Goal: Task Accomplishment & Management: Manage account settings

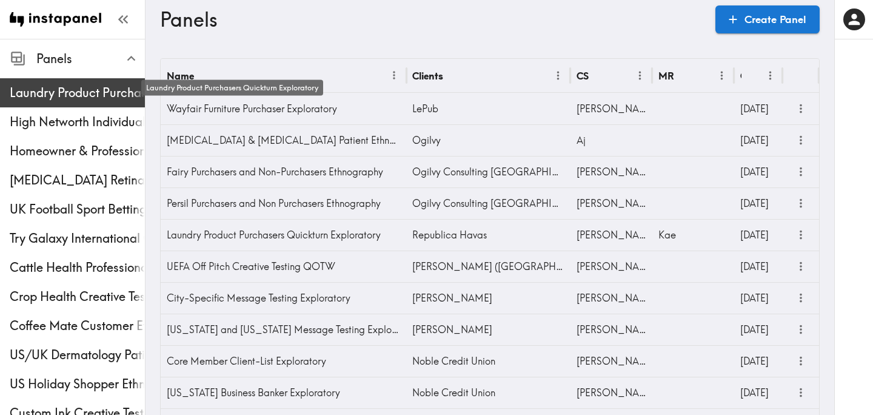
click at [126, 99] on span "Laundry Product Purchasers Quickturn Exploratory" at bounding box center [77, 92] width 135 height 17
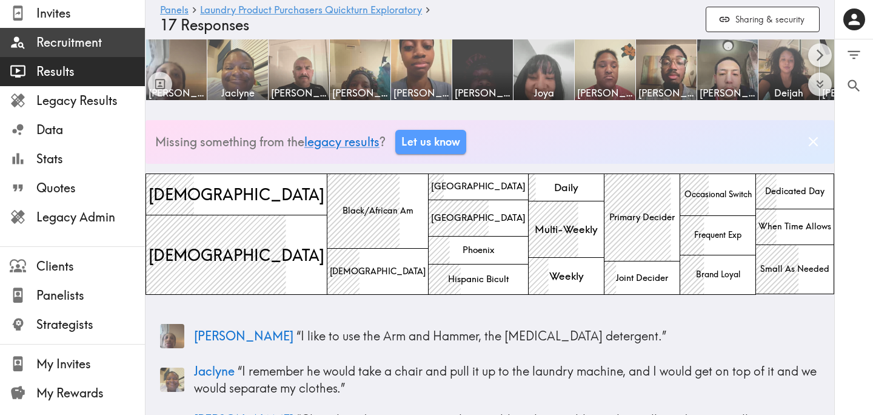
scroll to position [198, 0]
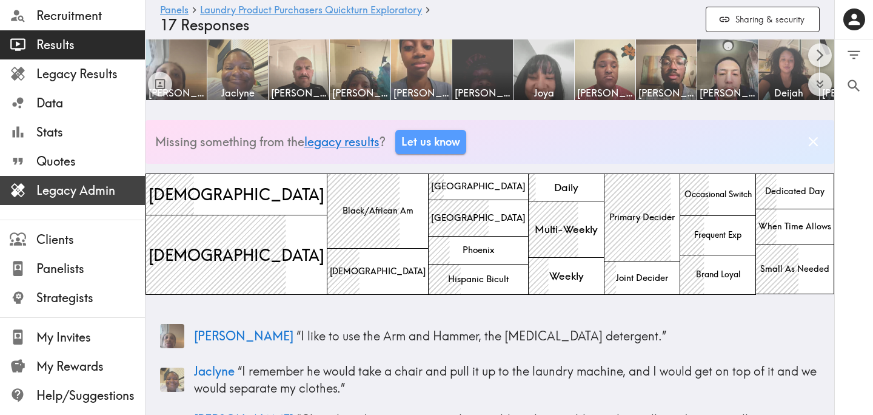
click at [82, 189] on span "Legacy Admin" at bounding box center [90, 190] width 109 height 17
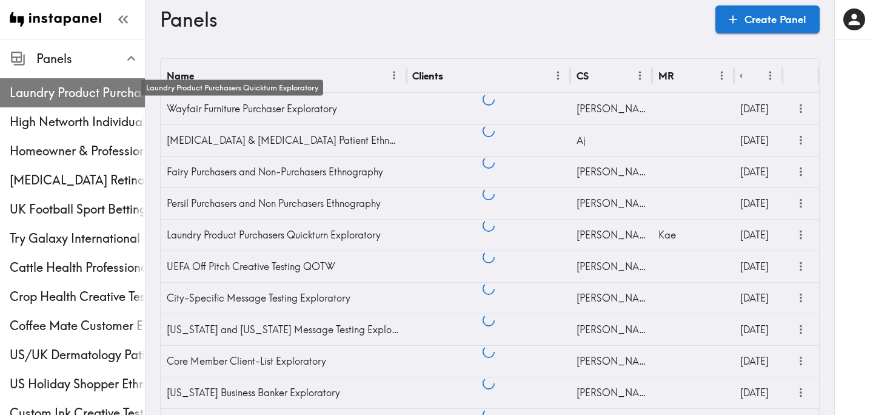
click at [52, 90] on span "Laundry Product Purchasers Quickturn Exploratory" at bounding box center [77, 92] width 135 height 17
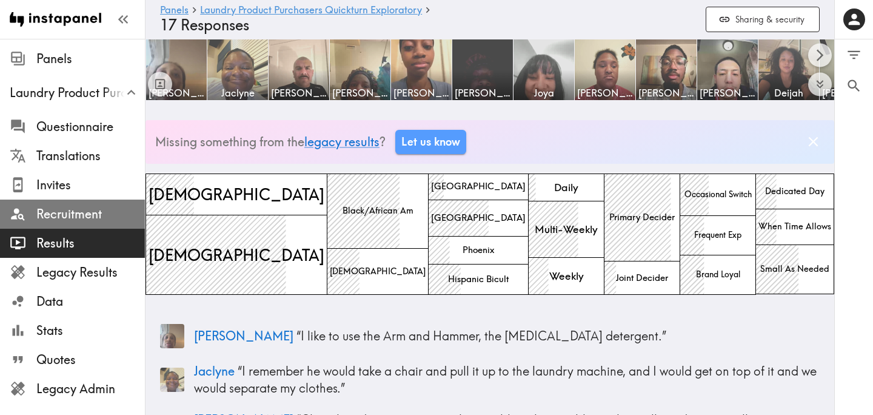
click at [55, 219] on span "Recruitment" at bounding box center [90, 214] width 109 height 17
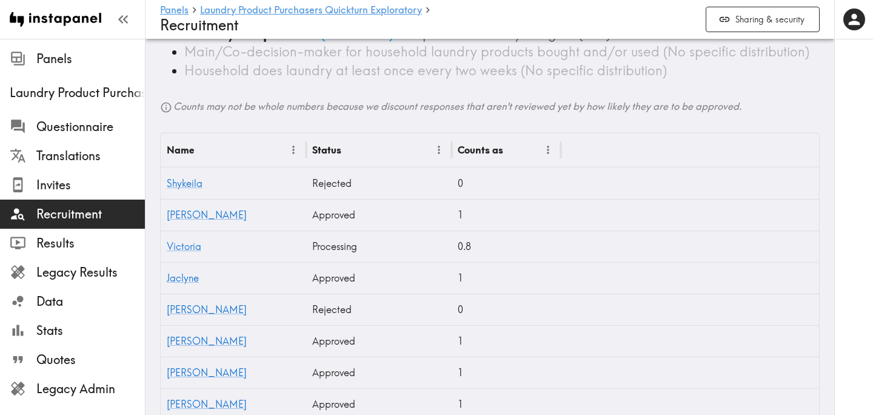
scroll to position [407, 0]
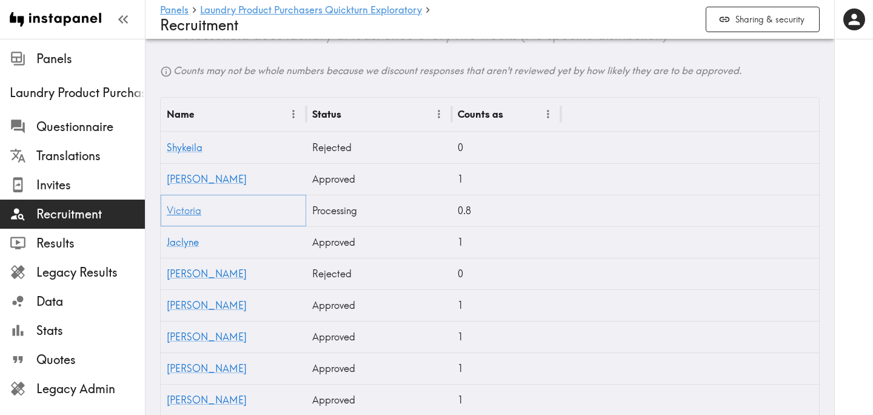
click at [184, 213] on link "Victoria" at bounding box center [184, 210] width 35 height 12
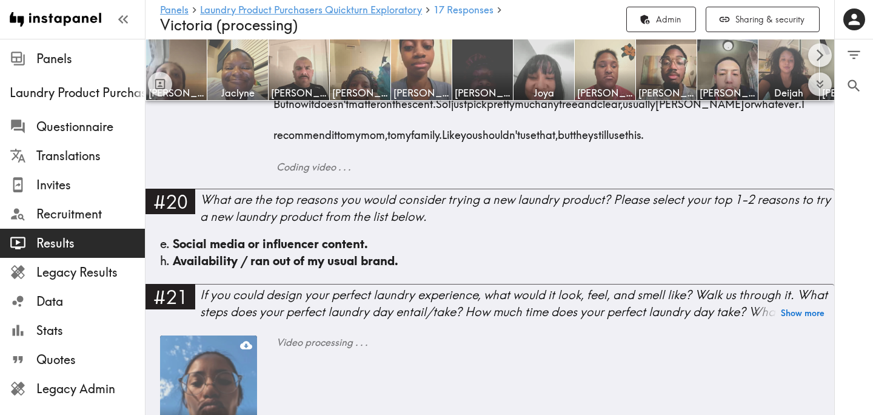
scroll to position [3870, 0]
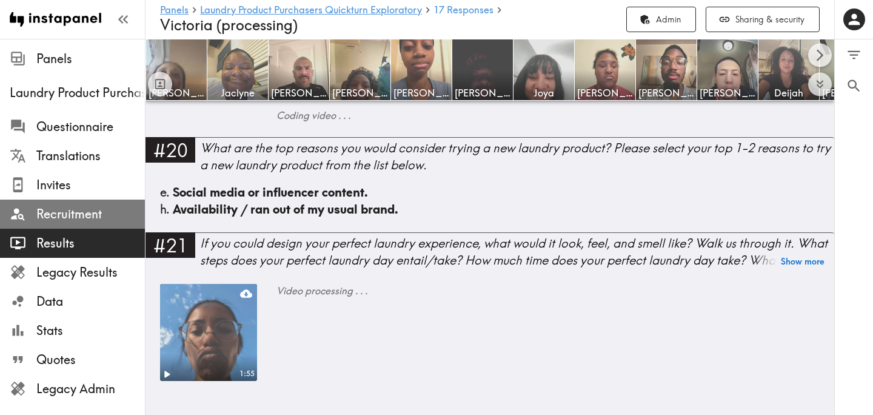
click at [92, 218] on span "Recruitment" at bounding box center [90, 214] width 109 height 17
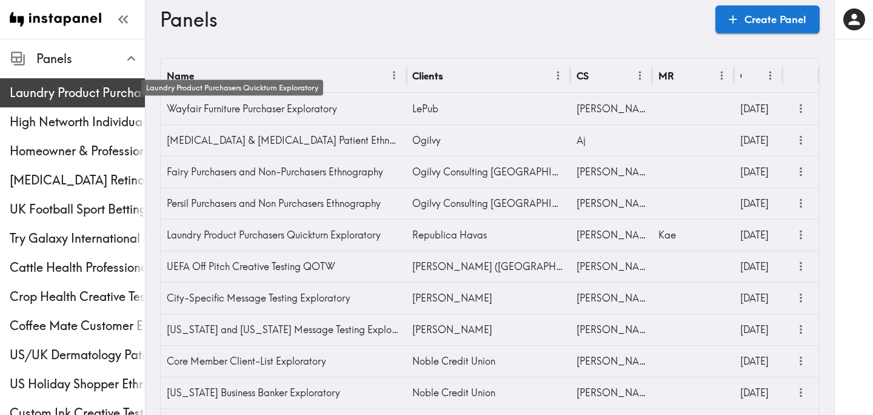
click at [44, 100] on span "Laundry Product Purchasers Quickturn Exploratory" at bounding box center [77, 92] width 135 height 17
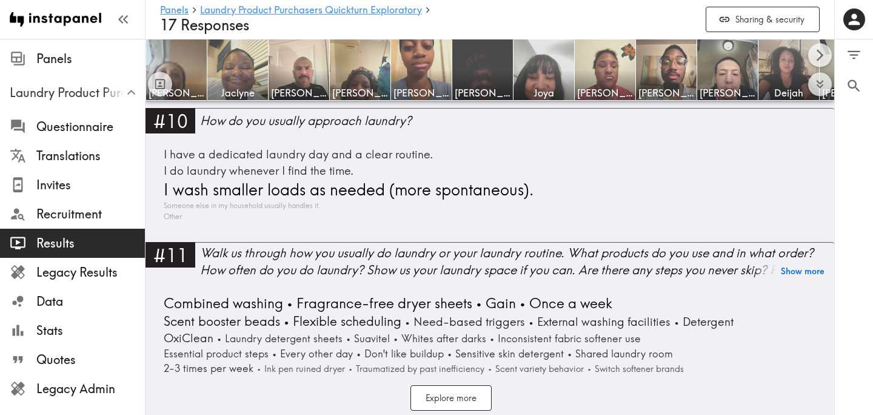
scroll to position [2584, 0]
click at [427, 245] on div "Walk us through how you usually do laundry or your laundry routine. What produc…" at bounding box center [517, 262] width 634 height 34
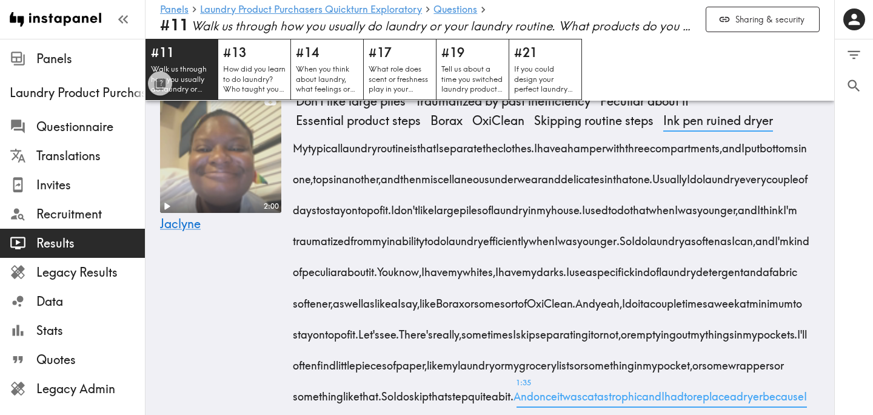
scroll to position [756, 0]
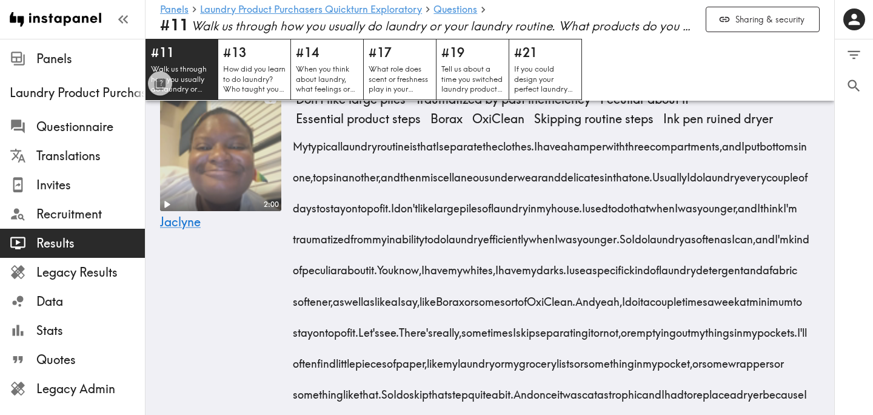
drag, startPoint x: 763, startPoint y: 207, endPoint x: 680, endPoint y: 312, distance: 133.8
click at [681, 311] on div "My typical laundry routine is that I separate the clothes. I have a hamper with…" at bounding box center [558, 296] width 524 height 341
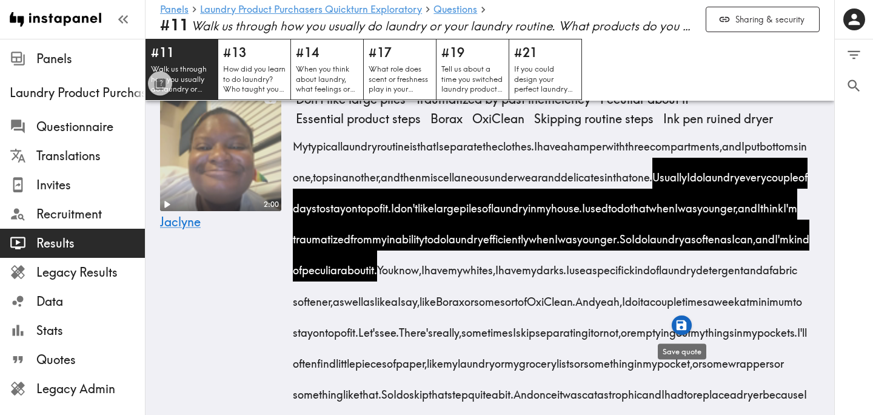
click at [683, 324] on icon "button" at bounding box center [682, 324] width 10 height 10
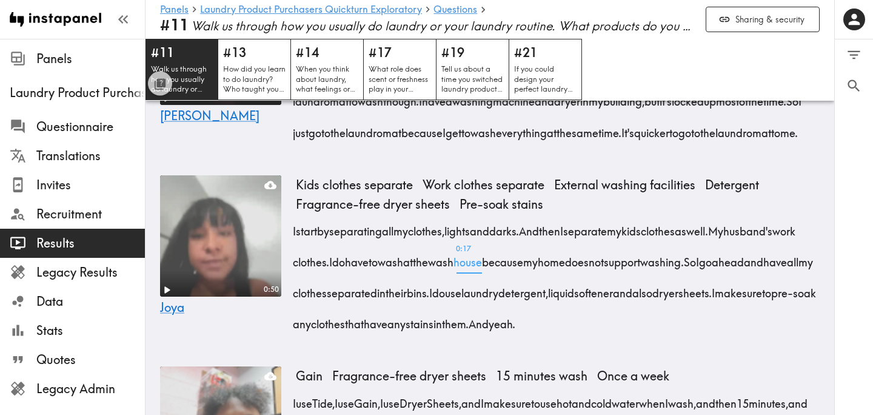
scroll to position [1840, 0]
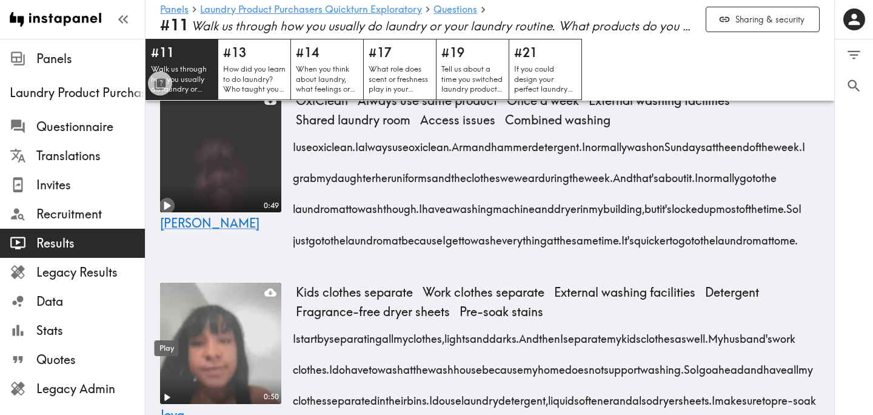
click at [166, 210] on icon "Play" at bounding box center [167, 205] width 7 height 8
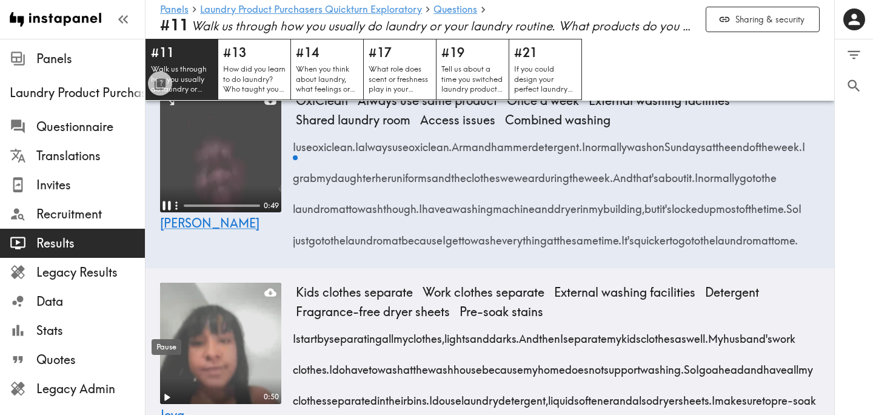
scroll to position [1848, 0]
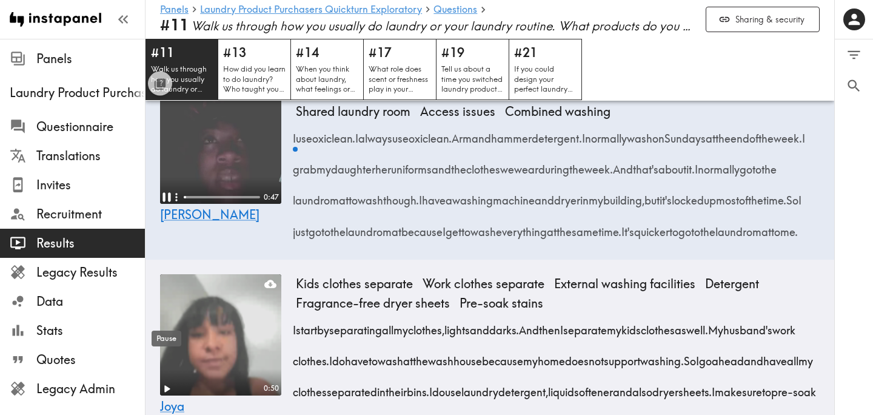
click at [166, 327] on div "Pause" at bounding box center [166, 334] width 32 height 25
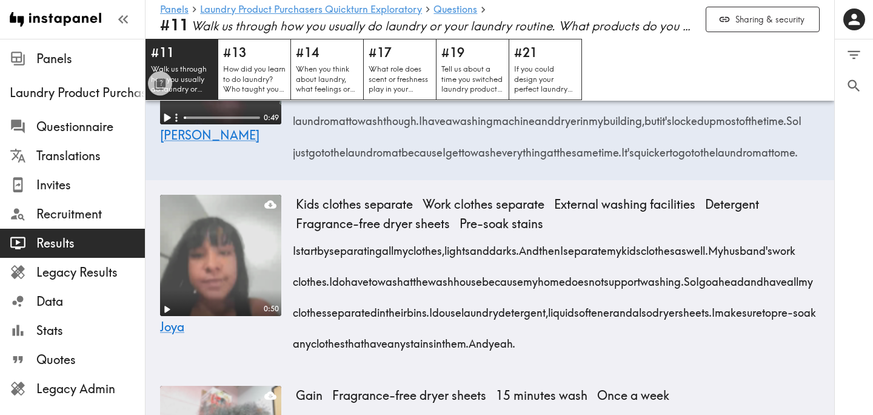
scroll to position [1929, 0]
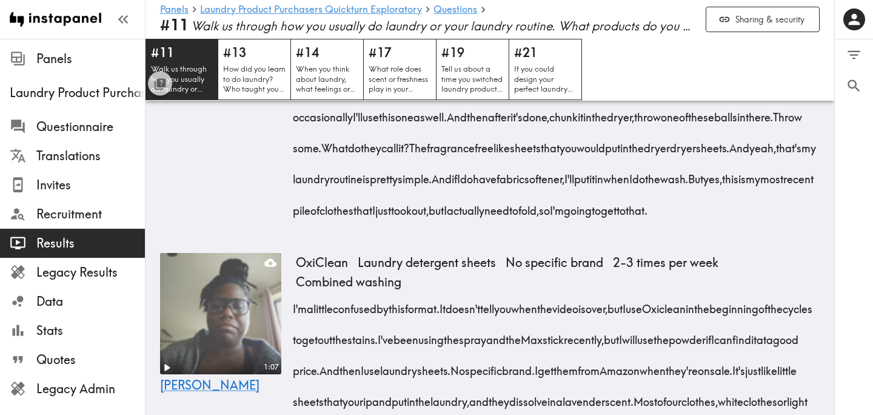
scroll to position [3104, 0]
drag, startPoint x: 292, startPoint y: 179, endPoint x: 486, endPoint y: 249, distance: 206.7
click at [486, 238] on div "1:48 Deijah Flexible scheduling Need-based triggers Every other day Inconsisten…" at bounding box center [489, 69] width 689 height 337
drag, startPoint x: 729, startPoint y: 239, endPoint x: 326, endPoint y: 273, distance: 405.2
click at [326, 221] on div "So my laundry routine is pretty spontaneous. I'm either washing things when I n…" at bounding box center [558, 81] width 524 height 279
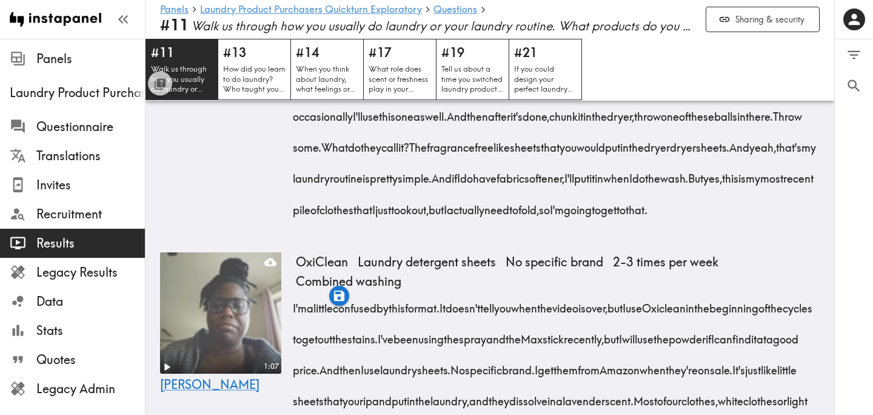
click at [242, 235] on div "1:48 Deijah" at bounding box center [220, 70] width 121 height 330
drag, startPoint x: 294, startPoint y: 180, endPoint x: 483, endPoint y: 248, distance: 200.4
click at [483, 221] on div "So my laundry routine is pretty spontaneous. I'm either washing things when I n…" at bounding box center [558, 81] width 524 height 279
drag, startPoint x: 728, startPoint y: 239, endPoint x: 321, endPoint y: 267, distance: 407.7
click at [541, 30] on span "I'll just do it as I see it." at bounding box center [583, 22] width 84 height 15
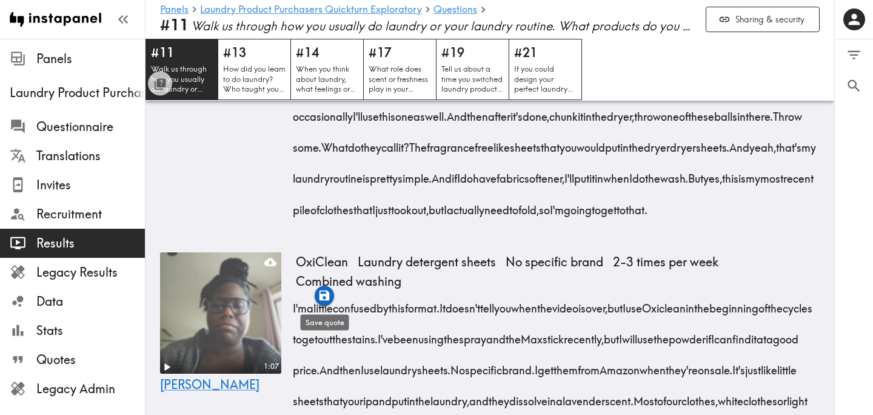
click at [327, 298] on icon "button" at bounding box center [324, 295] width 10 height 10
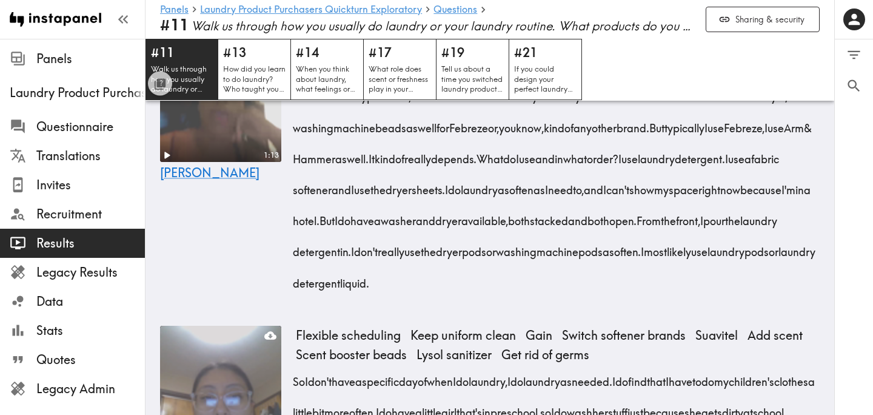
scroll to position [4142, 0]
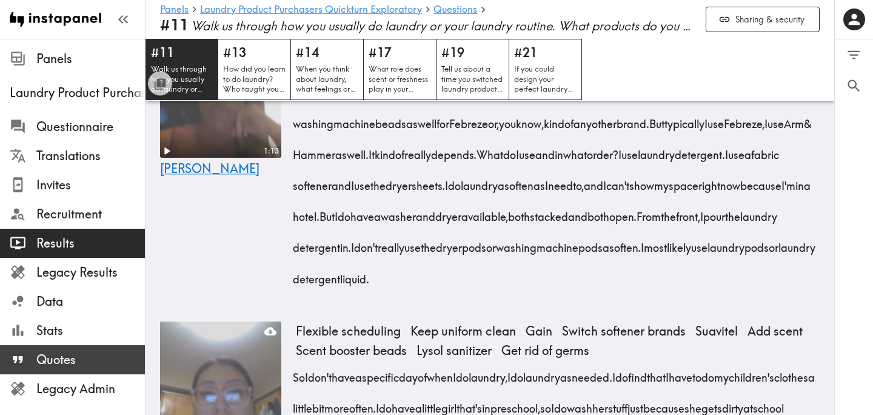
click at [80, 353] on span "Quotes" at bounding box center [90, 359] width 109 height 17
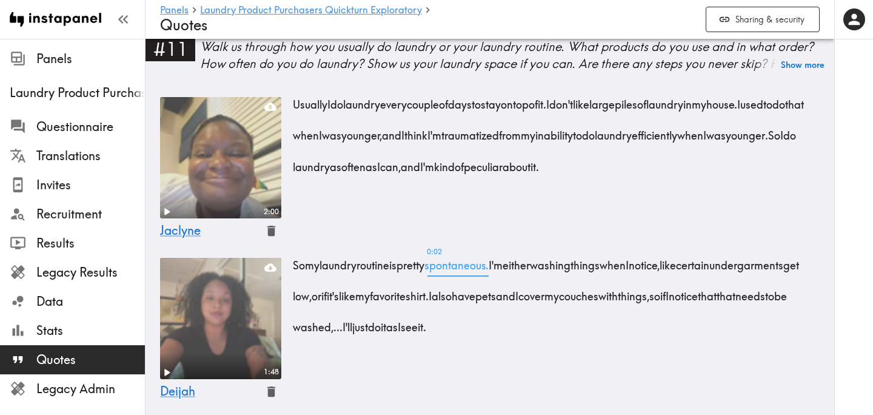
scroll to position [30, 0]
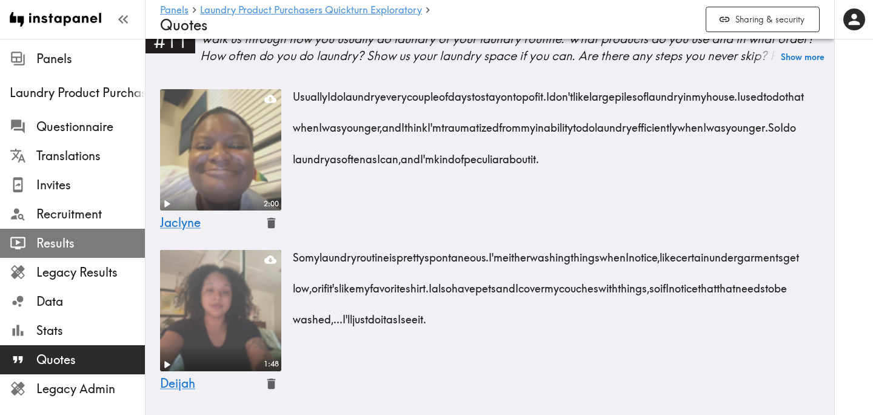
click at [90, 231] on div "Results" at bounding box center [72, 243] width 145 height 32
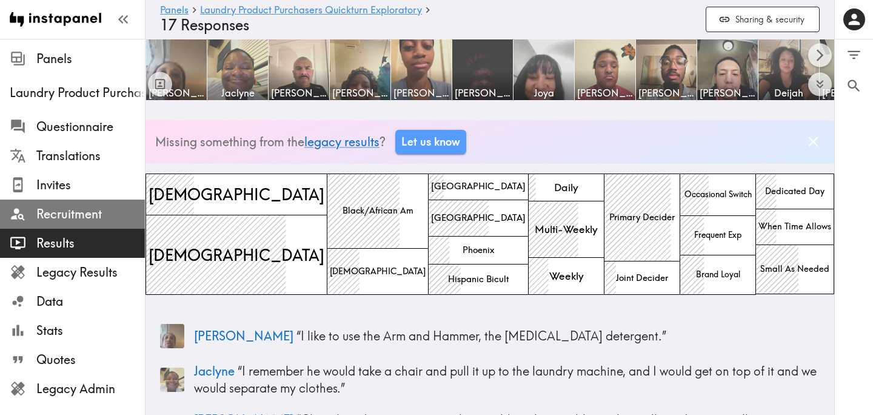
click at [43, 213] on span "Recruitment" at bounding box center [90, 214] width 109 height 17
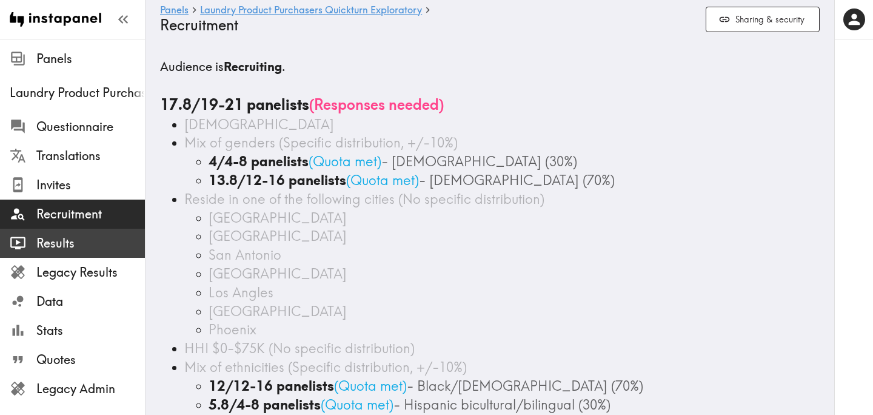
click at [40, 242] on span "Results" at bounding box center [90, 243] width 109 height 17
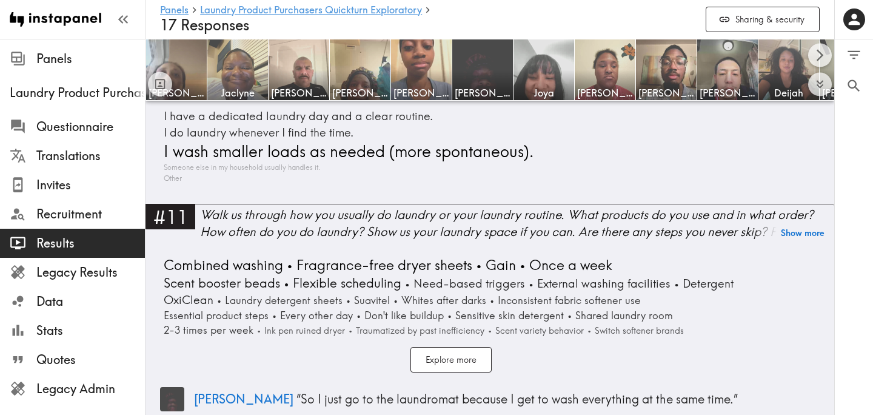
scroll to position [2615, 0]
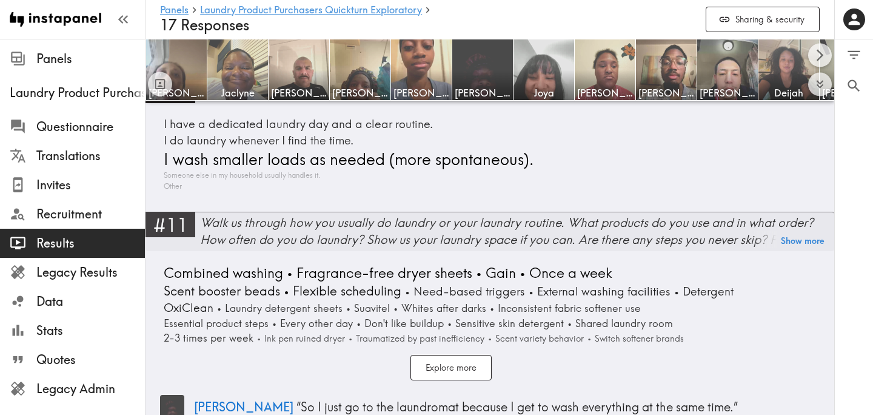
click at [452, 217] on div "Walk us through how you usually do laundry or your laundry routine. What produc…" at bounding box center [517, 231] width 634 height 34
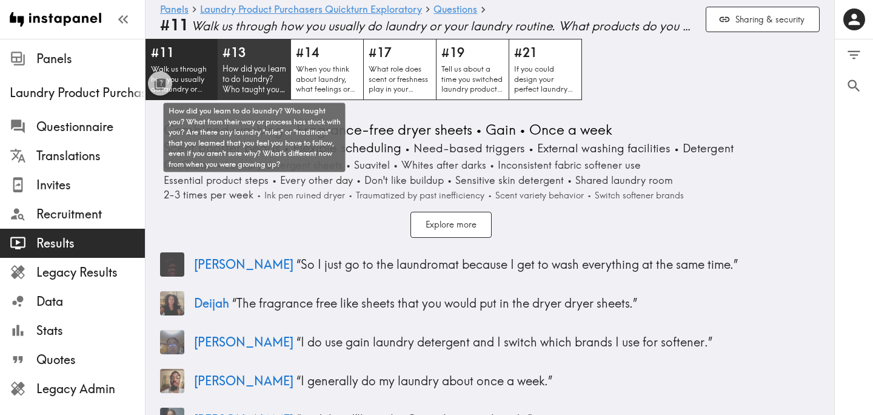
click at [271, 80] on p "How did you learn to do laundry? Who taught you? What from their way or process…" at bounding box center [254, 79] width 64 height 31
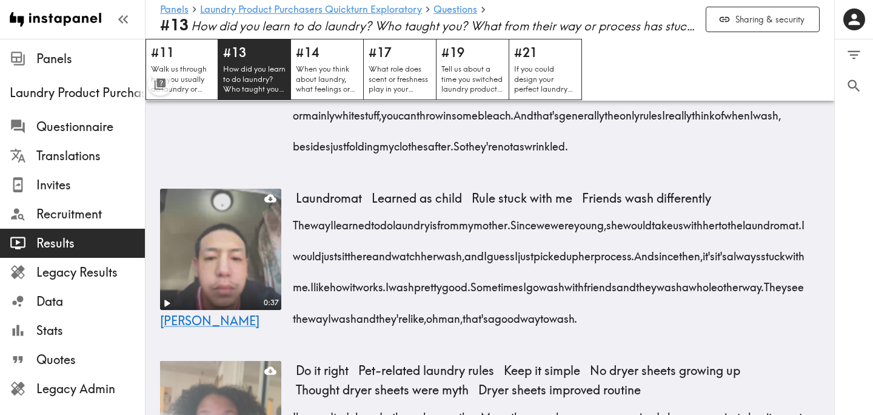
scroll to position [3065, 0]
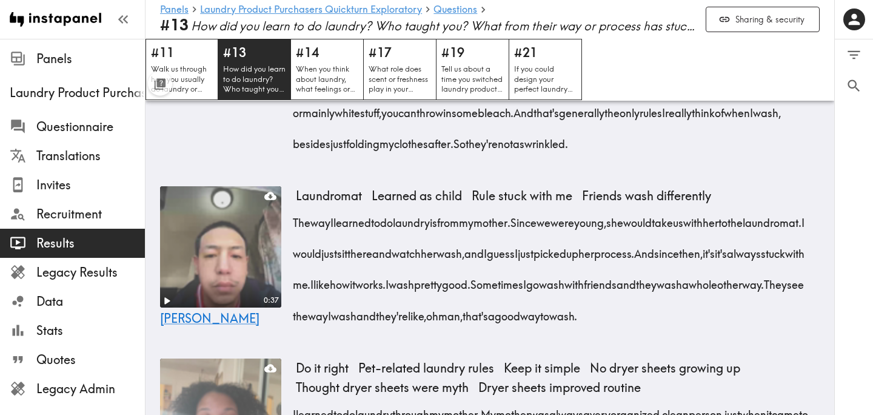
click at [292, 152] on div "1:11 Steven Wanted to help Separate darks and whites I don't remember necessari…" at bounding box center [489, 43] width 689 height 255
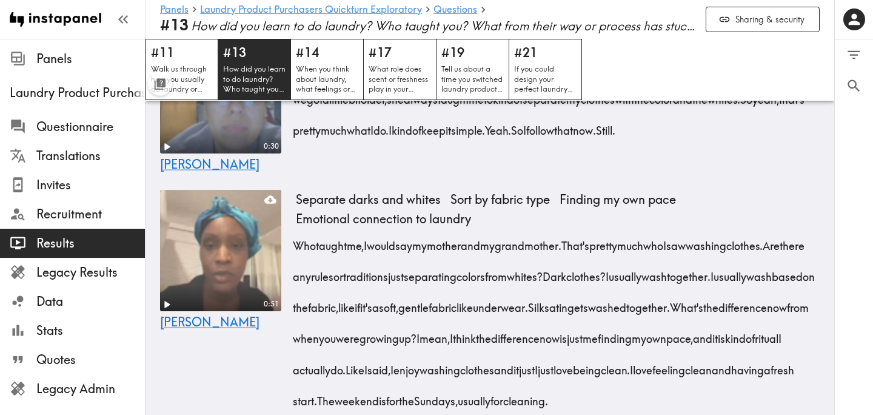
scroll to position [5214, 0]
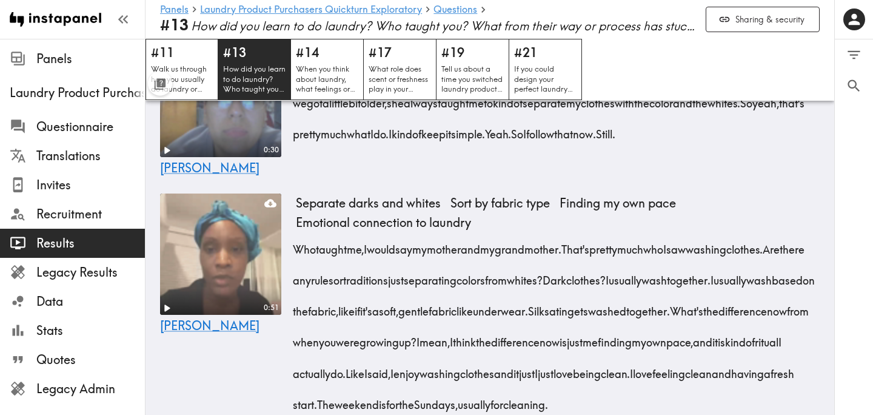
drag, startPoint x: 510, startPoint y: 185, endPoint x: 375, endPoint y: 253, distance: 151.3
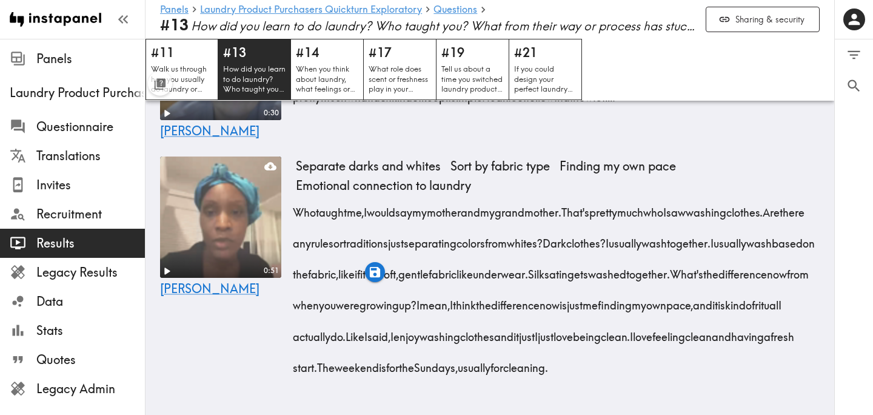
scroll to position [5325, 0]
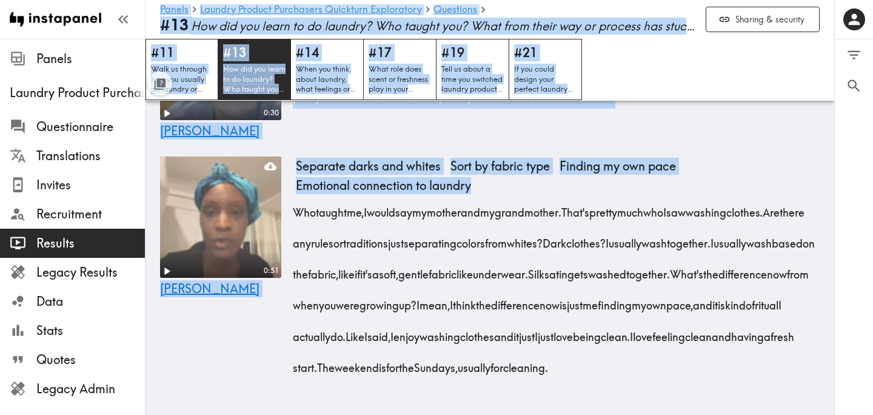
scroll to position [0, 15]
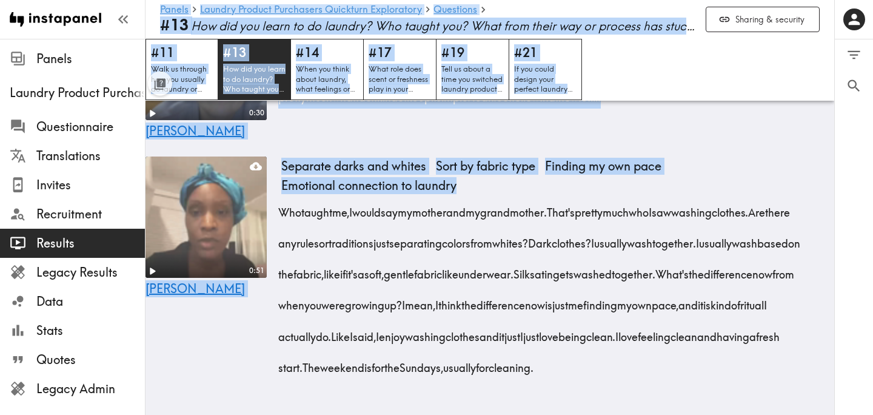
drag, startPoint x: 293, startPoint y: 179, endPoint x: 675, endPoint y: 210, distance: 383.2
click at [675, 210] on div "Who taught me, I would say my mother and my grandmother. That's pretty much who…" at bounding box center [543, 286] width 524 height 186
click at [245, 326] on div "0:51 Brianna" at bounding box center [205, 274] width 121 height 236
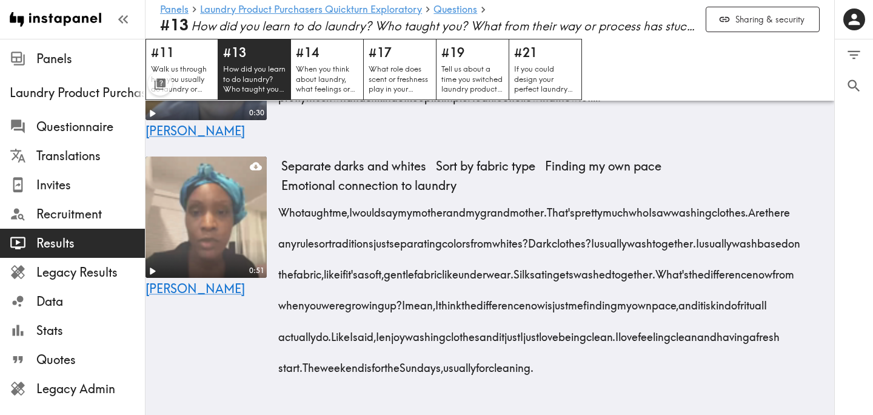
drag, startPoint x: 279, startPoint y: 182, endPoint x: 801, endPoint y: 187, distance: 522.0
click at [801, 193] on div "Who taught me, I would say my mother and my grandmother. That's pretty much who…" at bounding box center [543, 286] width 524 height 186
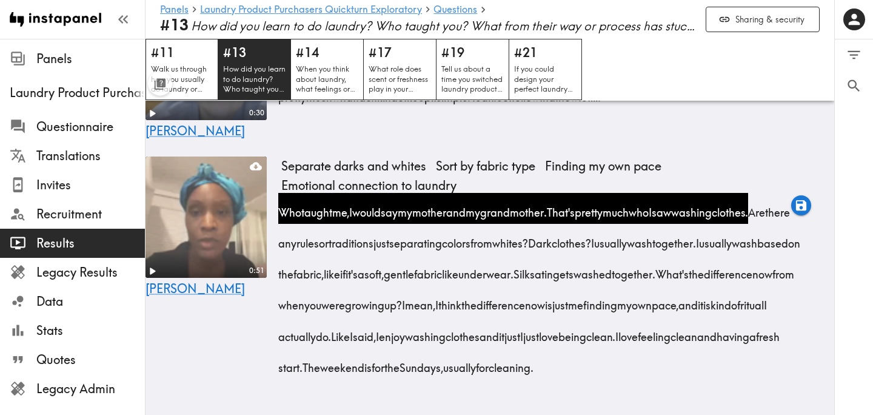
drag, startPoint x: 330, startPoint y: 214, endPoint x: 433, endPoint y: 216, distance: 103.1
click at [433, 216] on span "Are there any rules or traditions just separating colors from whites?" at bounding box center [537, 227] width 512 height 46
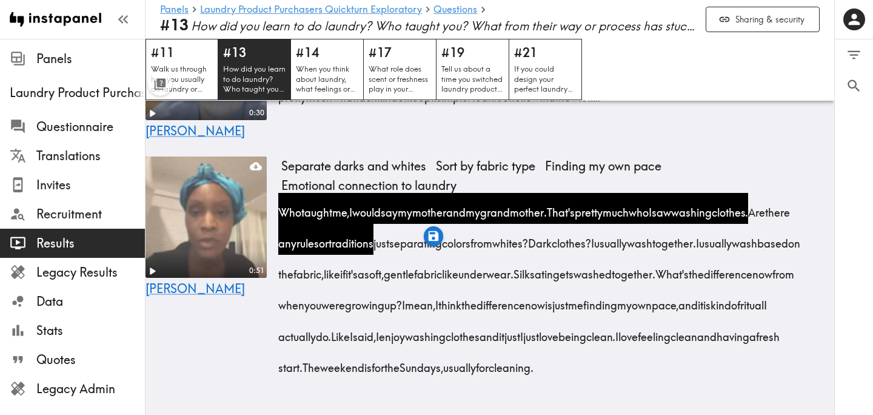
drag, startPoint x: 456, startPoint y: 214, endPoint x: 670, endPoint y: 219, distance: 214.7
click at [670, 219] on div "Who taught me, I would say my mother and my grandmother. That's pretty much who…" at bounding box center [543, 286] width 524 height 186
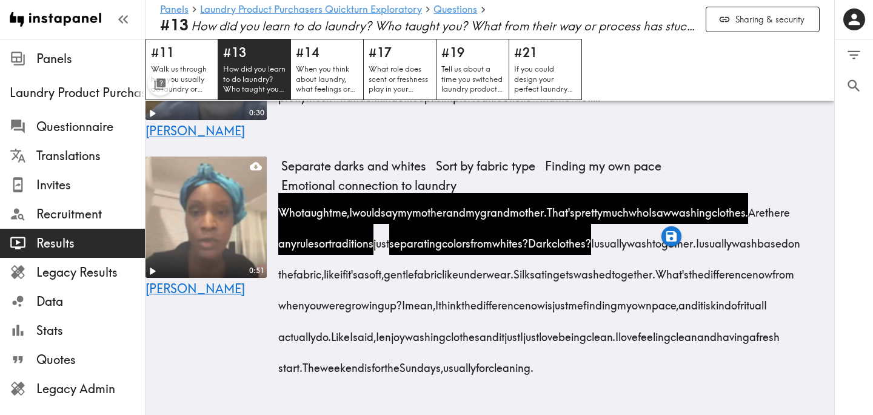
drag, startPoint x: 790, startPoint y: 213, endPoint x: 326, endPoint y: 279, distance: 469.1
click at [326, 279] on div "Who taught me, I would say my mother and my grandmother. That's pretty much who…" at bounding box center [543, 286] width 524 height 186
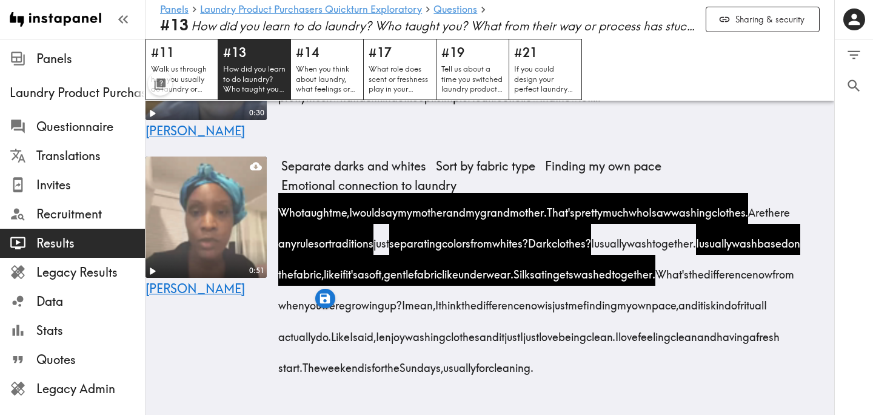
drag, startPoint x: 691, startPoint y: 275, endPoint x: 524, endPoint y: 314, distance: 171.9
click at [524, 314] on span "I mean, I think the difference now is just me finding my own pace, and it is ki…" at bounding box center [525, 320] width 489 height 46
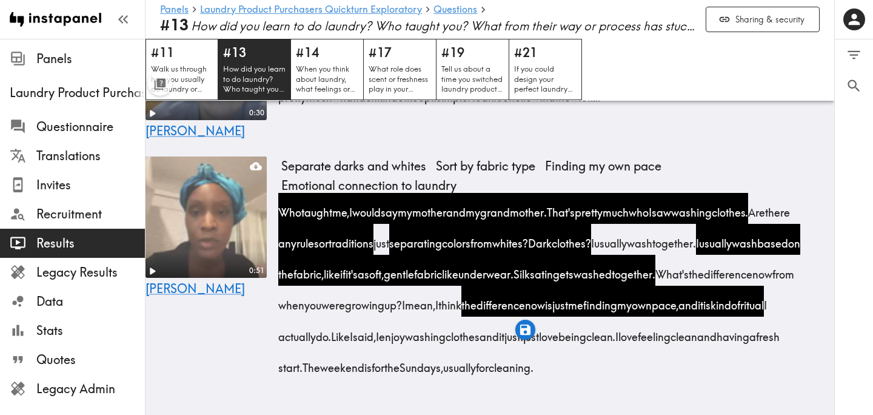
drag, startPoint x: 647, startPoint y: 306, endPoint x: 781, endPoint y: 310, distance: 134.1
click at [618, 329] on span "Like I said, I enjoy washing clothes and it just I just love being clean." at bounding box center [476, 336] width 284 height 15
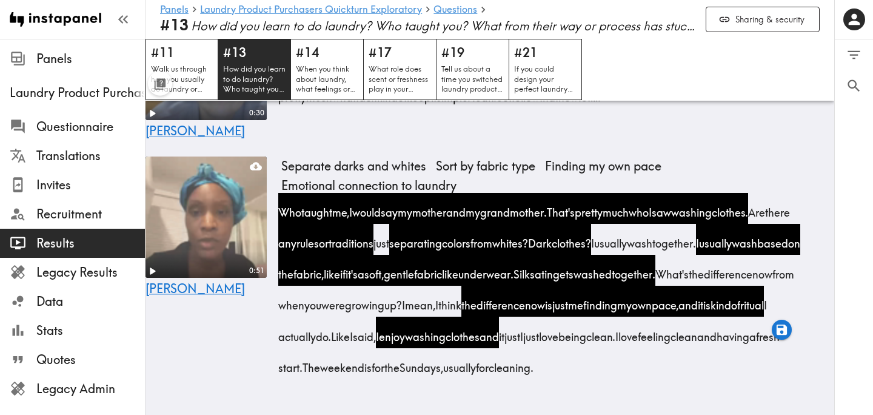
drag, startPoint x: 326, startPoint y: 338, endPoint x: 624, endPoint y: 340, distance: 298.3
click at [624, 340] on div "Who taught me, I would say my mother and my grandmother. That's pretty much who…" at bounding box center [543, 286] width 524 height 186
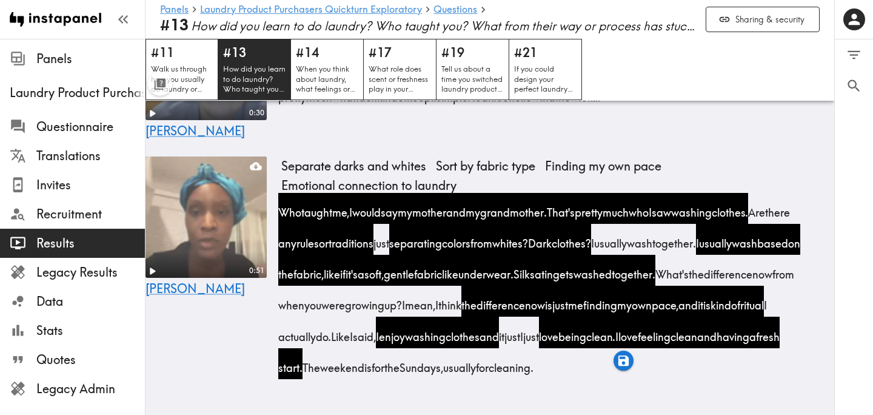
drag, startPoint x: 737, startPoint y: 336, endPoint x: 375, endPoint y: 381, distance: 365.3
click at [375, 381] on div "Separate darks and whites Sort by fabric type Finding my own pace Emotional con…" at bounding box center [543, 274] width 524 height 236
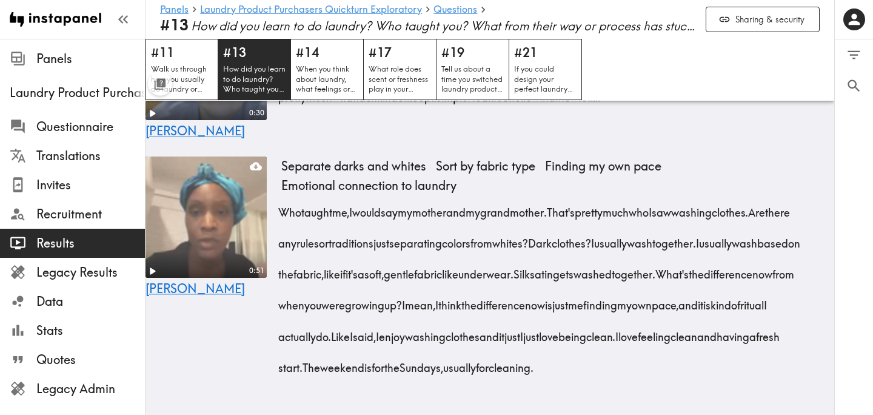
drag, startPoint x: 281, startPoint y: 182, endPoint x: 801, endPoint y: 184, distance: 519.5
click at [801, 193] on div "Who taught me, I would say my mother and my grandmother. That's pretty much who…" at bounding box center [543, 286] width 524 height 186
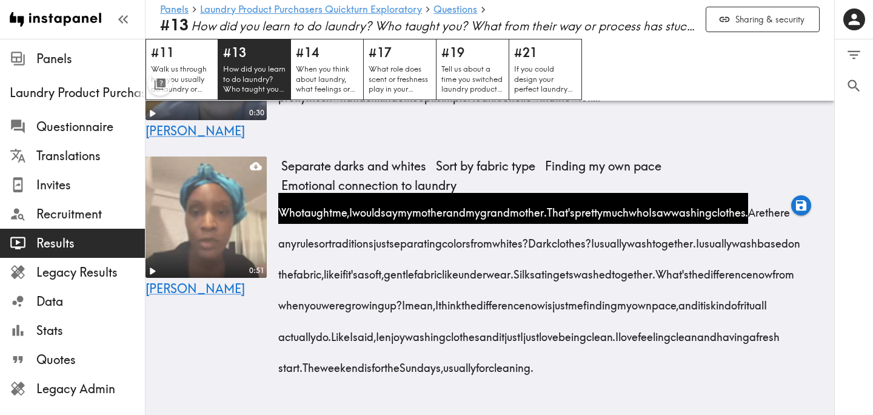
drag, startPoint x: 328, startPoint y: 216, endPoint x: 433, endPoint y: 217, distance: 104.9
click at [433, 217] on span "Are there any rules or traditions just separating colors from whites?" at bounding box center [537, 227] width 512 height 46
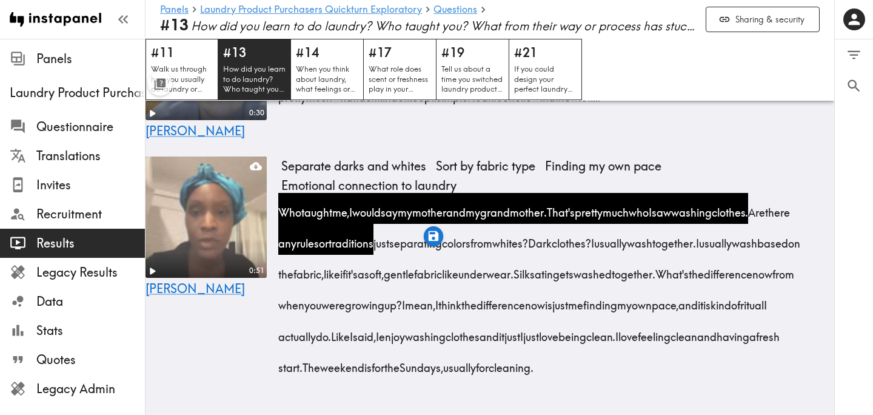
drag, startPoint x: 455, startPoint y: 213, endPoint x: 672, endPoint y: 218, distance: 217.7
click at [672, 218] on div "Who taught me, I would say my mother and my grandmother. That's pretty much who…" at bounding box center [543, 286] width 524 height 186
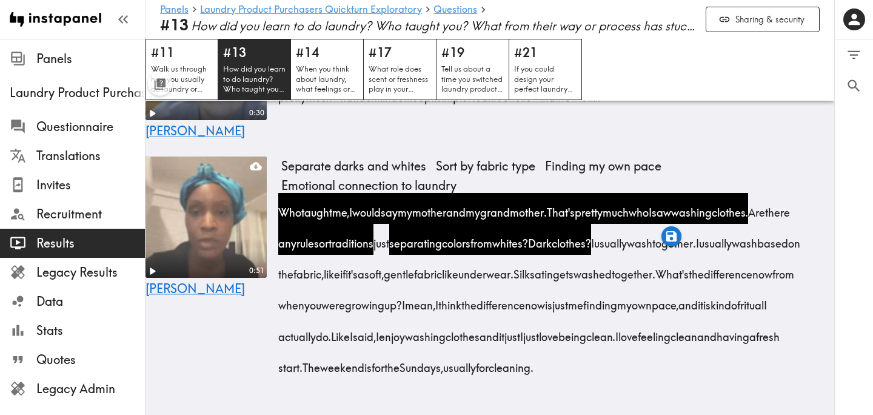
drag, startPoint x: 790, startPoint y: 210, endPoint x: 324, endPoint y: 280, distance: 470.8
click at [324, 280] on div "Who taught me, I would say my mother and my grandmother. That's pretty much who…" at bounding box center [543, 286] width 524 height 186
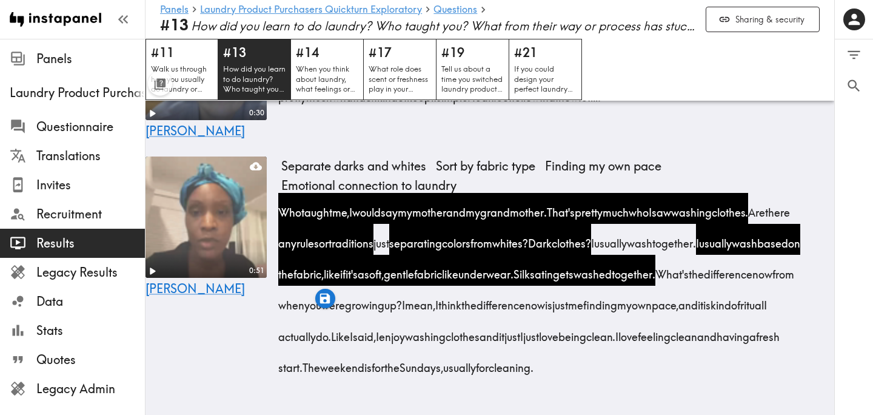
drag, startPoint x: 657, startPoint y: 273, endPoint x: 524, endPoint y: 312, distance: 137.7
click at [524, 312] on span "I mean, I think the difference now is just me finding my own pace, and it is ki…" at bounding box center [525, 320] width 489 height 46
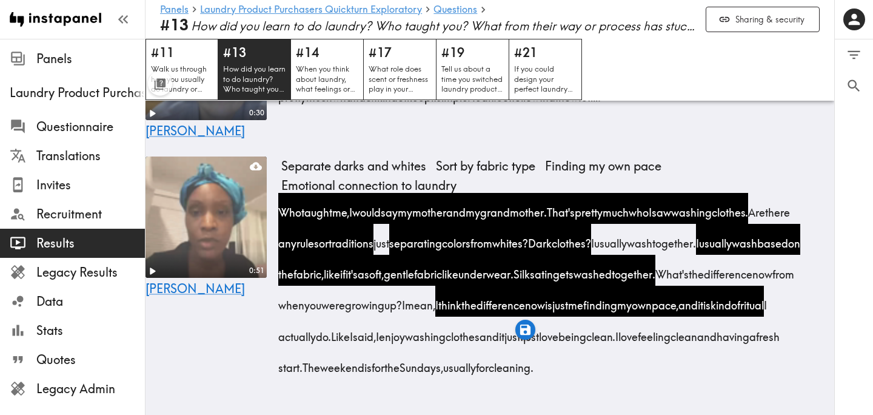
drag, startPoint x: 647, startPoint y: 306, endPoint x: 780, endPoint y: 309, distance: 132.8
click at [618, 329] on span "Like I said, I enjoy washing clothes and it just I just love being clean." at bounding box center [476, 336] width 284 height 15
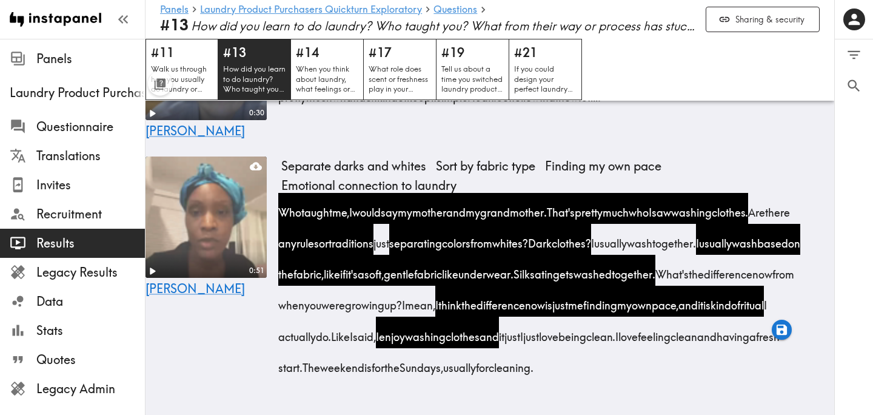
drag, startPoint x: 324, startPoint y: 336, endPoint x: 406, endPoint y: 341, distance: 82.0
click at [406, 341] on span "Like I said, I enjoy washing clothes and it just I just love being clean." at bounding box center [476, 336] width 284 height 15
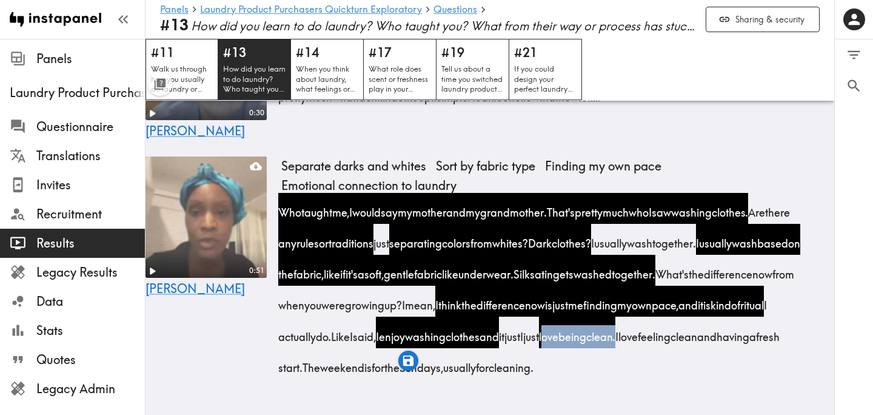
drag, startPoint x: 410, startPoint y: 337, endPoint x: 623, endPoint y: 340, distance: 212.8
click at [623, 340] on div "Who taught me, I would say my mother and my grandmother. That's pretty much who…" at bounding box center [543, 286] width 524 height 186
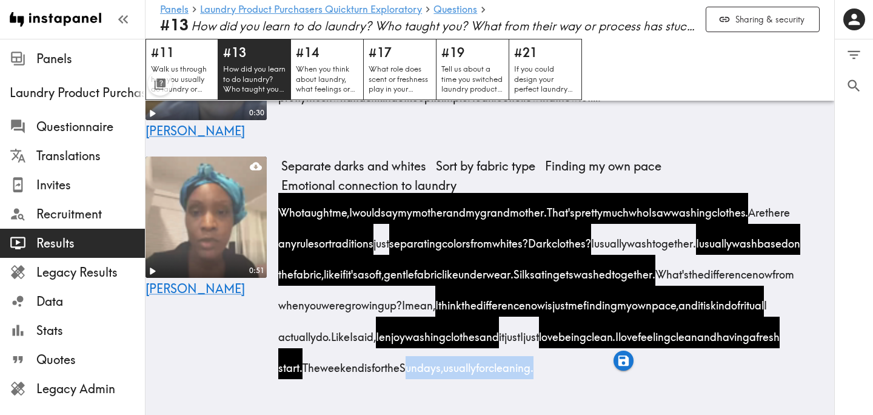
drag, startPoint x: 737, startPoint y: 336, endPoint x: 374, endPoint y: 370, distance: 364.7
click at [374, 370] on span "The weekend is for the Sundays, usually for cleaning." at bounding box center [421, 366] width 231 height 15
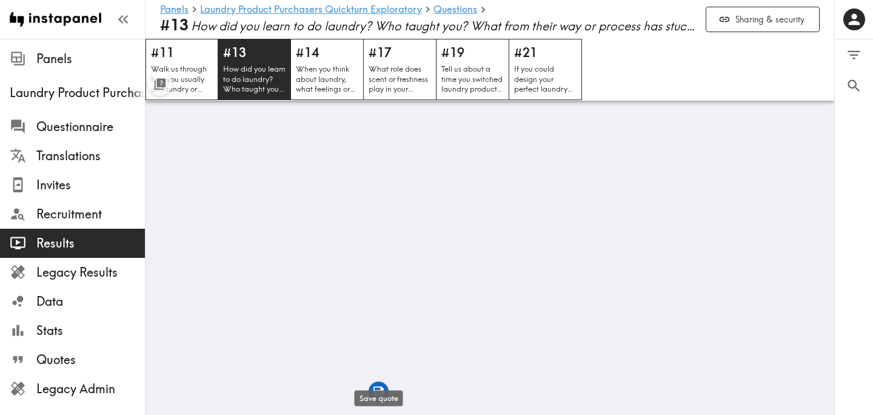
click at [375, 394] on icon "button" at bounding box center [378, 391] width 10 height 10
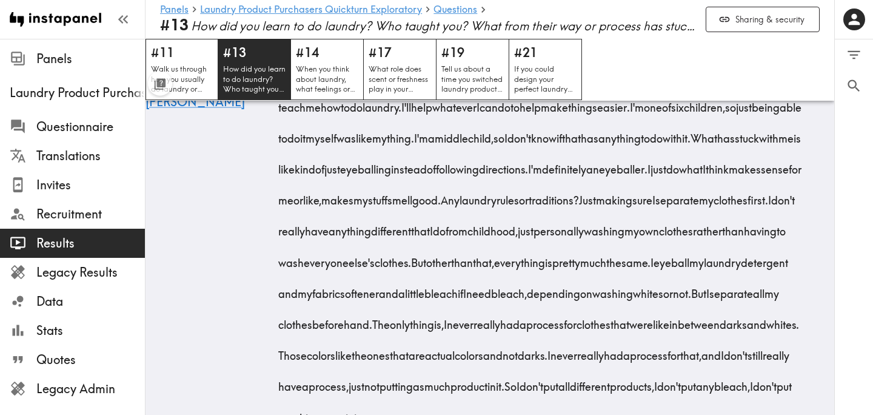
scroll to position [4792, 0]
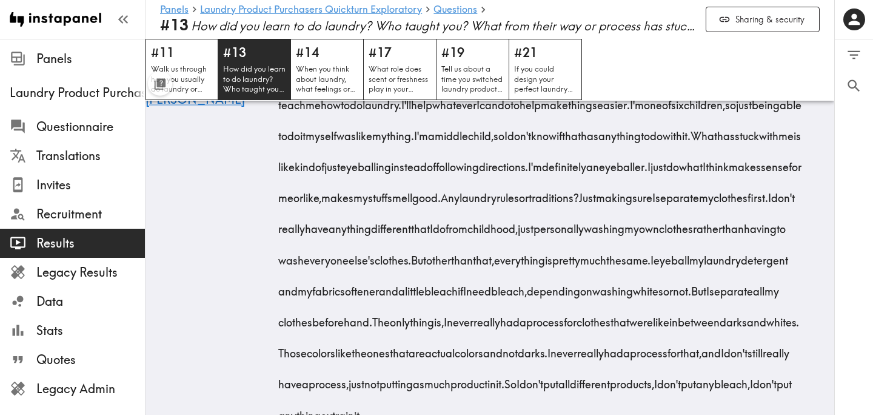
drag, startPoint x: 329, startPoint y: 147, endPoint x: 514, endPoint y: 155, distance: 185.0
drag, startPoint x: 583, startPoint y: 147, endPoint x: 629, endPoint y: 147, distance: 46.1
drag, startPoint x: 328, startPoint y: 149, endPoint x: 513, endPoint y: 154, distance: 185.6
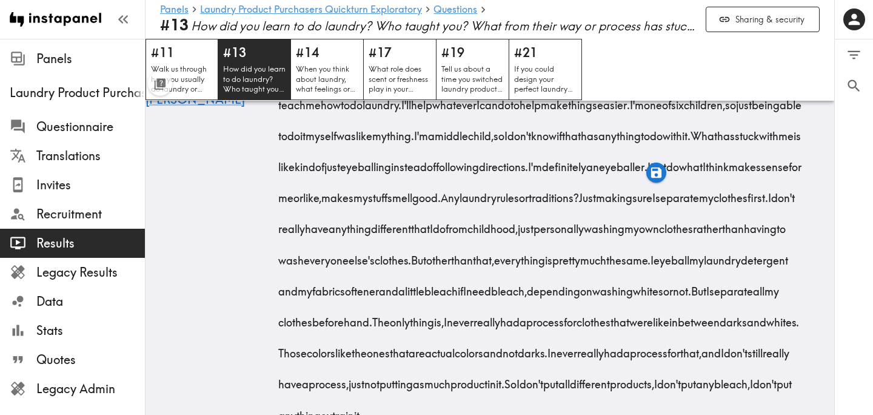
drag, startPoint x: 582, startPoint y: 151, endPoint x: 303, endPoint y: 213, distance: 285.8
drag, startPoint x: 640, startPoint y: 210, endPoint x: 310, endPoint y: 247, distance: 331.2
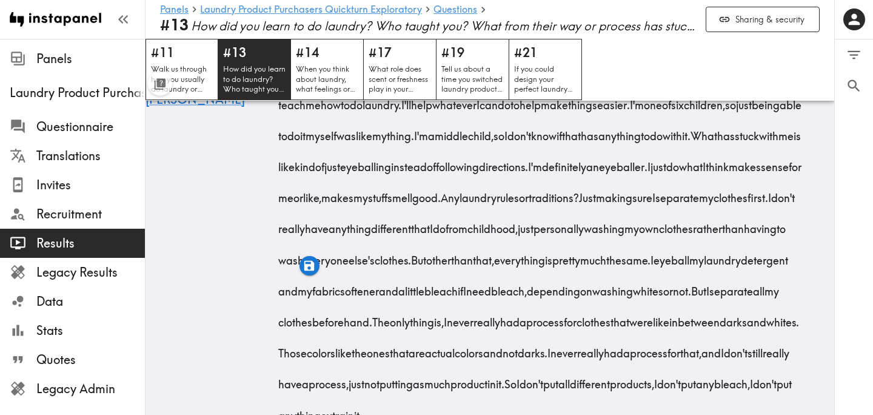
drag, startPoint x: 400, startPoint y: 244, endPoint x: 609, endPoint y: 244, distance: 209.8
drag, startPoint x: 474, startPoint y: 275, endPoint x: 566, endPoint y: 371, distance: 132.9
click at [567, 392] on icon "button" at bounding box center [567, 390] width 14 height 14
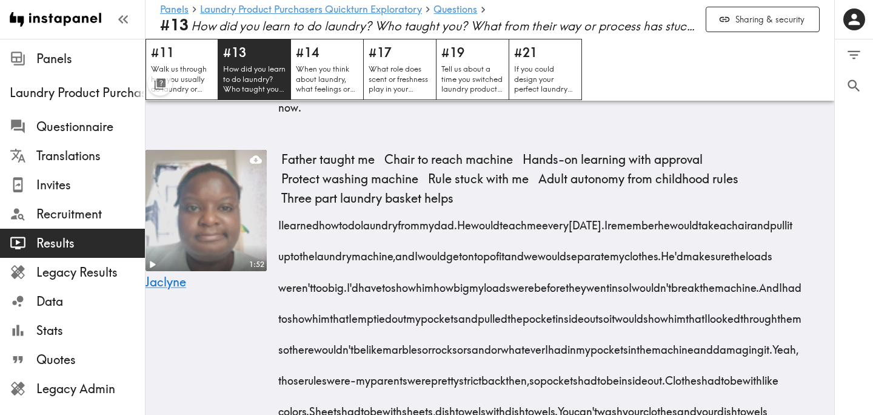
scroll to position [925, 0]
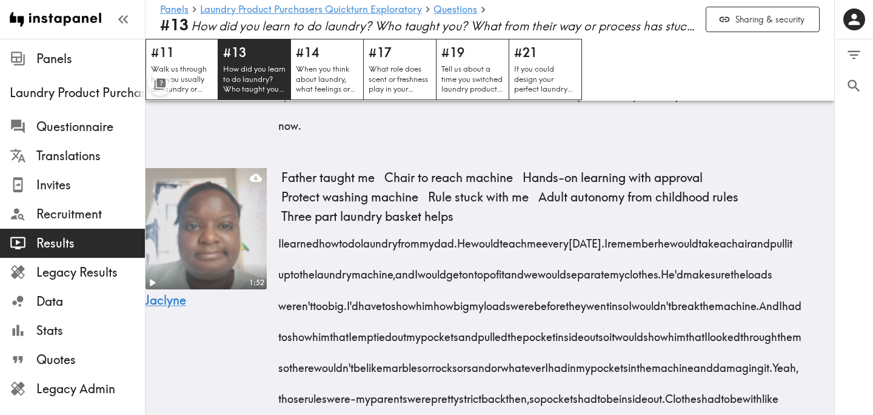
drag, startPoint x: 279, startPoint y: 252, endPoint x: 796, endPoint y: 284, distance: 517.5
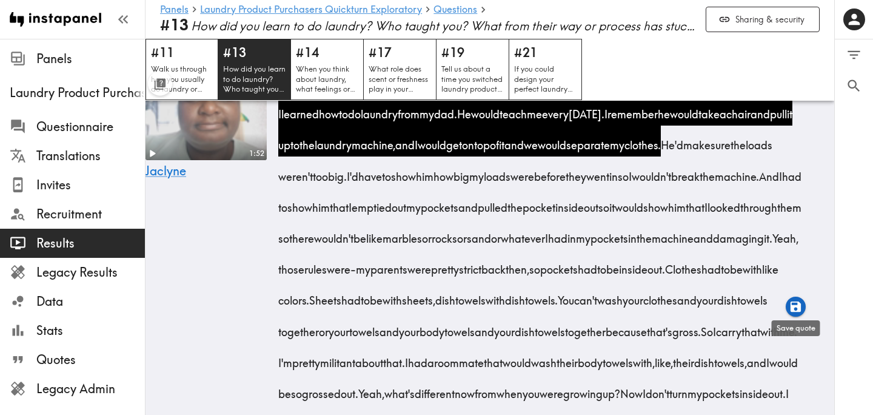
scroll to position [1057, 0]
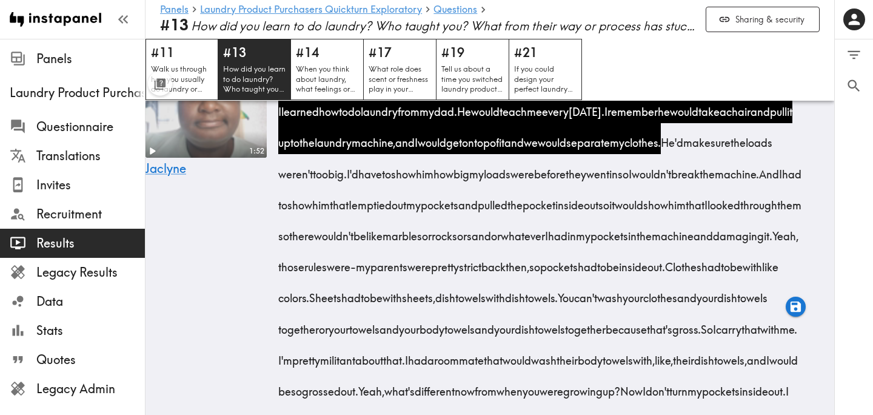
drag, startPoint x: 358, startPoint y: 184, endPoint x: 480, endPoint y: 190, distance: 122.0
click at [480, 181] on span "He'd make sure the loads weren't too big." at bounding box center [528, 158] width 494 height 46
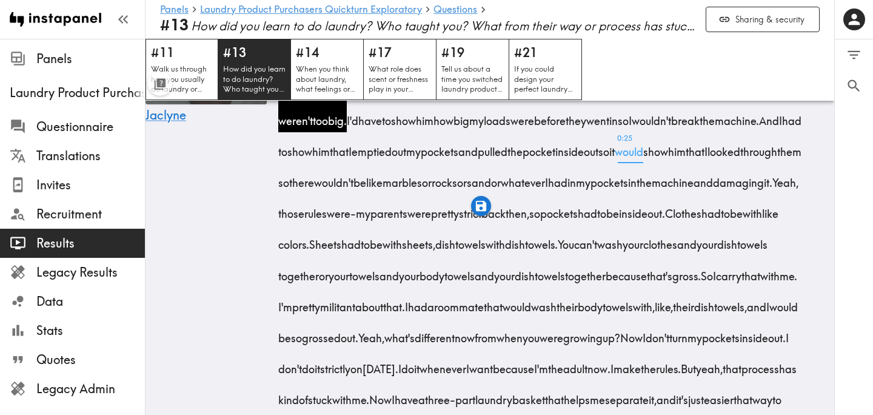
scroll to position [1114, 0]
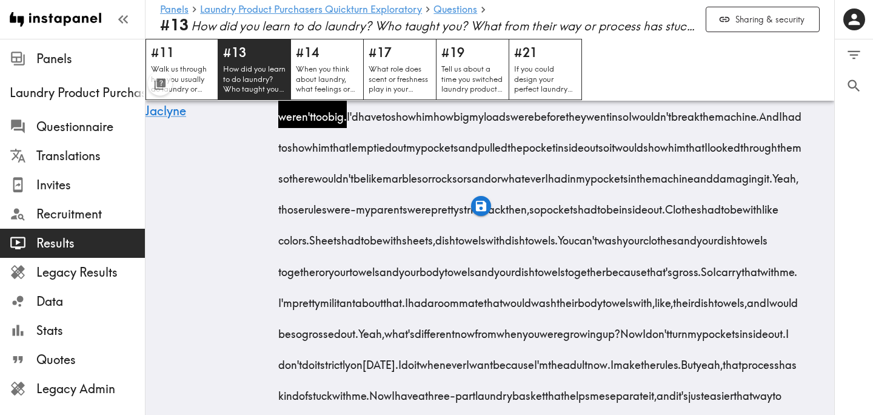
drag, startPoint x: 440, startPoint y: 155, endPoint x: 635, endPoint y: 222, distance: 207.1
click at [635, 222] on div "I learned how to do laundry from my dad. He would teach me every Saturday. I re…" at bounding box center [543, 236] width 524 height 403
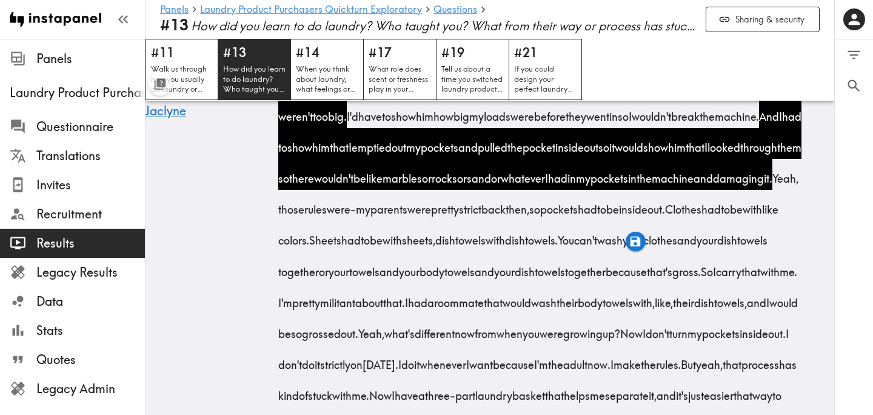
drag, startPoint x: 612, startPoint y: 250, endPoint x: 558, endPoint y: 282, distance: 62.3
click at [558, 282] on div "I learned how to do laundry from my dad. He would teach me every Saturday. I re…" at bounding box center [543, 236] width 524 height 403
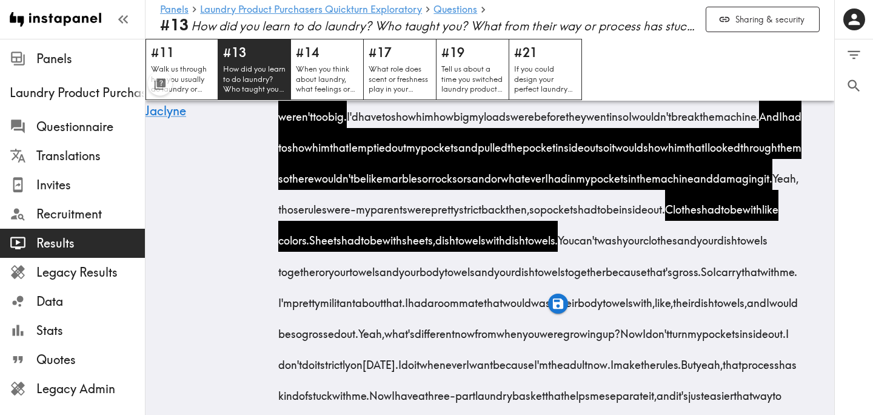
drag, startPoint x: 561, startPoint y: 281, endPoint x: 343, endPoint y: 352, distance: 229.5
click at [343, 352] on div "I learned how to do laundry from my dad. He would teach me every Saturday. I re…" at bounding box center [543, 236] width 524 height 403
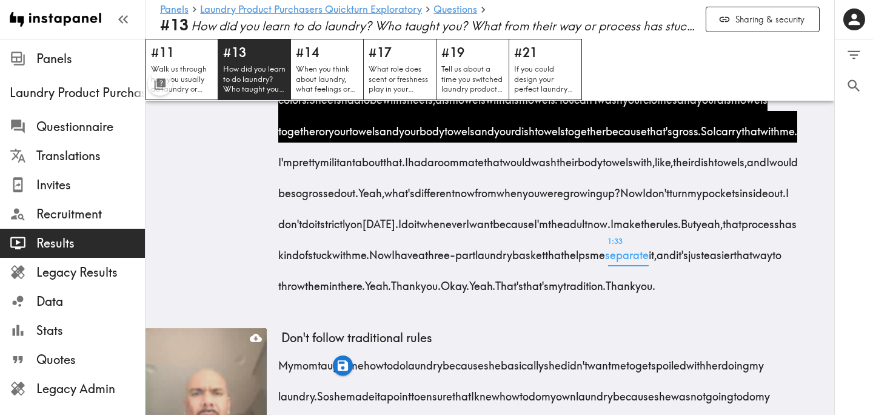
scroll to position [1256, 0]
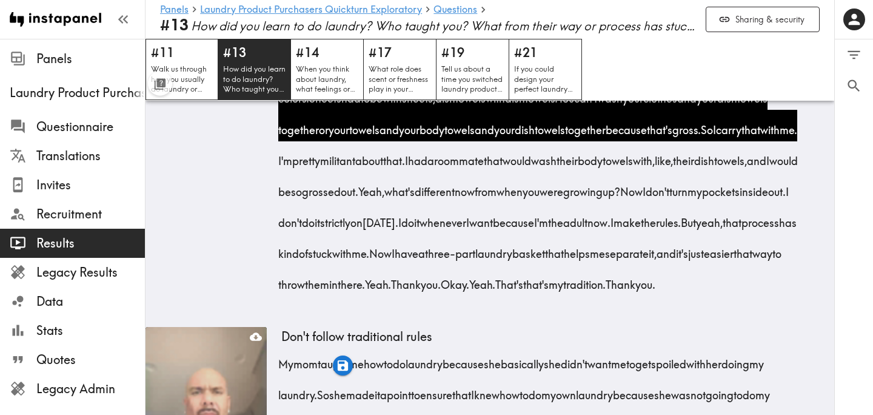
drag, startPoint x: 301, startPoint y: 262, endPoint x: 448, endPoint y: 298, distance: 151.0
click at [448, 296] on div "I learned how to do laundry from my dad. He would teach me every Saturday. I re…" at bounding box center [543, 94] width 524 height 403
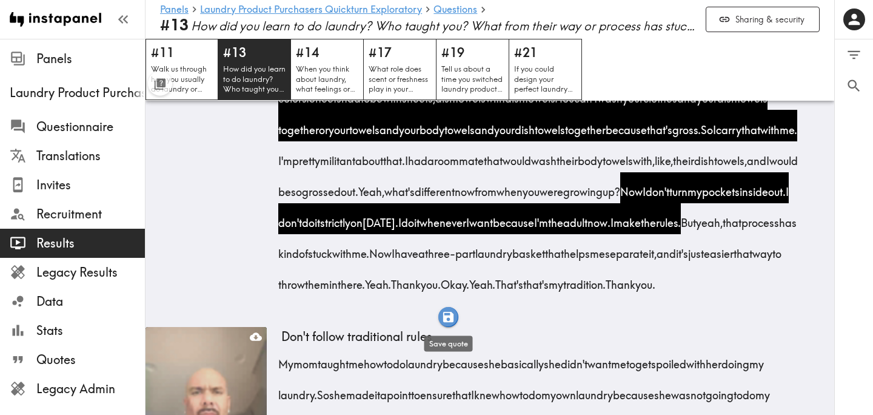
click at [449, 321] on icon "button" at bounding box center [448, 317] width 10 height 10
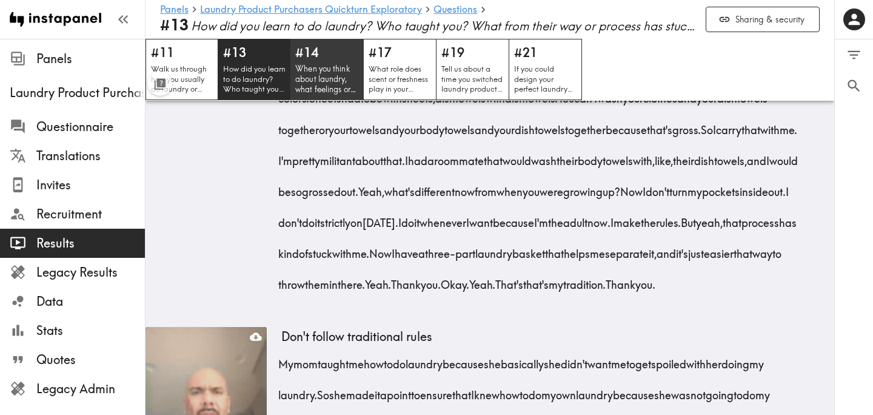
click at [330, 77] on p "When you think about laundry, what feelings or memories come to mind? What does…" at bounding box center [327, 79] width 64 height 31
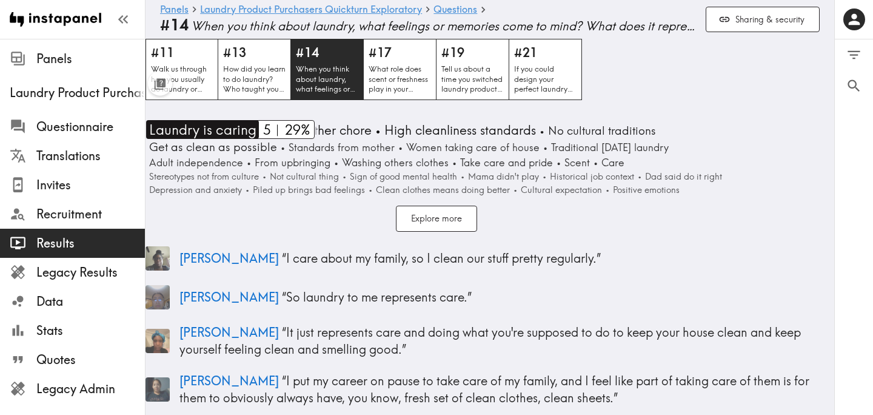
click at [197, 126] on span "Laundry is caring" at bounding box center [201, 129] width 110 height 19
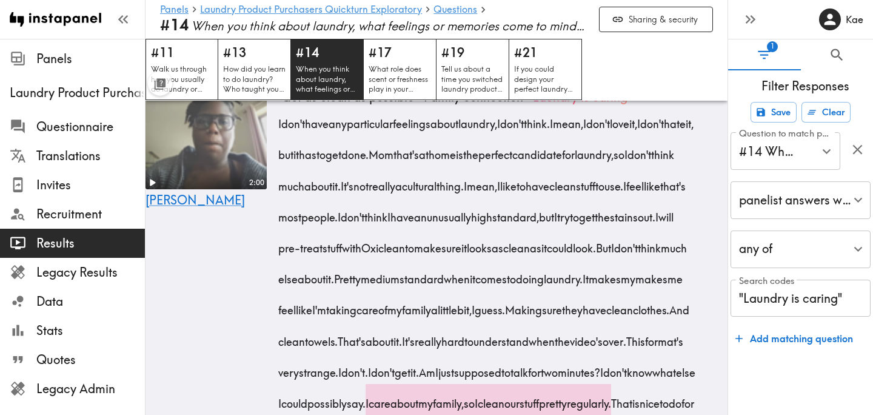
scroll to position [640, 0]
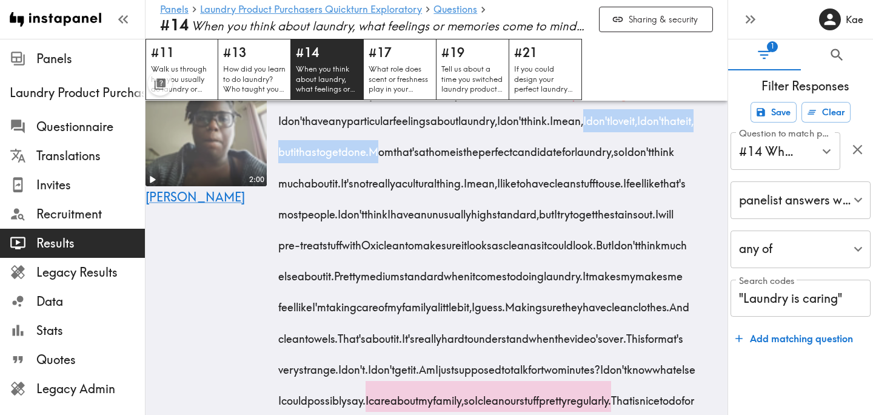
drag, startPoint x: 623, startPoint y: 153, endPoint x: 452, endPoint y: 189, distance: 175.3
click at [452, 189] on div "I don't have any particular feelings about laundry, I don't think. I mean, I do…" at bounding box center [489, 271] width 417 height 341
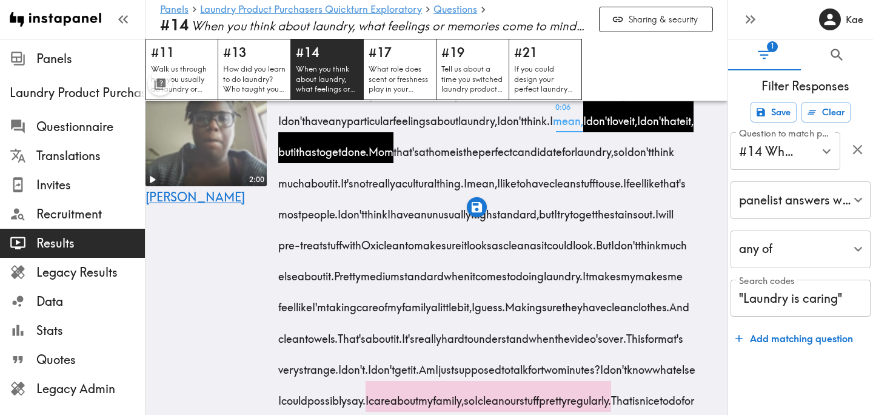
click at [583, 132] on span "0:06 mean," at bounding box center [568, 116] width 30 height 31
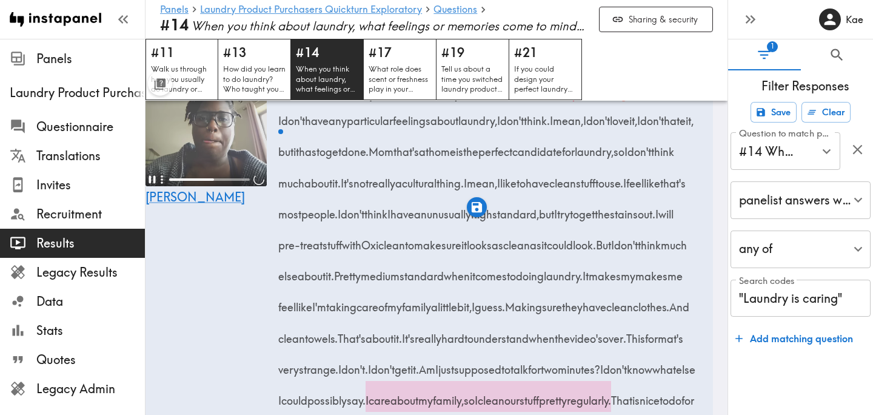
scroll to position [626, 0]
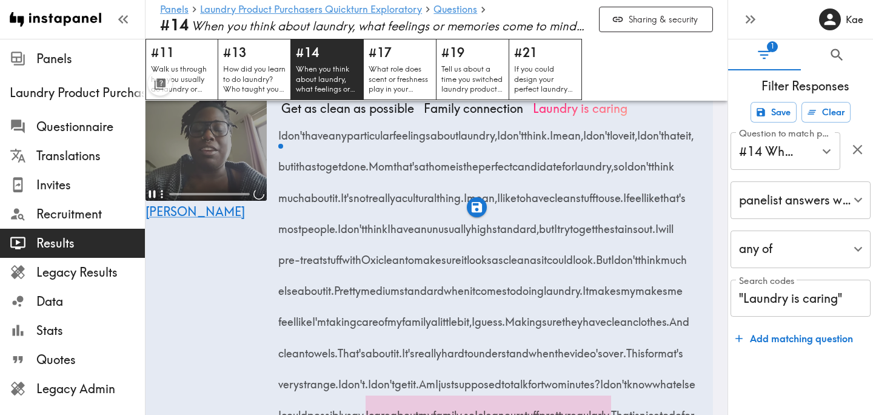
click at [192, 196] on video at bounding box center [205, 139] width 121 height 121
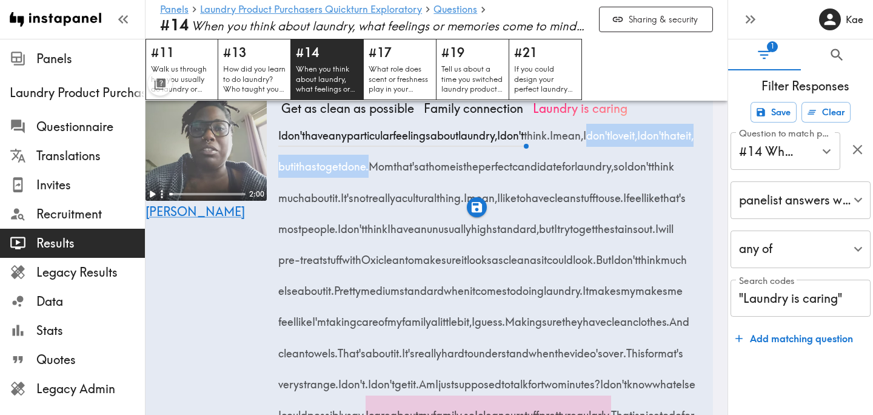
drag, startPoint x: 626, startPoint y: 164, endPoint x: 447, endPoint y: 202, distance: 183.5
click at [447, 173] on span "I mean, I don't love it, I don't hate it, but it has to get done." at bounding box center [488, 150] width 415 height 46
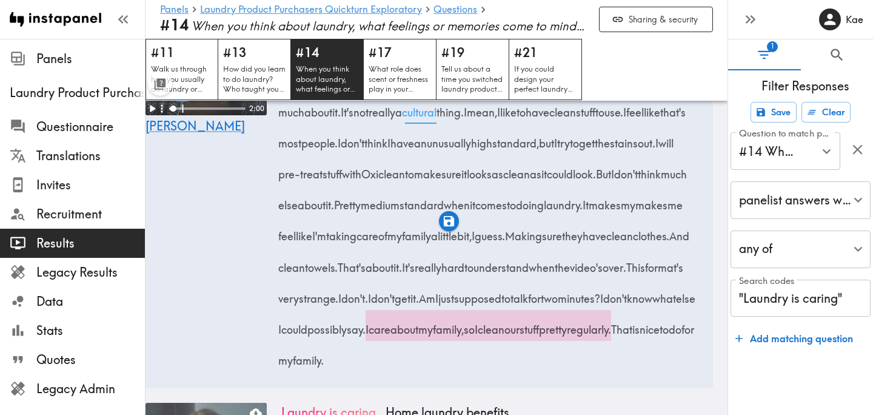
scroll to position [714, 0]
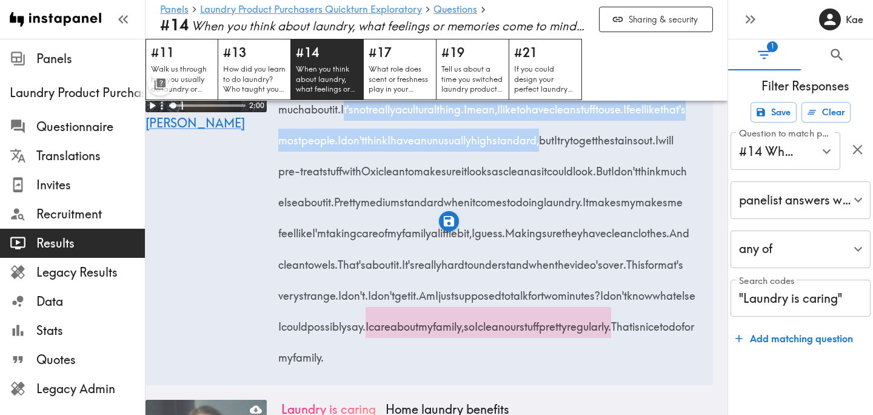
drag, startPoint x: 466, startPoint y: 141, endPoint x: 349, endPoint y: 206, distance: 134.1
click at [349, 206] on div "I don't have any particular feelings about laundry, I don't think. I mean, I do…" at bounding box center [489, 197] width 417 height 341
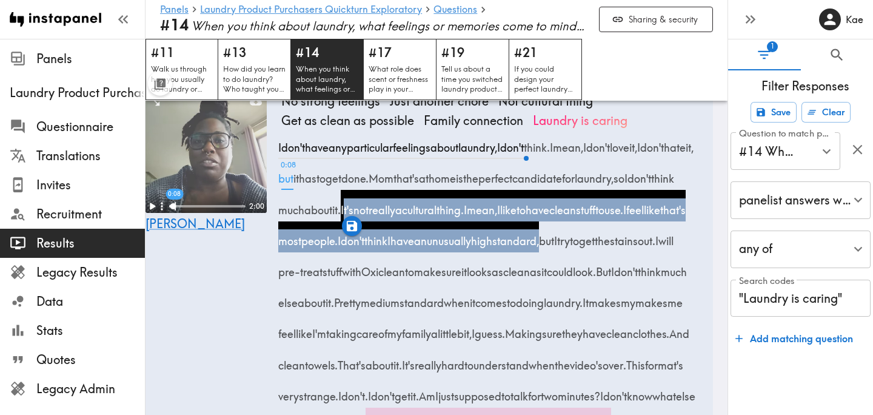
scroll to position [601, 0]
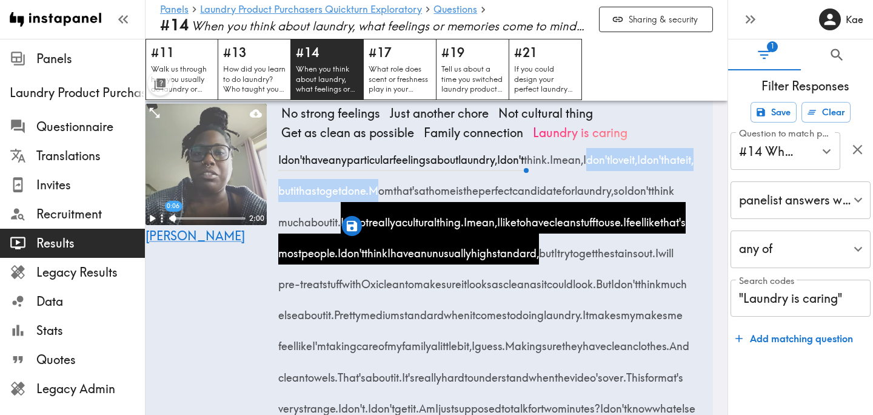
drag, startPoint x: 624, startPoint y: 190, endPoint x: 450, endPoint y: 224, distance: 177.3
click at [450, 224] on div "I don't have any particular feelings about laundry, I don't think. I mean, I do…" at bounding box center [489, 310] width 417 height 341
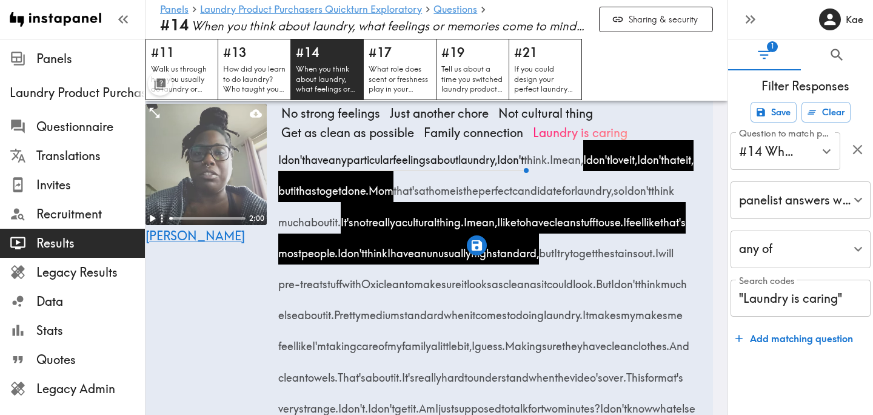
click at [213, 305] on div "2:00 Jenise" at bounding box center [205, 300] width 121 height 392
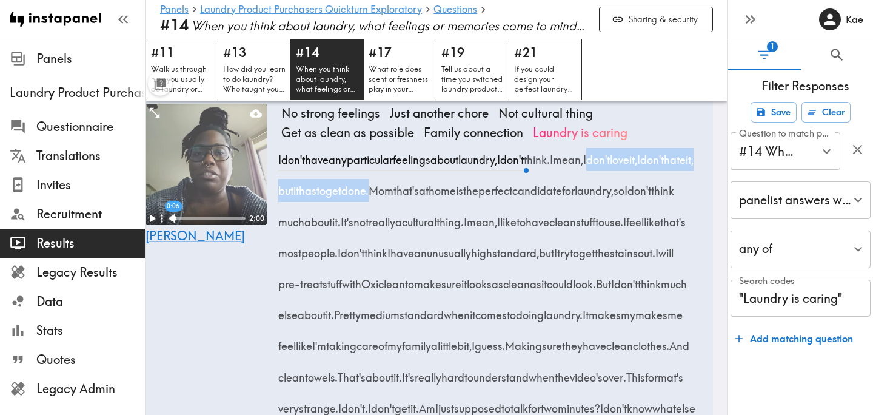
drag, startPoint x: 624, startPoint y: 190, endPoint x: 445, endPoint y: 224, distance: 182.6
click at [445, 198] on span "I mean, I don't love it, I don't hate it, but it has to get done." at bounding box center [488, 175] width 415 height 46
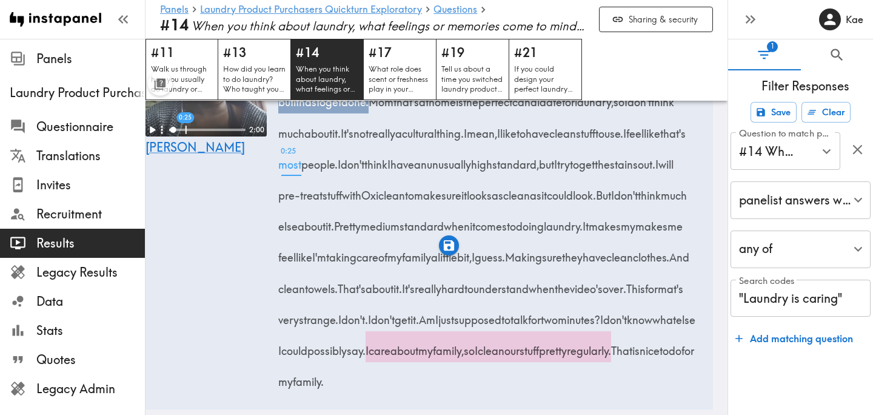
scroll to position [697, 0]
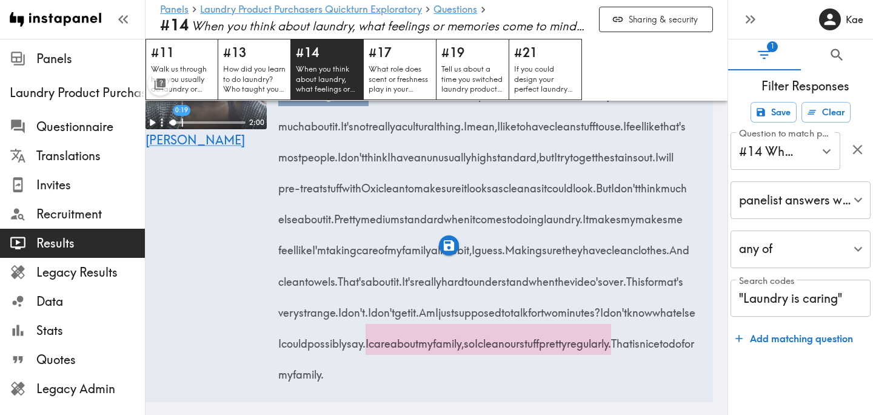
drag, startPoint x: 466, startPoint y: 157, endPoint x: 529, endPoint y: 193, distance: 72.8
click at [529, 193] on div "I don't have any particular feelings about laundry, I don't think. I mean, I do…" at bounding box center [489, 214] width 417 height 341
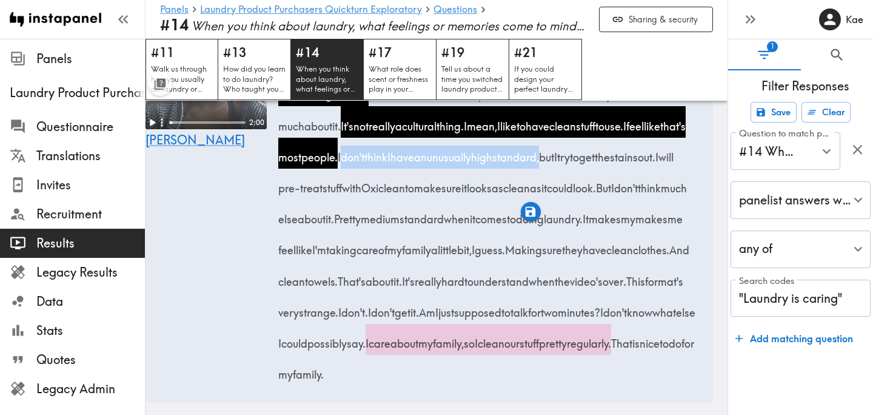
drag, startPoint x: 532, startPoint y: 188, endPoint x: 346, endPoint y: 213, distance: 187.2
click at [346, 164] on span "I don't think I have an unusually high standard, but I try to get the stains ou…" at bounding box center [500, 156] width 318 height 15
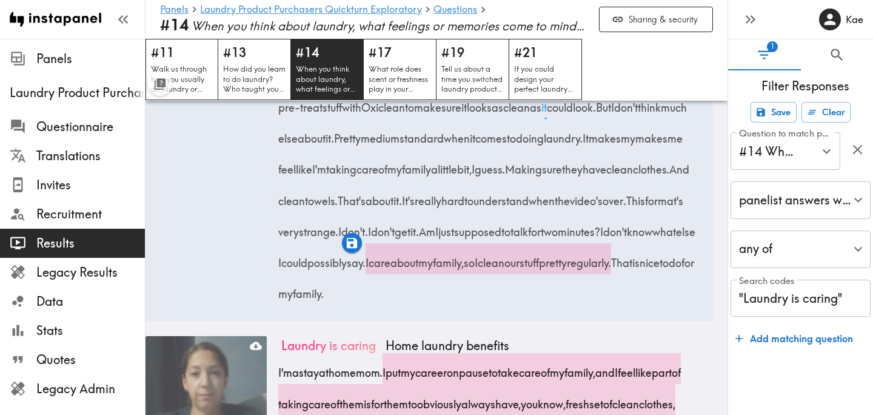
scroll to position [779, 0]
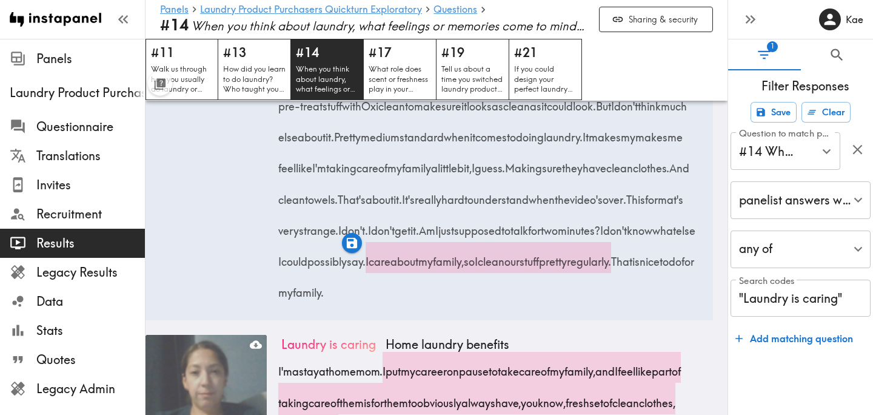
drag, startPoint x: 526, startPoint y: 199, endPoint x: 397, endPoint y: 232, distance: 132.6
click at [397, 175] on span "It makes my makes me feel like I'm taking care of my family a little bit, I gue…" at bounding box center [483, 152] width 404 height 46
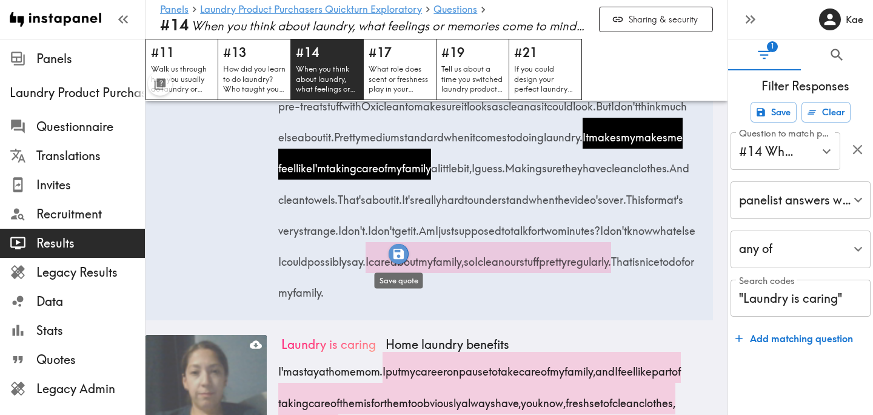
click at [400, 257] on icon "button" at bounding box center [398, 254] width 10 height 10
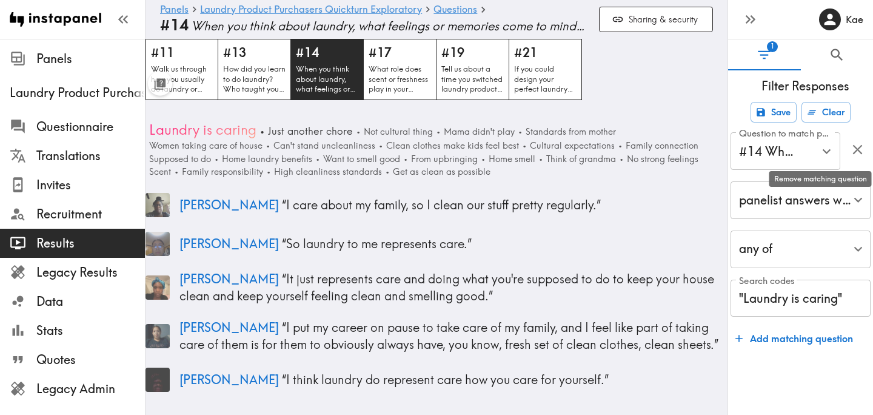
click at [863, 157] on icon "button" at bounding box center [857, 149] width 16 height 16
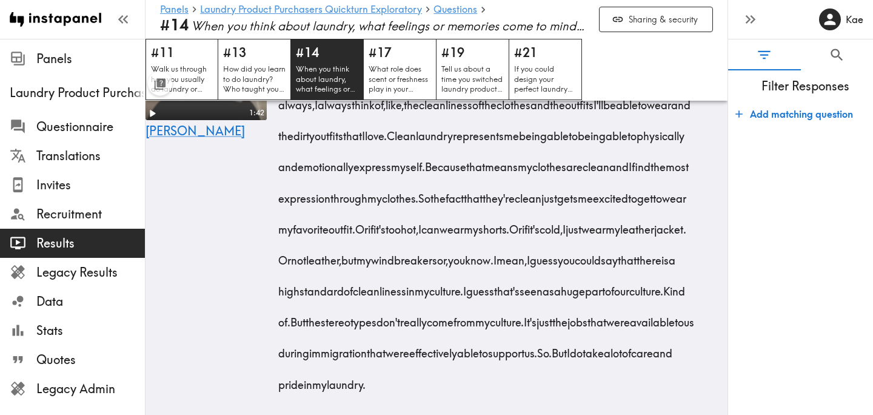
scroll to position [1548, 0]
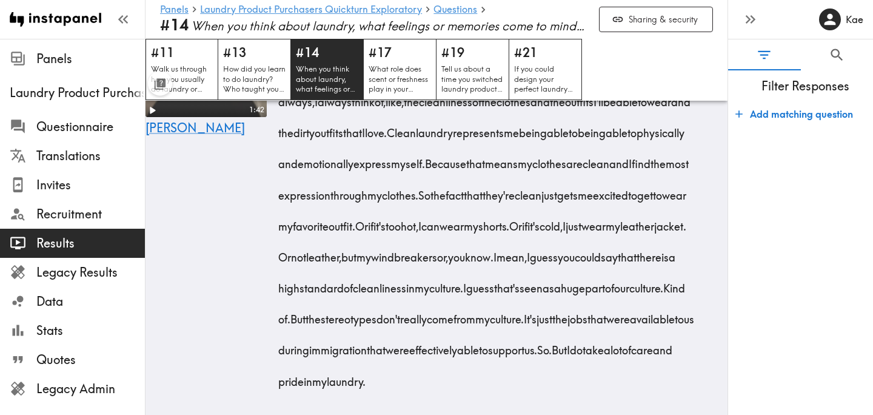
drag, startPoint x: 570, startPoint y: 134, endPoint x: 322, endPoint y: 170, distance: 250.5
click at [322, 170] on div "Got it. So anything about laundry? Anything about laundry? I always get good fe…" at bounding box center [489, 222] width 417 height 341
drag, startPoint x: 452, startPoint y: 164, endPoint x: 624, endPoint y: 259, distance: 196.7
click at [624, 259] on div "Got it. So anything about laundry? Anything about laundry? I always get good fe…" at bounding box center [489, 222] width 417 height 341
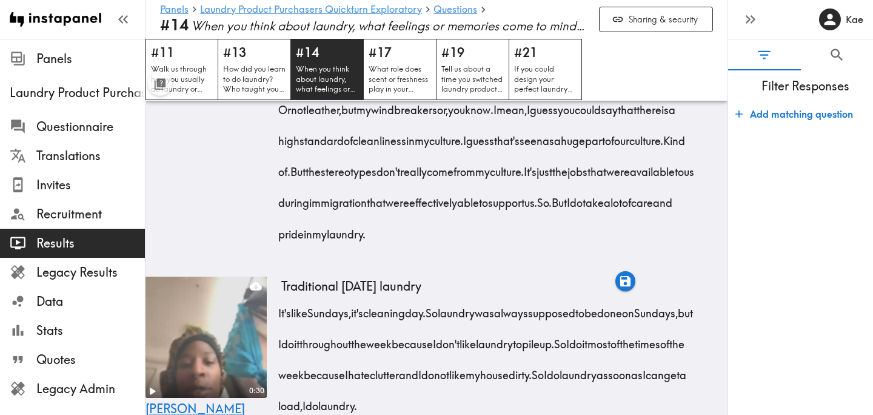
scroll to position [1693, 0]
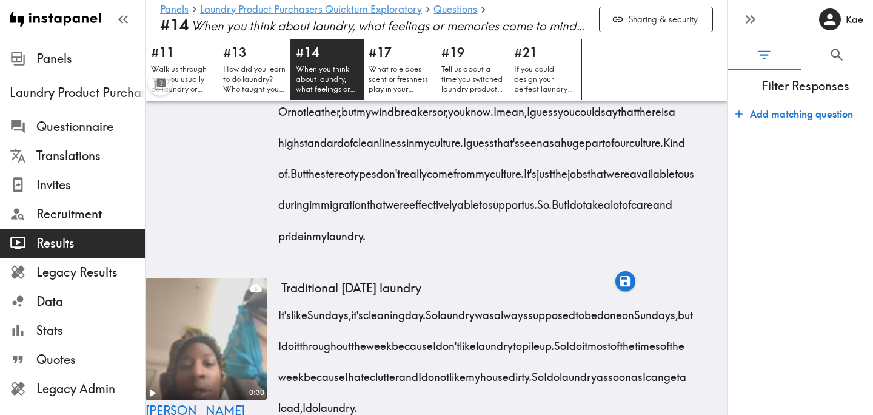
drag, startPoint x: 488, startPoint y: 204, endPoint x: 260, endPoint y: 278, distance: 239.5
click at [259, 264] on div "1:42 Walter Self-expression High cleanliness standards Cultural expectation Par…" at bounding box center [422, 54] width 582 height 418
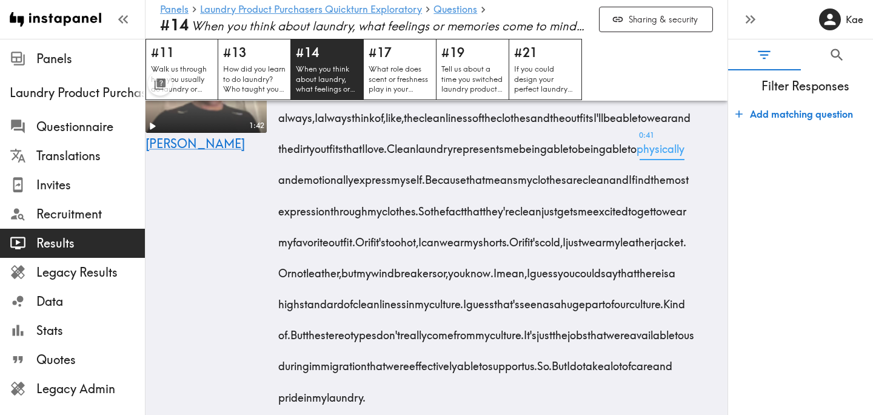
scroll to position [1529, 0]
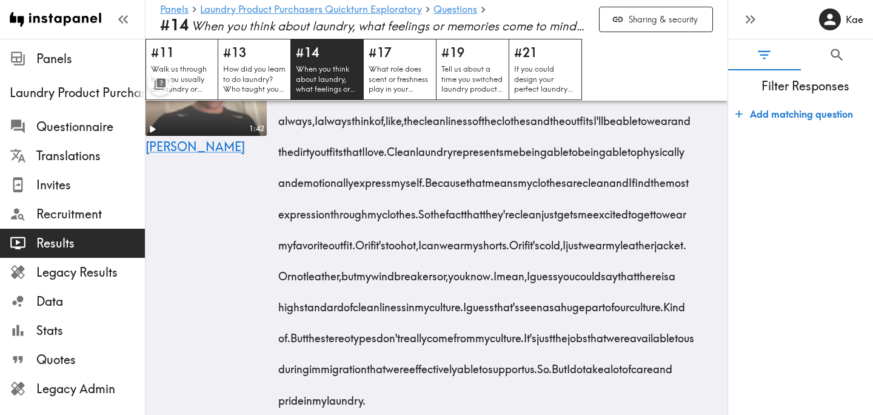
drag, startPoint x: 571, startPoint y: 153, endPoint x: 321, endPoint y: 185, distance: 251.7
click at [321, 185] on div "Got it. So anything about laundry? Anything about laundry? I always get good fe…" at bounding box center [489, 240] width 417 height 341
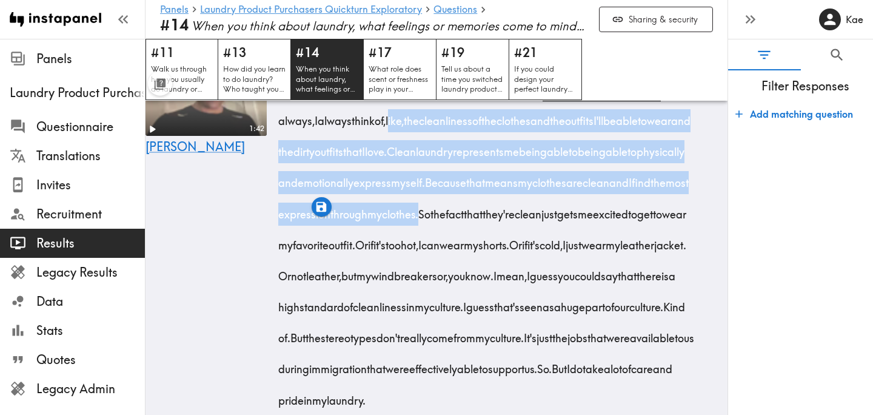
drag, startPoint x: 451, startPoint y: 184, endPoint x: 623, endPoint y: 279, distance: 195.9
click at [623, 279] on div "Got it. So anything about laundry? Anything about laundry? I always get good fe…" at bounding box center [489, 240] width 417 height 341
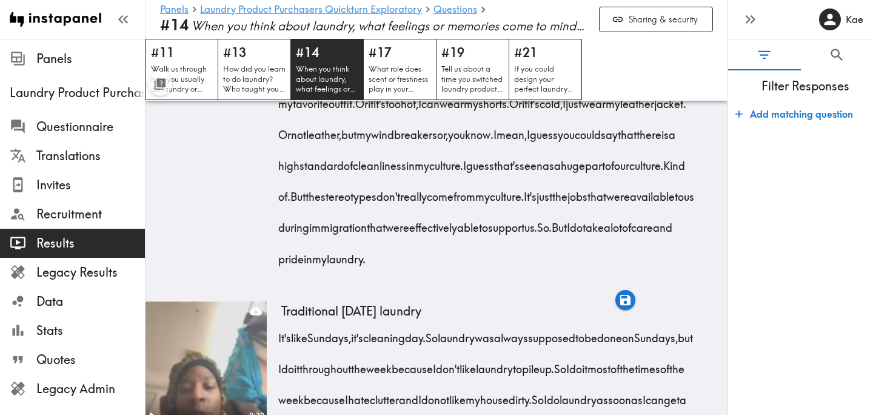
scroll to position [1674, 0]
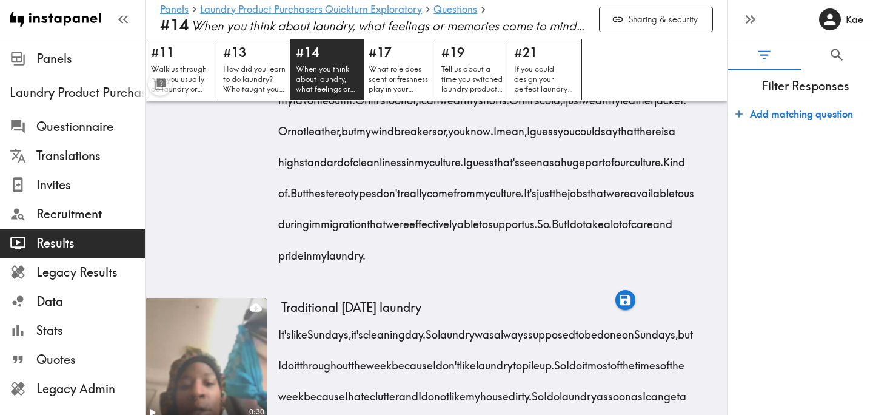
drag, startPoint x: 489, startPoint y: 222, endPoint x: 693, endPoint y: 262, distance: 207.5
click at [693, 262] on div "Got it. So anything about laundry? Anything about laundry? I always get good fe…" at bounding box center [489, 95] width 417 height 341
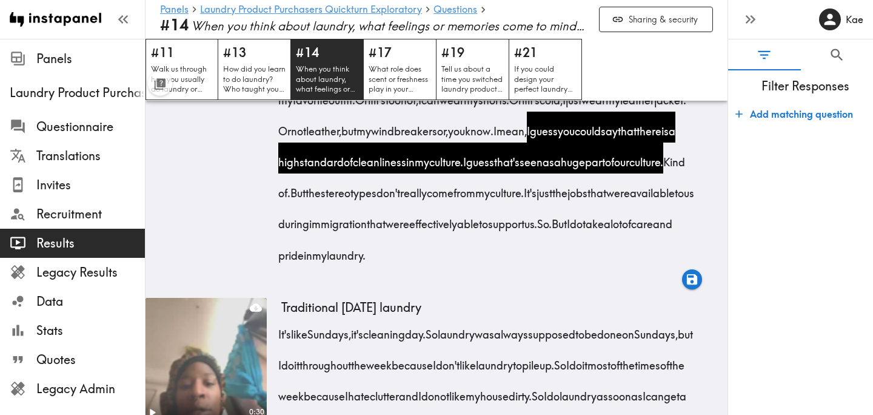
drag, startPoint x: 322, startPoint y: 286, endPoint x: 665, endPoint y: 326, distance: 345.4
click at [665, 267] on div "Got it. So anything about laundry? Anything about laundry? I always get good fe…" at bounding box center [489, 95] width 417 height 341
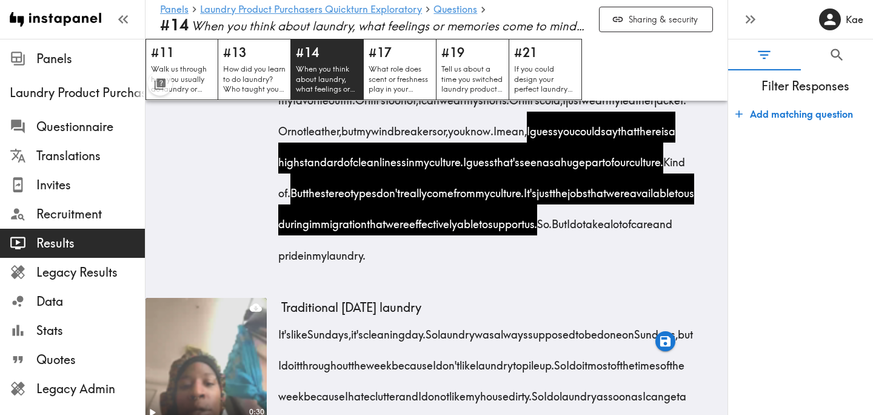
drag, startPoint x: 279, startPoint y: 348, endPoint x: 528, endPoint y: 356, distance: 248.7
click at [528, 267] on div "Got it. So anything about laundry? Anything about laundry? I always get good fe…" at bounding box center [489, 95] width 417 height 341
click at [527, 375] on icon "button" at bounding box center [525, 372] width 10 height 10
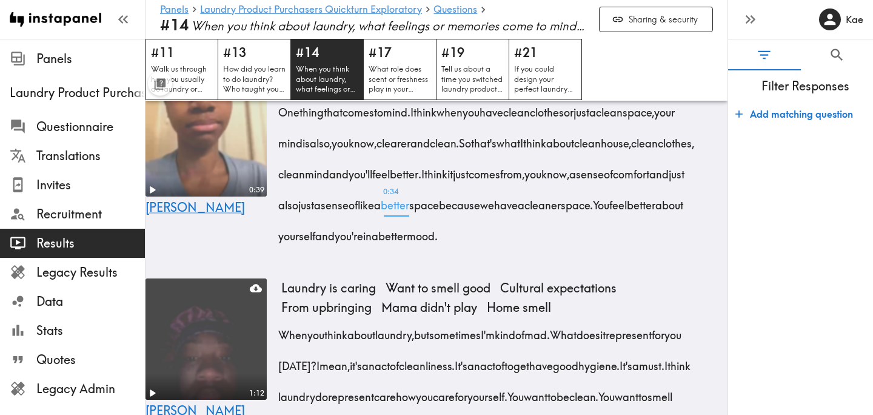
scroll to position [2070, 0]
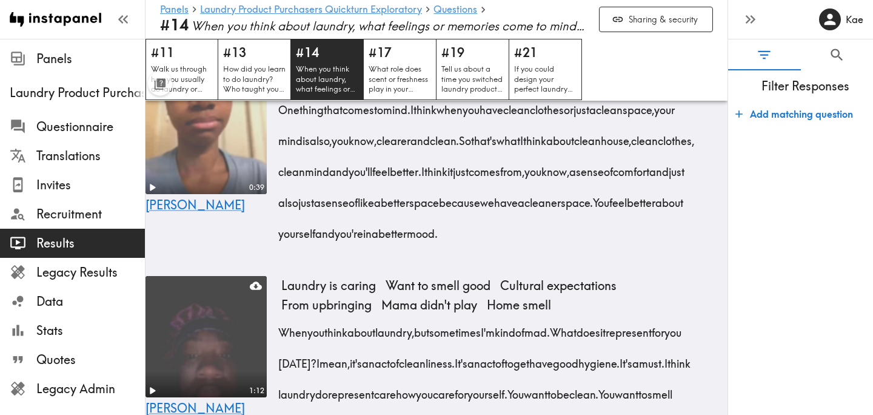
drag, startPoint x: 463, startPoint y: 203, endPoint x: 398, endPoint y: 239, distance: 74.4
click at [398, 148] on span "I think when you have clean clothes or just a clean space, your mind is also, y…" at bounding box center [479, 125] width 396 height 46
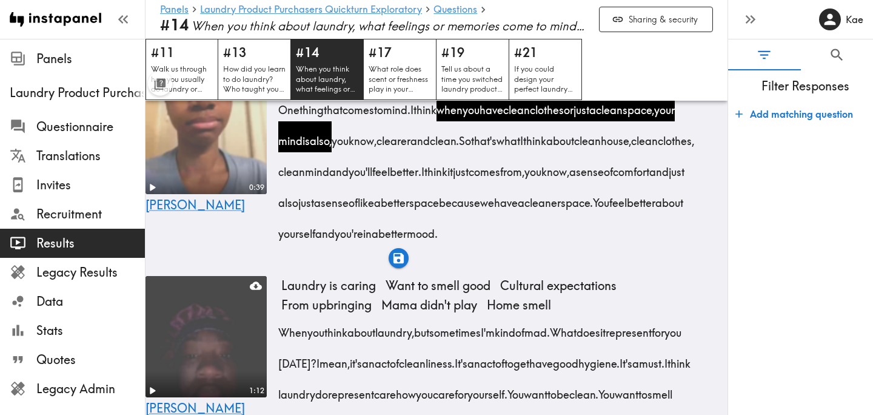
drag, startPoint x: 453, startPoint y: 236, endPoint x: 541, endPoint y: 239, distance: 88.0
click at [541, 239] on div "One thing that comes to mind. I think when you have clean clothes or just a cle…" at bounding box center [489, 167] width 417 height 155
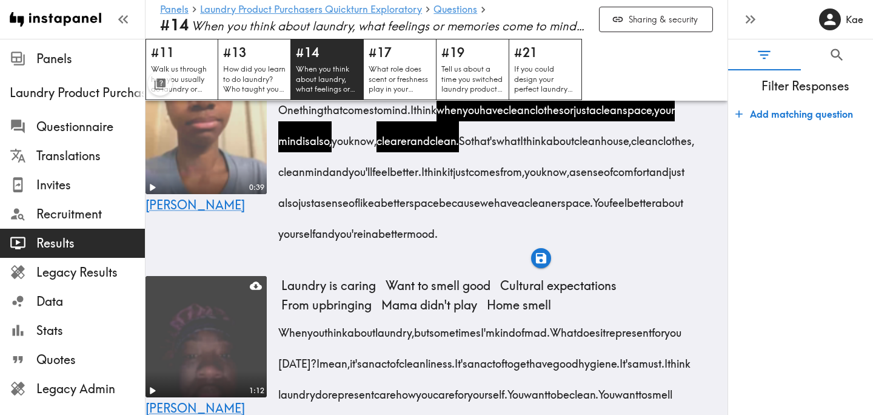
drag, startPoint x: 409, startPoint y: 328, endPoint x: 687, endPoint y: 332, distance: 278.9
click at [686, 241] on span "You feel better about yourself and you're in a better mood." at bounding box center [483, 218] width 405 height 46
click at [689, 353] on icon "button" at bounding box center [689, 351] width 14 height 14
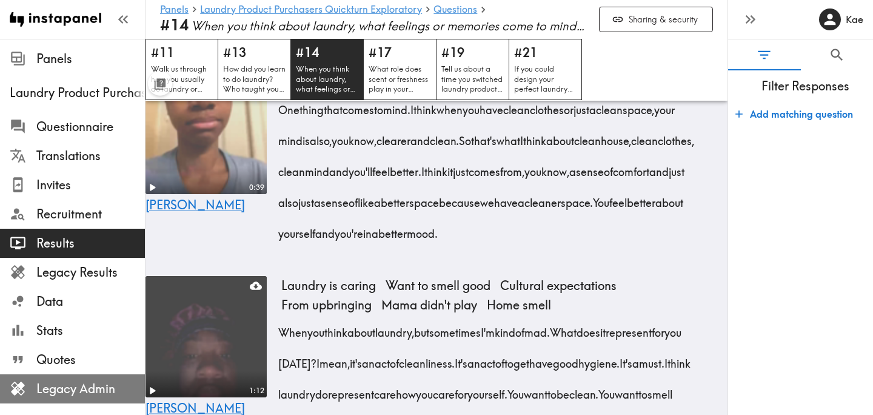
click at [92, 392] on span "Legacy Admin" at bounding box center [90, 388] width 109 height 17
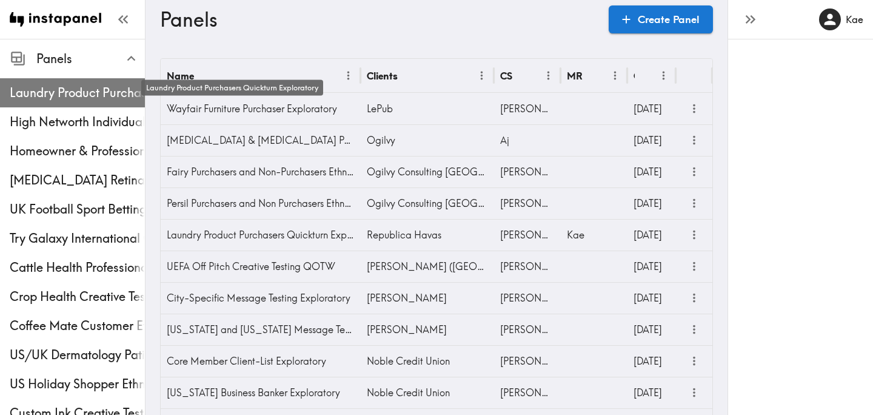
click at [79, 96] on span "Laundry Product Purchasers Quickturn Exploratory" at bounding box center [77, 92] width 135 height 17
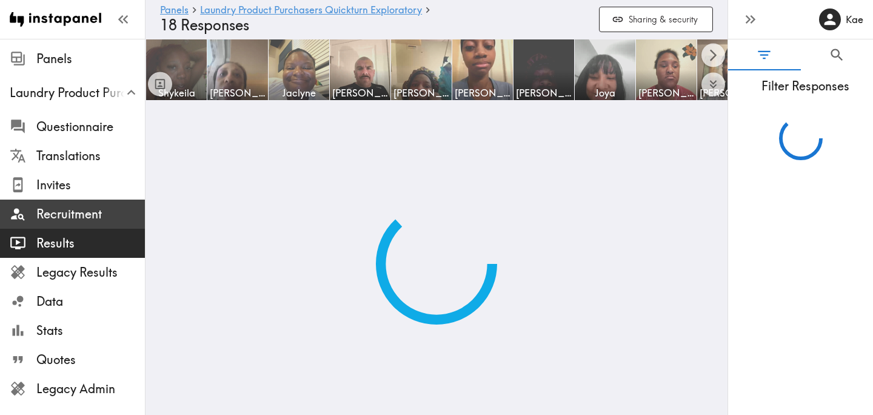
click at [76, 208] on span "Recruitment" at bounding box center [90, 214] width 109 height 17
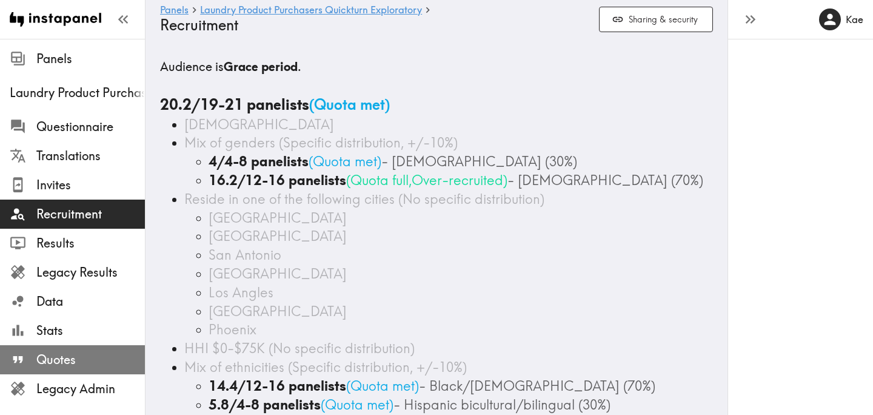
click at [69, 361] on span "Quotes" at bounding box center [90, 359] width 109 height 17
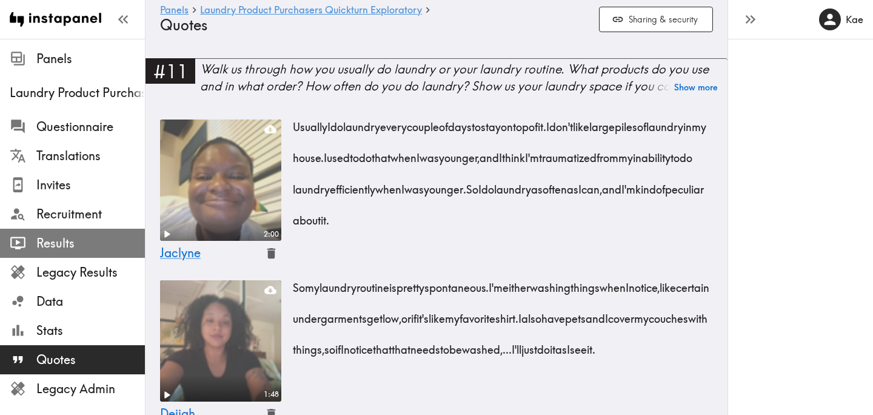
click at [90, 247] on span "Results" at bounding box center [90, 243] width 109 height 17
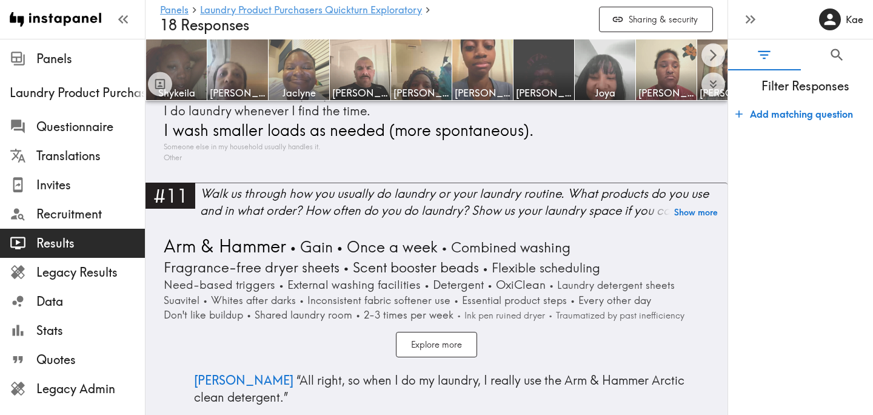
scroll to position [2669, 0]
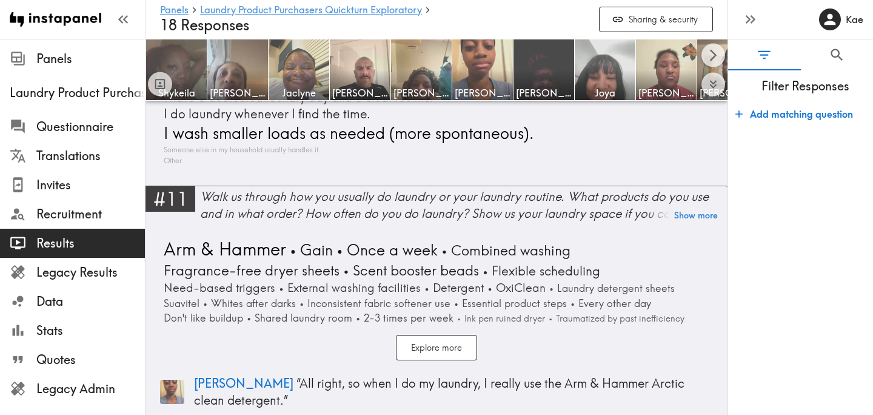
click at [458, 192] on div "Walk us through how you usually do laundry or your laundry routine. What produc…" at bounding box center [463, 205] width 527 height 34
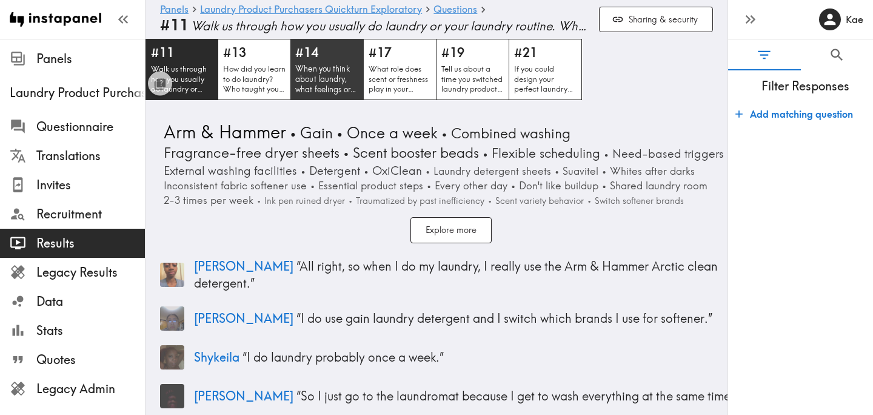
click at [310, 64] on p "When you think about laundry, what feelings or memories come to mind? What does…" at bounding box center [327, 79] width 64 height 31
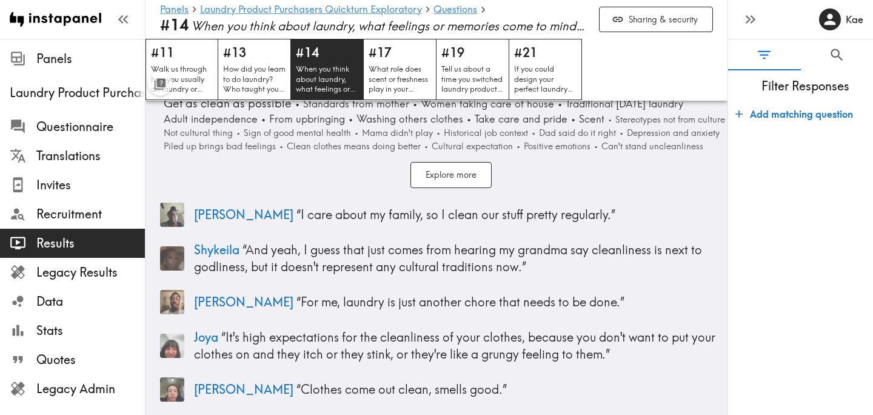
scroll to position [45, 0]
click at [313, 250] on p "Shykeila “ And yeah, I guess that just comes from hearing my grandma say cleanl…" at bounding box center [468, 257] width 548 height 34
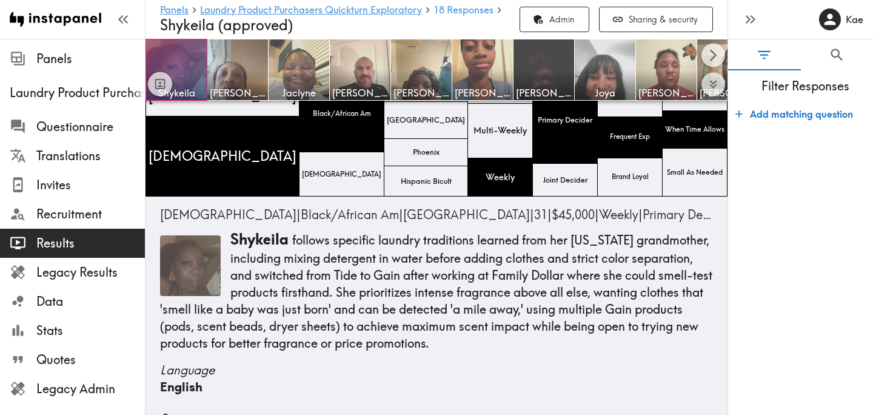
scroll to position [2165, 0]
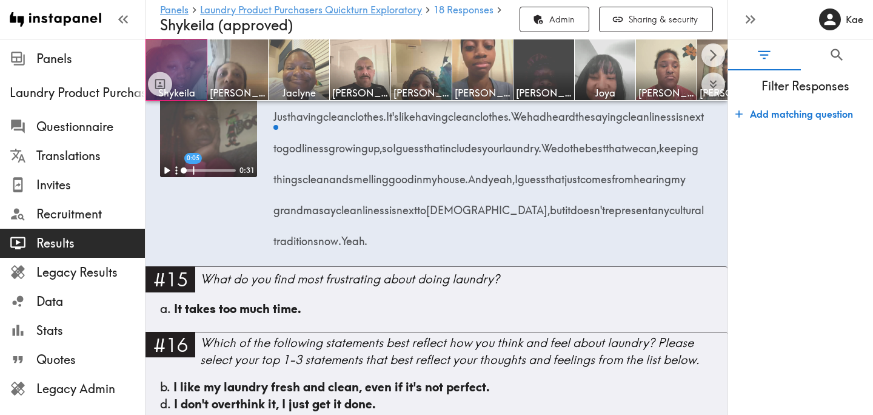
drag, startPoint x: 542, startPoint y: 201, endPoint x: 662, endPoint y: 231, distance: 123.8
click at [662, 155] on span "We had heard the saying cleanliness is next to godliness growing up, so I guess…" at bounding box center [491, 132] width 430 height 46
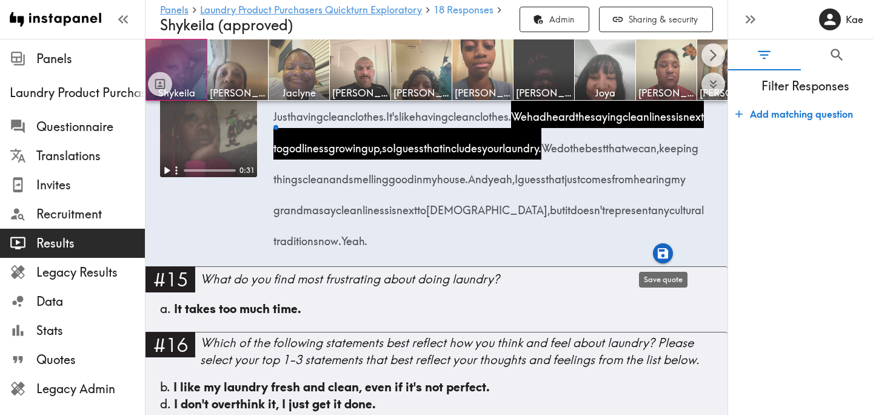
click at [663, 253] on icon "button" at bounding box center [663, 253] width 14 height 14
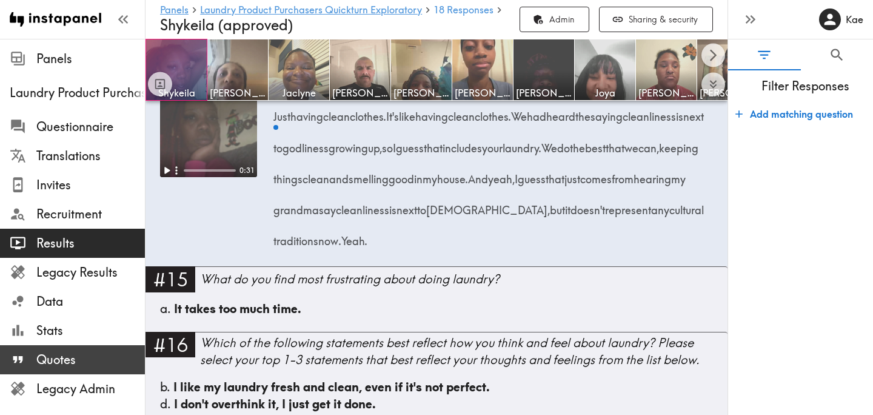
click at [83, 353] on span "Quotes" at bounding box center [90, 359] width 109 height 17
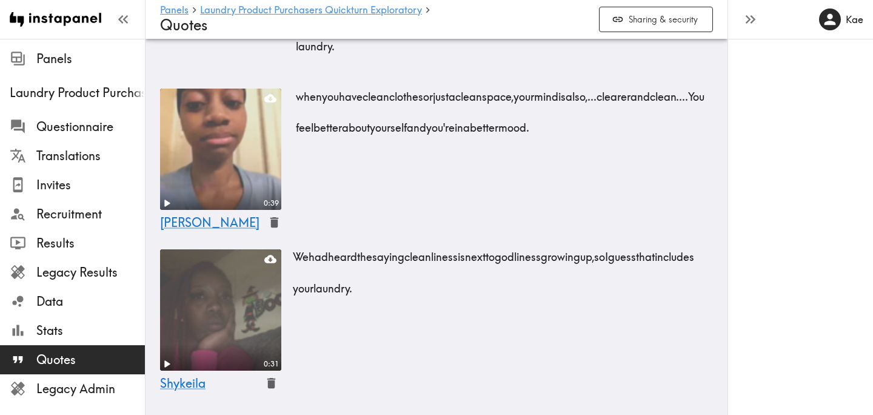
scroll to position [1775, 0]
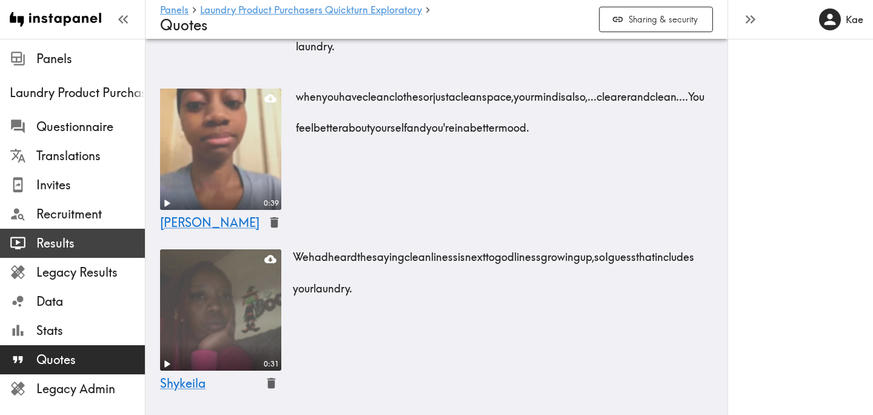
click at [78, 230] on div "Results" at bounding box center [72, 243] width 145 height 32
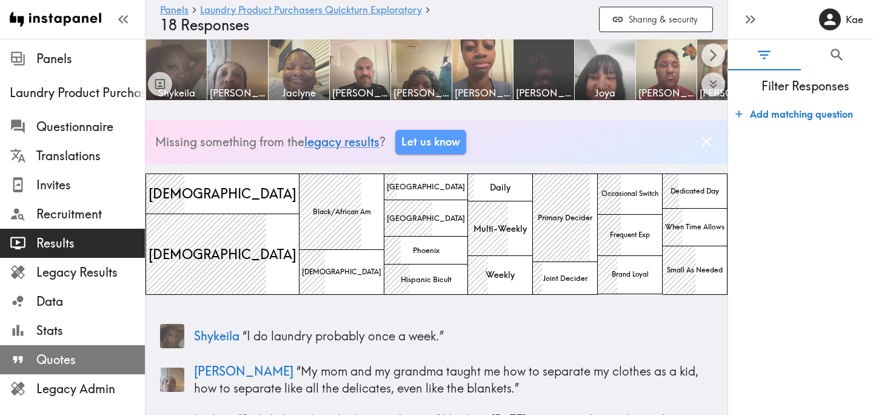
click at [87, 356] on span "Quotes" at bounding box center [90, 359] width 109 height 17
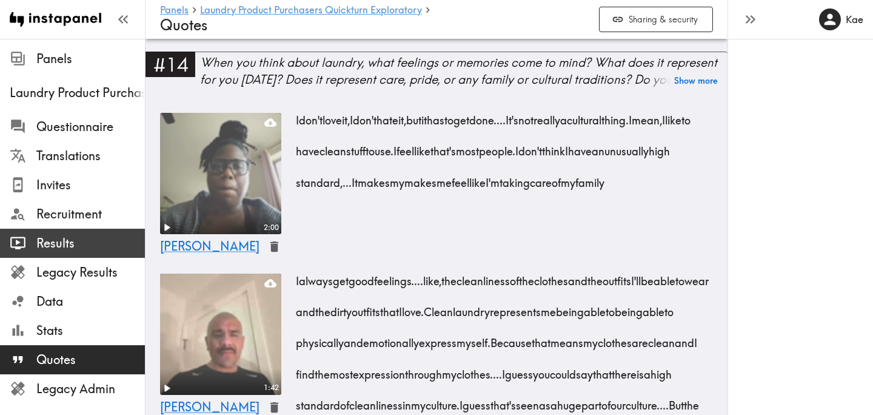
scroll to position [1227, 0]
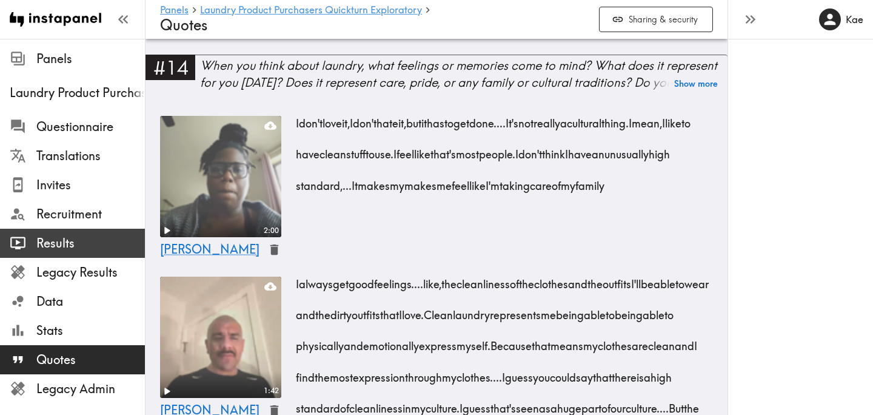
click at [81, 242] on span "Results" at bounding box center [90, 243] width 109 height 17
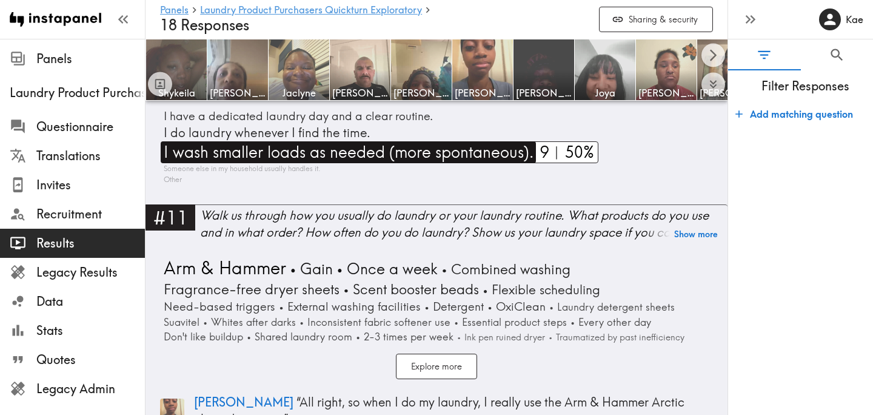
scroll to position [2652, 0]
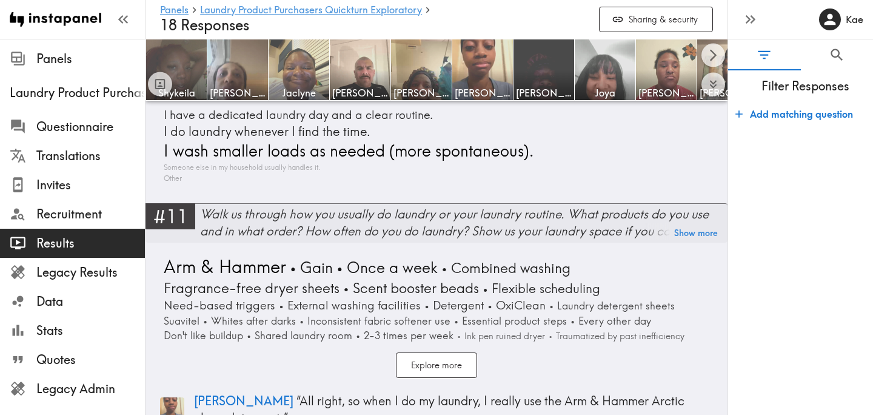
click at [365, 232] on div "Walk us through how you usually do laundry or your laundry routine. What produc…" at bounding box center [463, 223] width 527 height 34
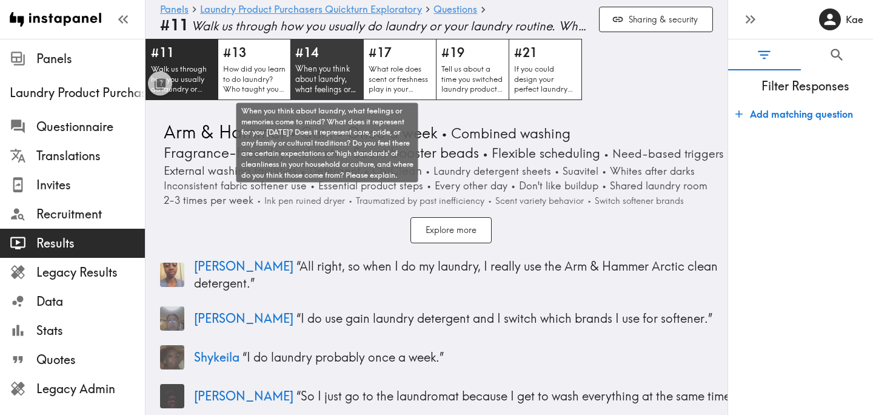
click at [347, 76] on p "When you think about laundry, what feelings or memories come to mind? What does…" at bounding box center [327, 79] width 64 height 31
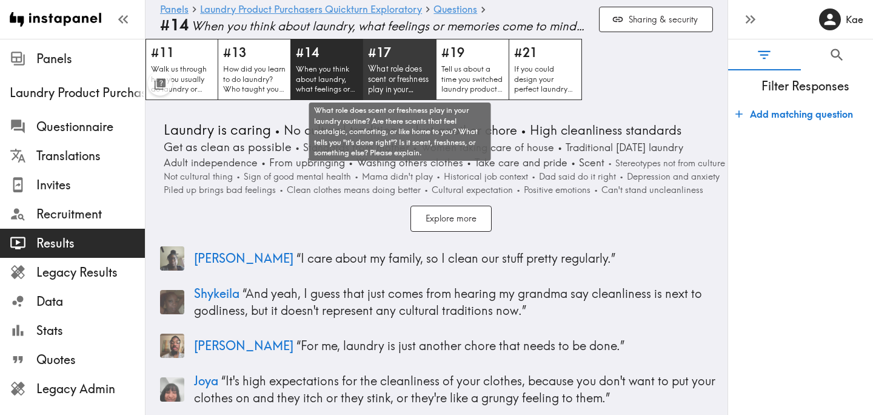
click at [406, 79] on p "What role does scent or freshness play in your laundry routine? Are there scent…" at bounding box center [400, 79] width 64 height 31
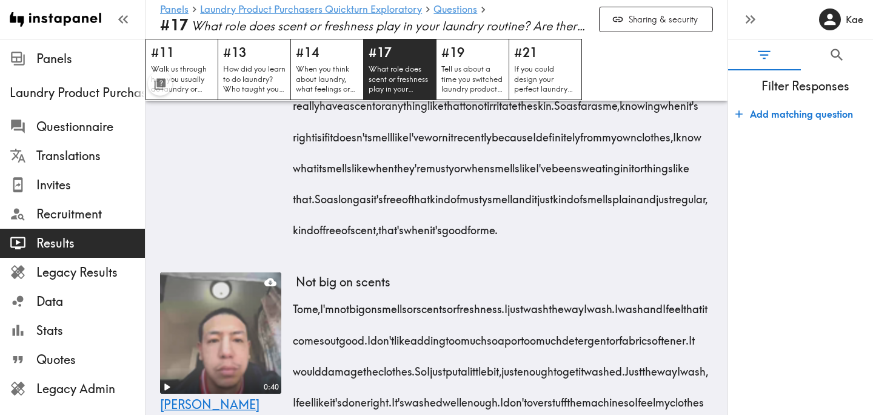
scroll to position [2806, 0]
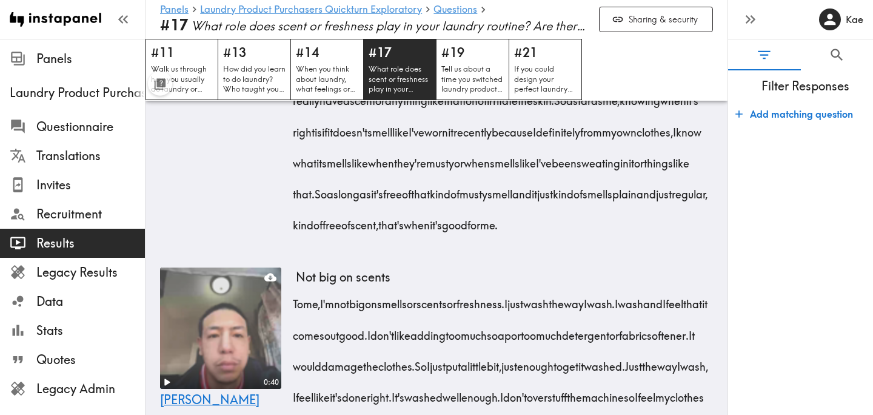
drag, startPoint x: 293, startPoint y: 134, endPoint x: 569, endPoint y: 163, distance: 278.0
click at [569, 163] on div "Lately I haven't really been using any scented products or any fresheners. Ther…" at bounding box center [504, 96] width 417 height 279
drag, startPoint x: 670, startPoint y: 164, endPoint x: 316, endPoint y: 287, distance: 374.6
click at [316, 236] on div "Lately I haven't really been using any scented products or any fresheners. Ther…" at bounding box center [504, 96] width 417 height 279
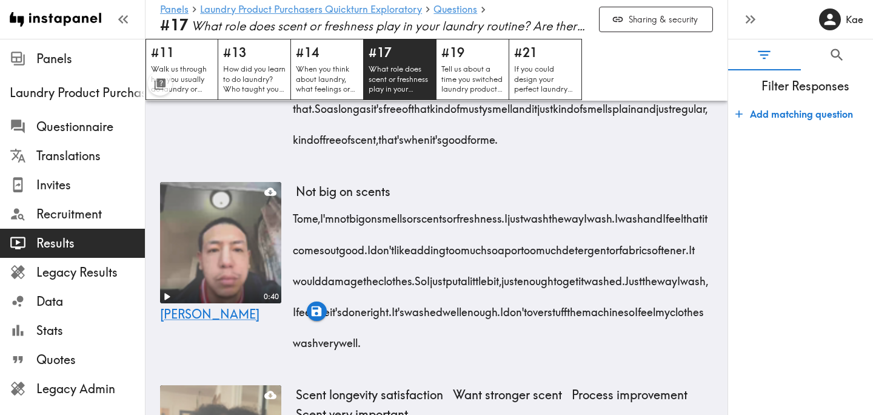
scroll to position [2894, 0]
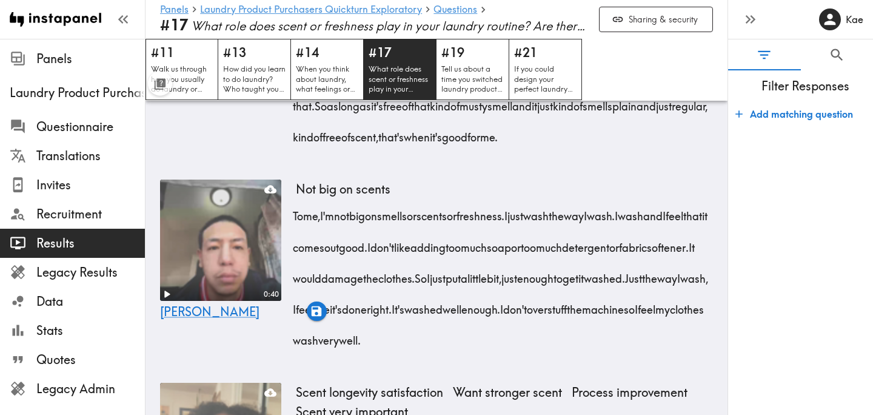
drag, startPoint x: 398, startPoint y: 199, endPoint x: 398, endPoint y: 208, distance: 9.1
click at [620, 24] on span "knowing" at bounding box center [640, 8] width 41 height 31
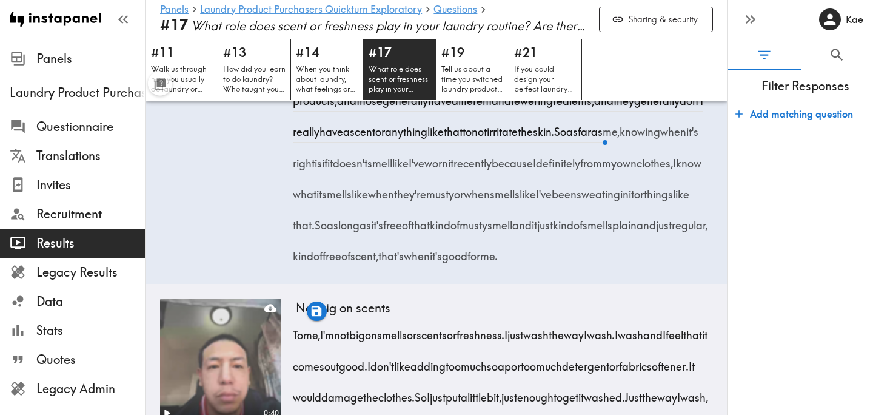
scroll to position [2772, 0]
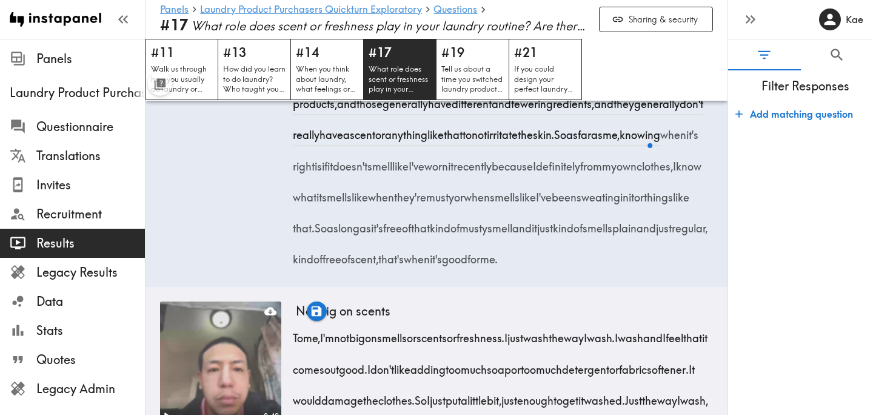
click at [249, 76] on video at bounding box center [220, 15] width 121 height 121
drag, startPoint x: 292, startPoint y: 169, endPoint x: 595, endPoint y: 204, distance: 305.1
click at [595, 204] on div "0:10 1:09 Steven Avoid fragrance products Used dryer sheets before Natural smel…" at bounding box center [436, 118] width 582 height 337
drag, startPoint x: 294, startPoint y: 167, endPoint x: 598, endPoint y: 201, distance: 305.7
click at [598, 201] on div "Lately I haven't really been using any scented products or any fresheners. Ther…" at bounding box center [504, 130] width 417 height 279
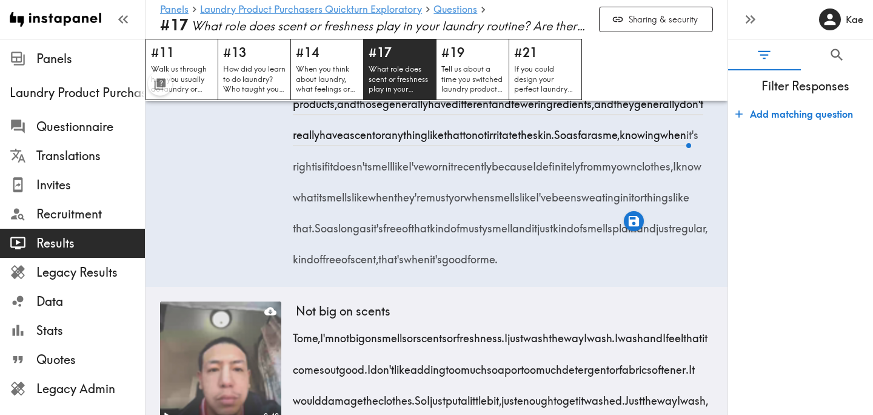
drag, startPoint x: 672, startPoint y: 198, endPoint x: 317, endPoint y: 326, distance: 377.0
click at [317, 270] on div "Lately I haven't really been using any scented products or any fresheners. Ther…" at bounding box center [504, 130] width 417 height 279
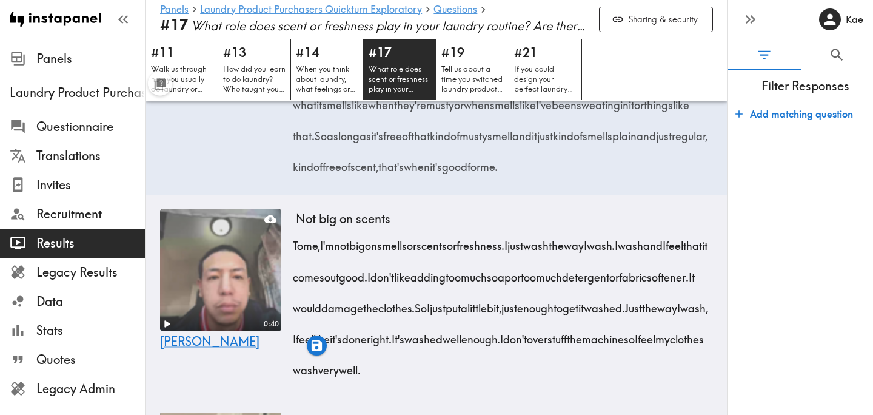
scroll to position [2881, 0]
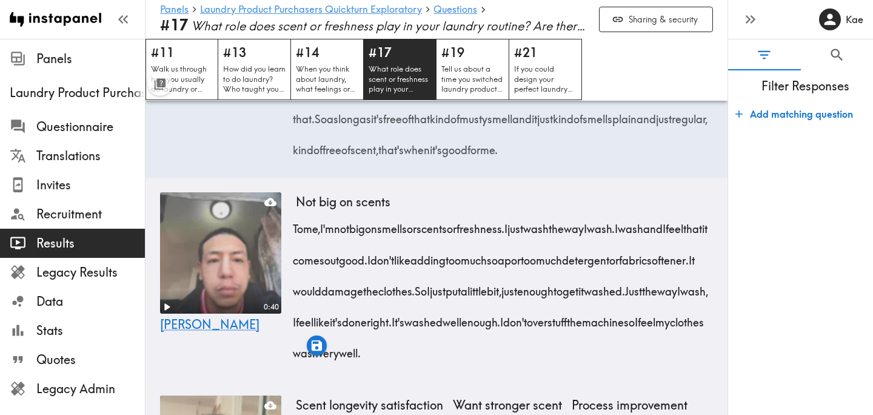
drag, startPoint x: 400, startPoint y: 212, endPoint x: 676, endPoint y: 212, distance: 276.4
click at [676, 126] on span "So as far as me, knowing when it's right is if it doesn't smell like I've worn …" at bounding box center [500, 72] width 409 height 109
drag, startPoint x: 668, startPoint y: 276, endPoint x: 530, endPoint y: 341, distance: 152.7
click at [530, 157] on span "So as long as it's free of that kind of musty smell and it just kind of smells …" at bounding box center [503, 134] width 415 height 46
click at [528, 361] on icon "button" at bounding box center [531, 360] width 10 height 10
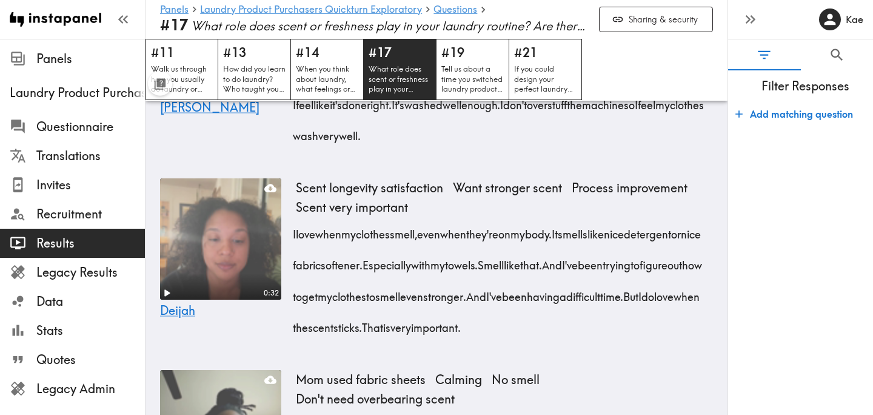
scroll to position [3104, 0]
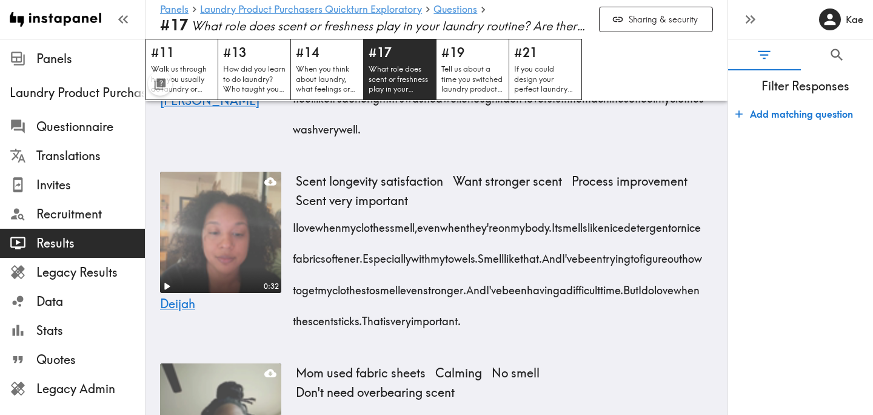
drag, startPoint x: 329, startPoint y: 191, endPoint x: 535, endPoint y: 202, distance: 206.4
click at [535, 141] on div "To me, I'm not big on smells or scents or freshness. I just wash the way I wash…" at bounding box center [504, 62] width 417 height 155
drag, startPoint x: 667, startPoint y: 189, endPoint x: 573, endPoint y: 255, distance: 115.0
click at [573, 141] on div "To me, I'm not big on smells or scents or freshness. I just wash the way I wash…" at bounding box center [504, 62] width 417 height 155
drag, startPoint x: 338, startPoint y: 315, endPoint x: 649, endPoint y: 316, distance: 311.0
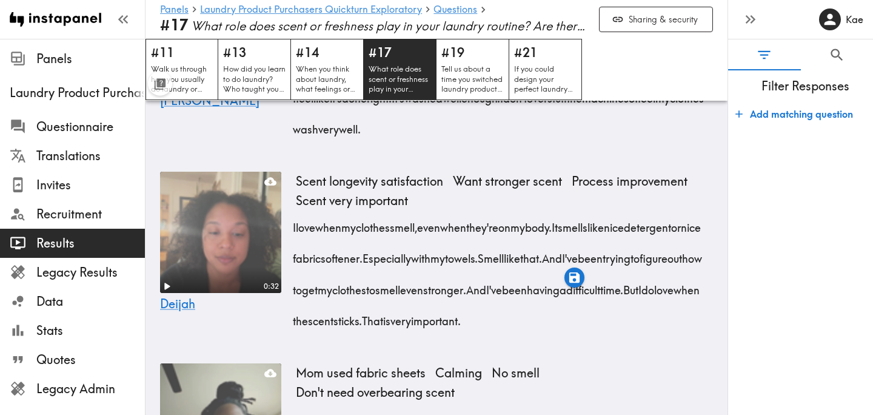
click at [649, 141] on div "To me, I'm not big on smells or scents or freshness. I just wash the way I wash…" at bounding box center [504, 62] width 417 height 155
click at [643, 342] on icon "button" at bounding box center [644, 340] width 14 height 14
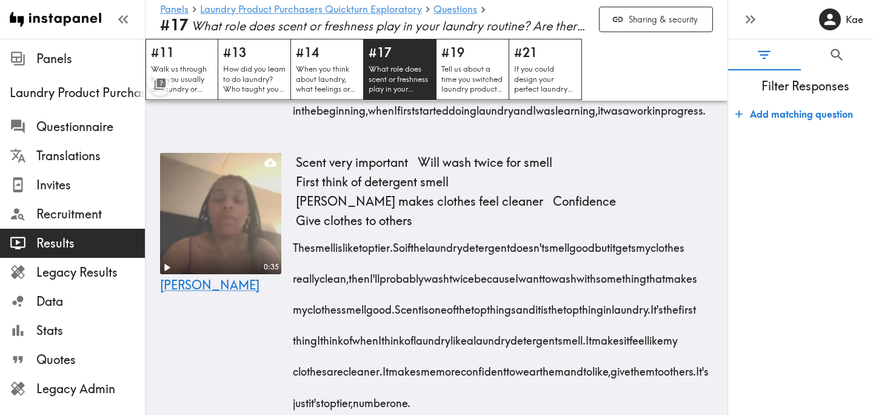
scroll to position [4315, 0]
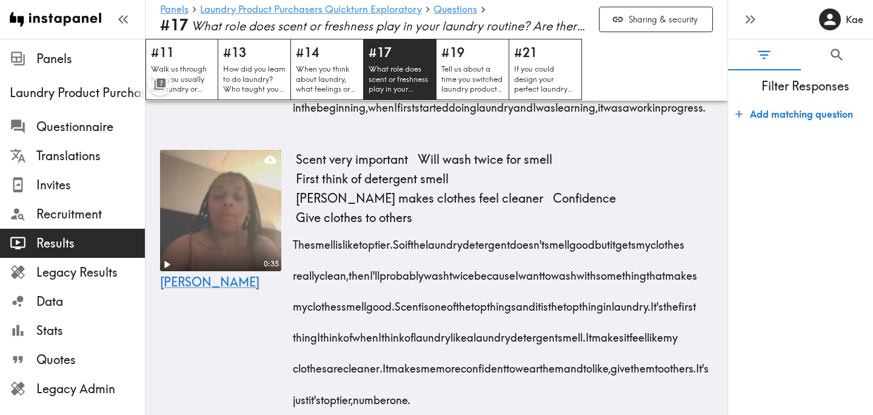
drag, startPoint x: 505, startPoint y: 170, endPoint x: 526, endPoint y: 190, distance: 28.7
click at [526, 118] on div "For me personally, when I'm doing laundry, it's all about the scent, the softne…" at bounding box center [504, 9] width 417 height 217
drag, startPoint x: 335, startPoint y: 199, endPoint x: 430, endPoint y: 297, distance: 136.3
click at [430, 118] on div "For me personally, when I'm doing laundry, it's all about the scent, the softne…" at bounding box center [504, 9] width 417 height 217
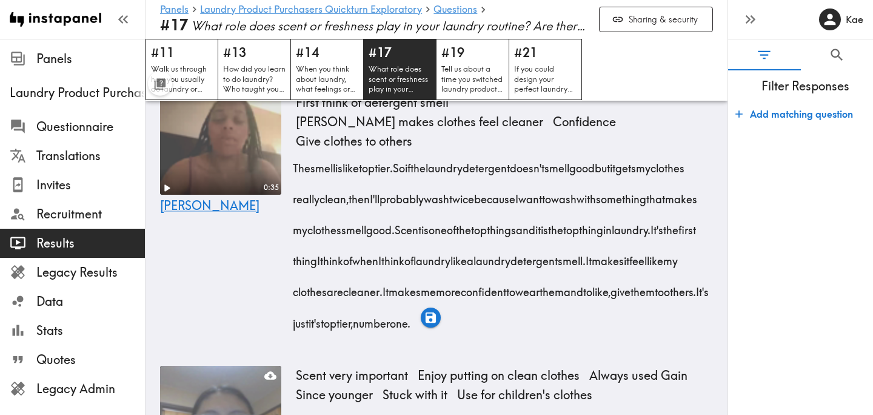
scroll to position [4394, 0]
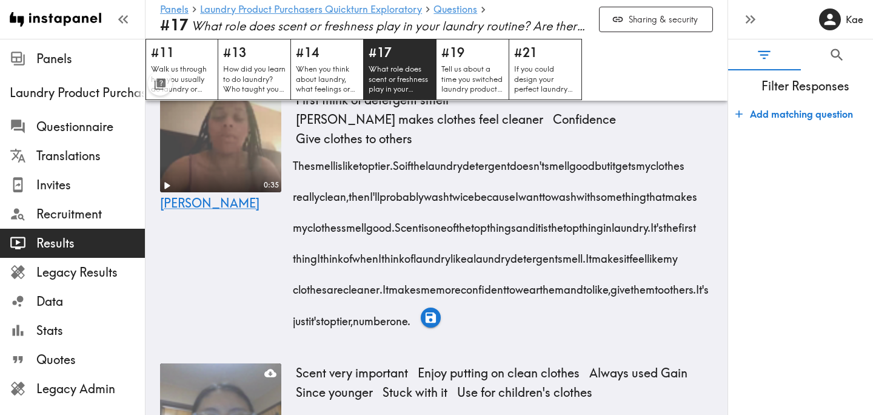
drag, startPoint x: 625, startPoint y: 244, endPoint x: 339, endPoint y: 343, distance: 301.9
click at [341, 364] on icon "button" at bounding box center [340, 363] width 14 height 14
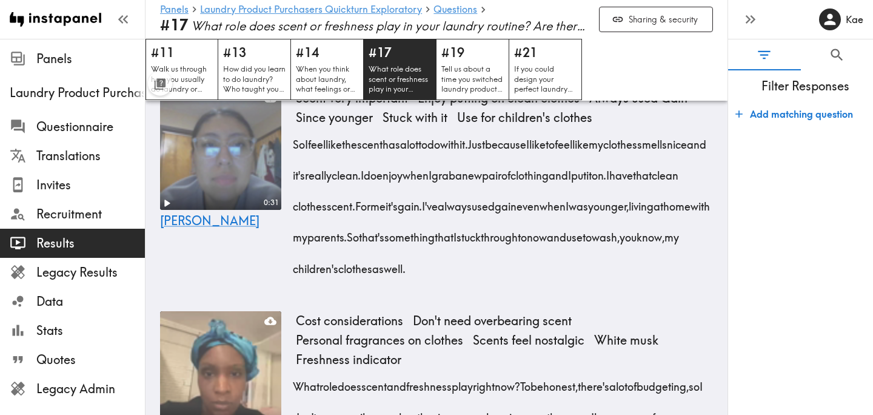
scroll to position [4670, 0]
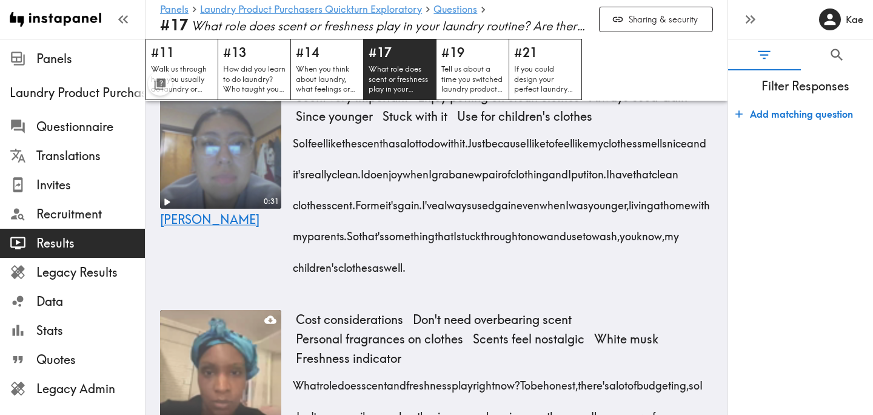
drag, startPoint x: 428, startPoint y: 180, endPoint x: 514, endPoint y: 247, distance: 109.3
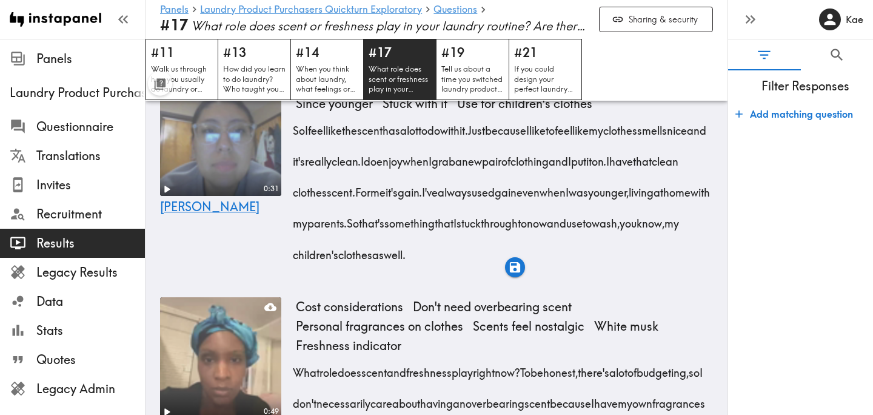
scroll to position [4684, 0]
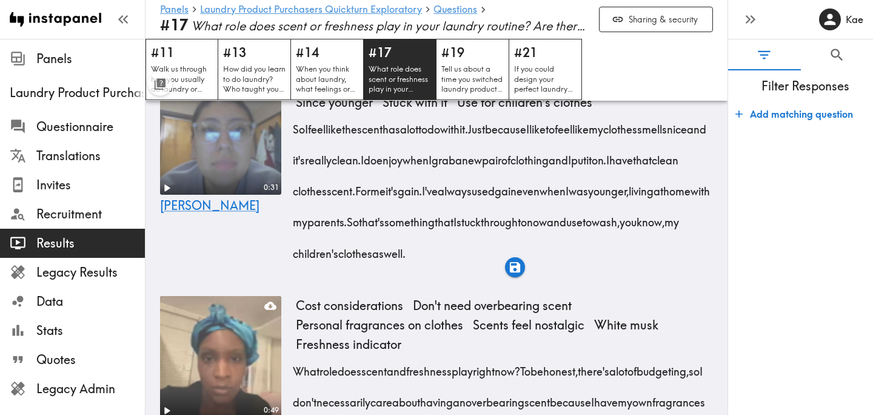
drag, startPoint x: 417, startPoint y: 291, endPoint x: 589, endPoint y: 326, distance: 175.1
click at [587, 346] on icon "button" at bounding box center [588, 346] width 10 height 10
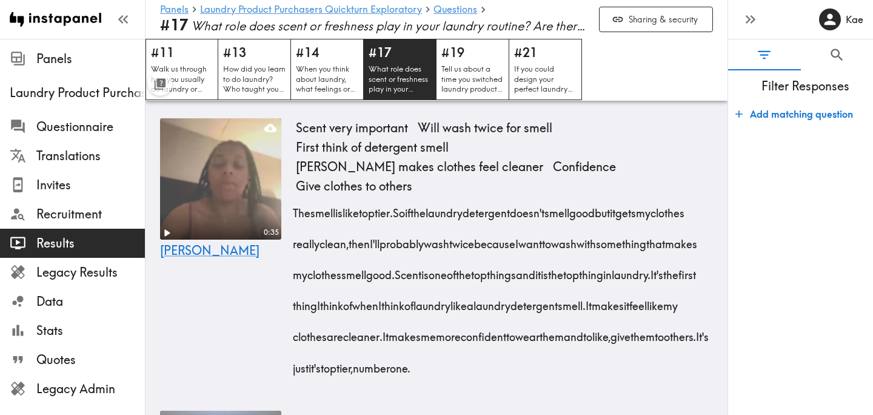
scroll to position [4348, 0]
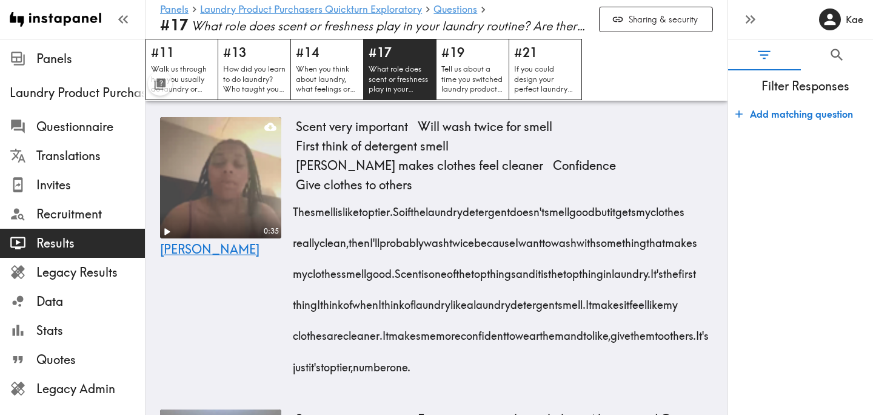
drag, startPoint x: 335, startPoint y: 168, endPoint x: 634, endPoint y: 201, distance: 300.1
click at [633, 224] on icon "button" at bounding box center [633, 223] width 14 height 14
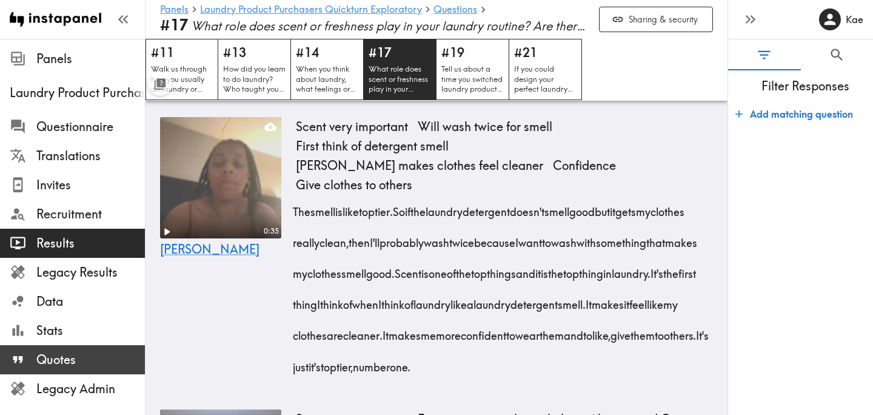
click at [85, 353] on span "Quotes" at bounding box center [90, 359] width 109 height 17
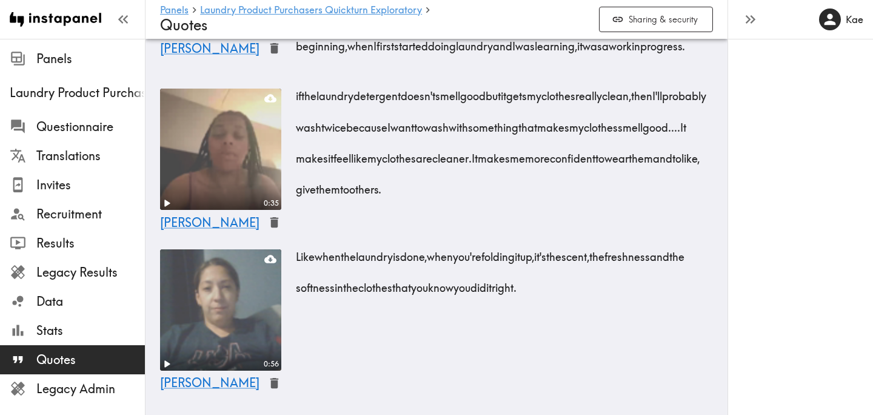
scroll to position [2524, 0]
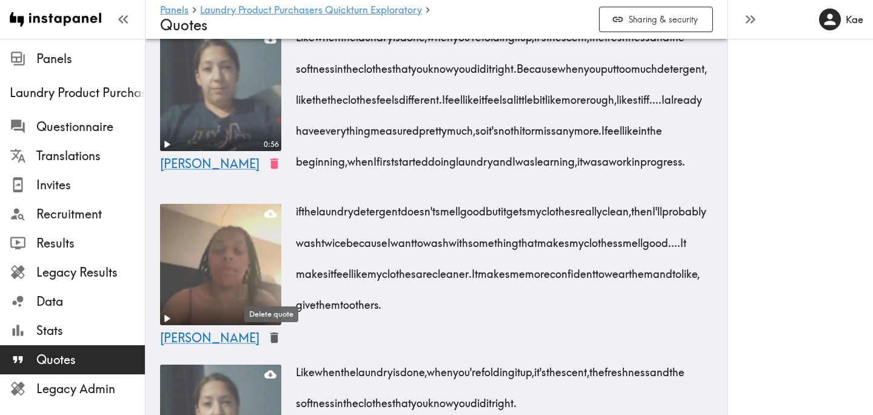
click at [270, 169] on icon "button" at bounding box center [274, 163] width 8 height 10
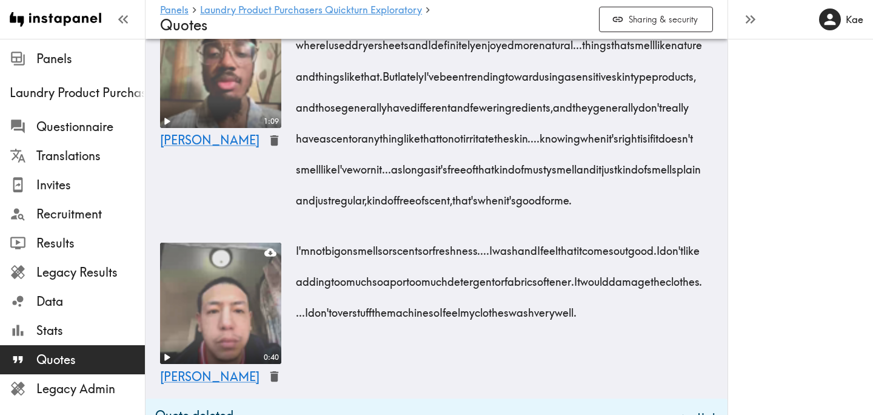
scroll to position [1972, 0]
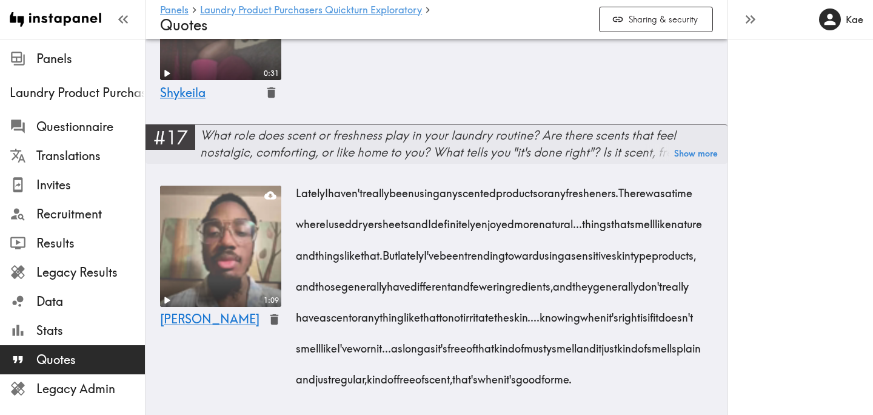
click at [246, 161] on div "What role does scent or freshness play in your laundry routine? Are there scent…" at bounding box center [463, 144] width 527 height 34
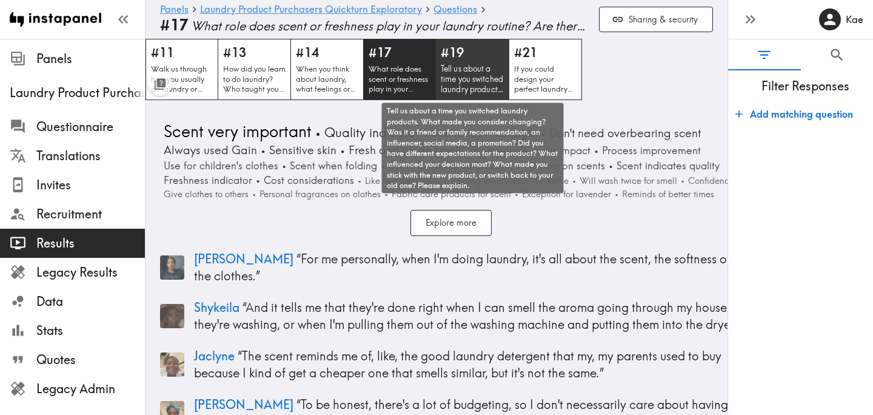
click at [485, 73] on p "Tell us about a time you switched laundry products. What made you consider chan…" at bounding box center [473, 79] width 64 height 31
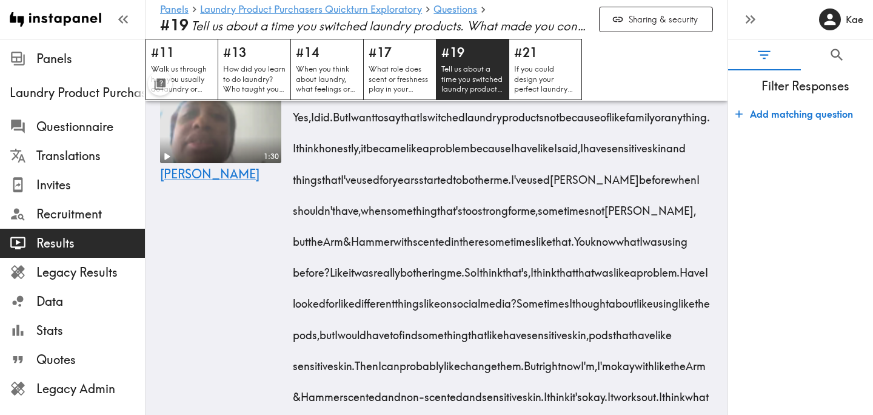
scroll to position [761, 0]
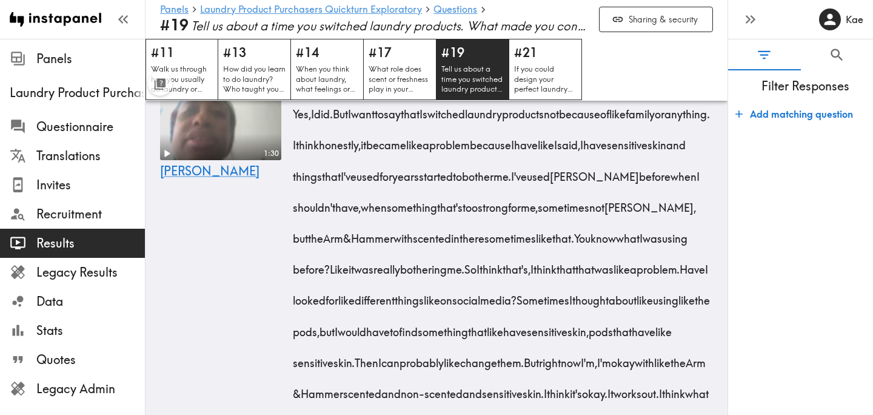
drag, startPoint x: 683, startPoint y: 163, endPoint x: 653, endPoint y: 197, distance: 45.5
click at [653, 183] on span "I think honestly, it became like a problem because I have like I said, I have s…" at bounding box center [492, 160] width 393 height 46
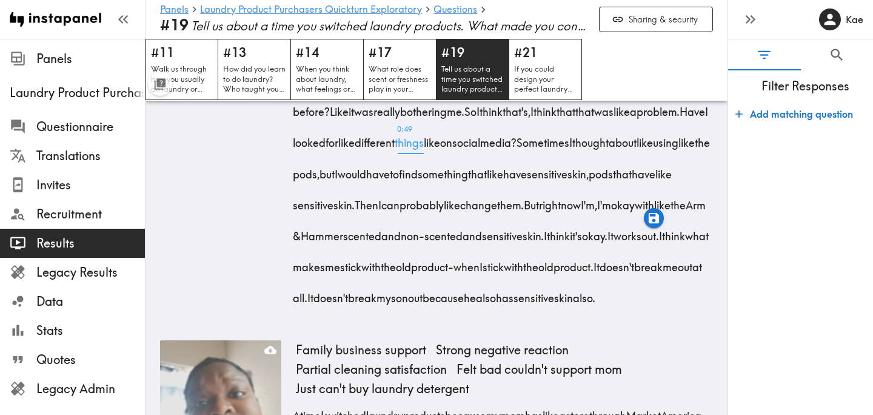
scroll to position [920, 0]
drag, startPoint x: 500, startPoint y: 159, endPoint x: 509, endPoint y: 182, distance: 25.0
click at [509, 182] on div "Yes, I did. But I want to say that I switched laundry products not because of l…" at bounding box center [504, 122] width 417 height 372
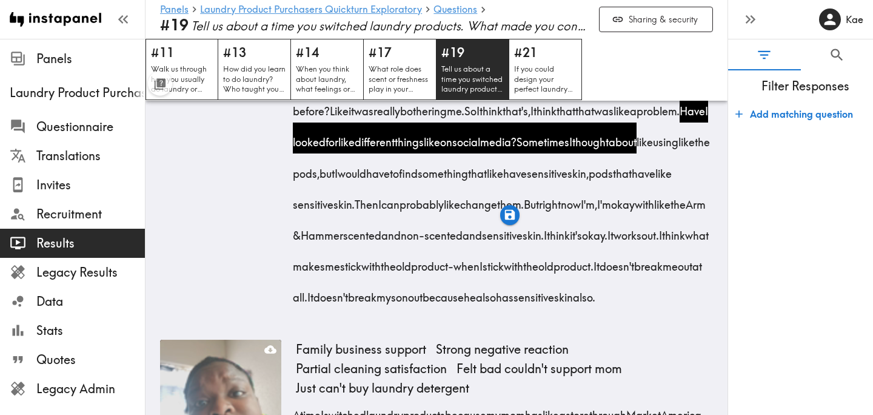
drag, startPoint x: 532, startPoint y: 193, endPoint x: 557, endPoint y: 196, distance: 25.0
click at [557, 196] on span "Sometimes I thought about like using like the pods, but I would have to find so…" at bounding box center [504, 172] width 417 height 77
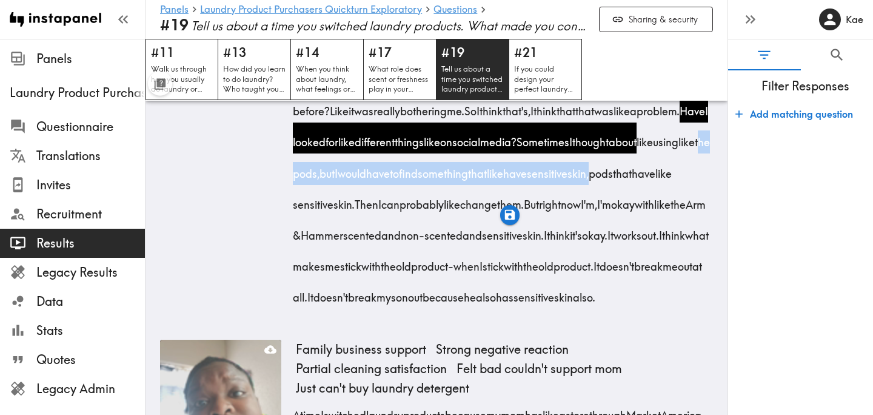
drag, startPoint x: 578, startPoint y: 191, endPoint x: 510, endPoint y: 229, distance: 77.9
click at [510, 211] on span "Sometimes I thought about like using like the pods, but I would have to find so…" at bounding box center [504, 172] width 417 height 77
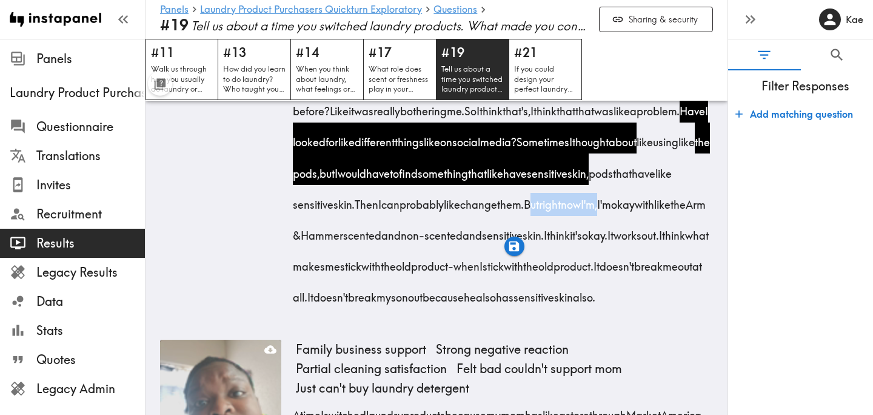
drag, startPoint x: 453, startPoint y: 254, endPoint x: 533, endPoint y: 259, distance: 80.8
click at [533, 242] on span "But right now I'm, I'm okay with like the Arm & Hammer scented and non-scented …" at bounding box center [502, 219] width 413 height 46
drag, startPoint x: 555, startPoint y: 255, endPoint x: 553, endPoint y: 286, distance: 31.5
click at [553, 286] on div "Yes, I did. But I want to say that I switched laundry products not because of l…" at bounding box center [504, 122] width 417 height 372
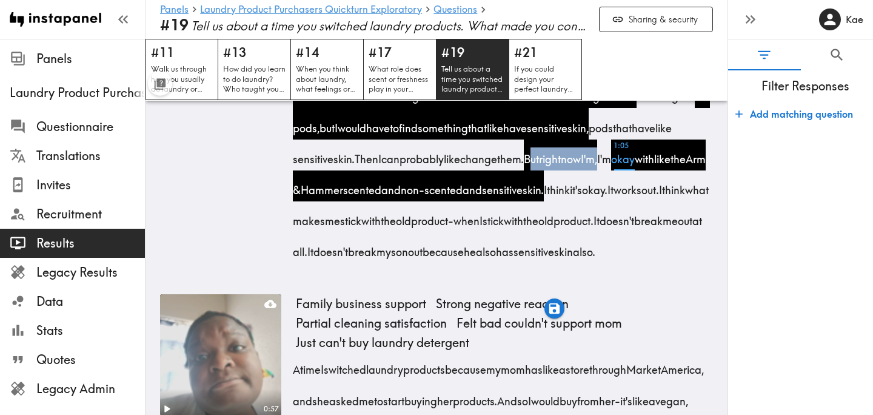
scroll to position [966, 0]
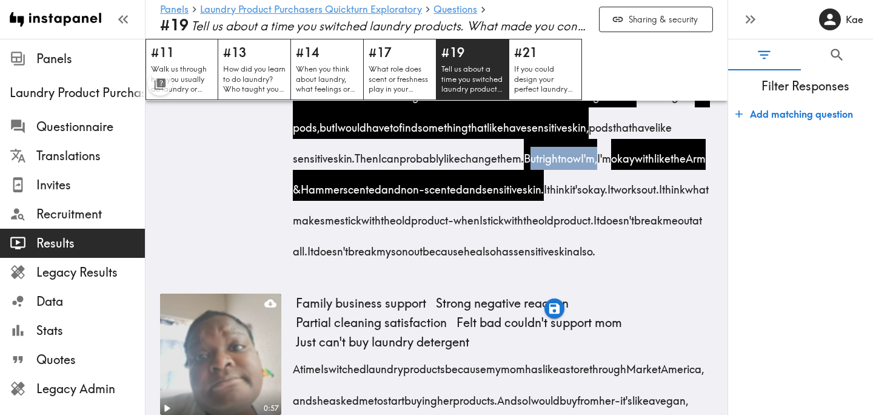
drag, startPoint x: 692, startPoint y: 269, endPoint x: 353, endPoint y: 336, distance: 346.1
click at [353, 262] on div "Yes, I did. But I want to say that I switched laundry products not because of l…" at bounding box center [504, 76] width 417 height 372
click at [339, 355] on icon "button" at bounding box center [340, 355] width 10 height 10
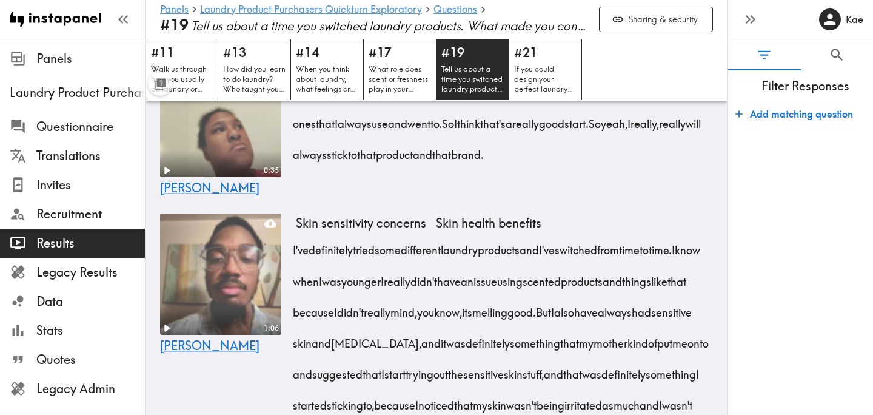
scroll to position [2735, 0]
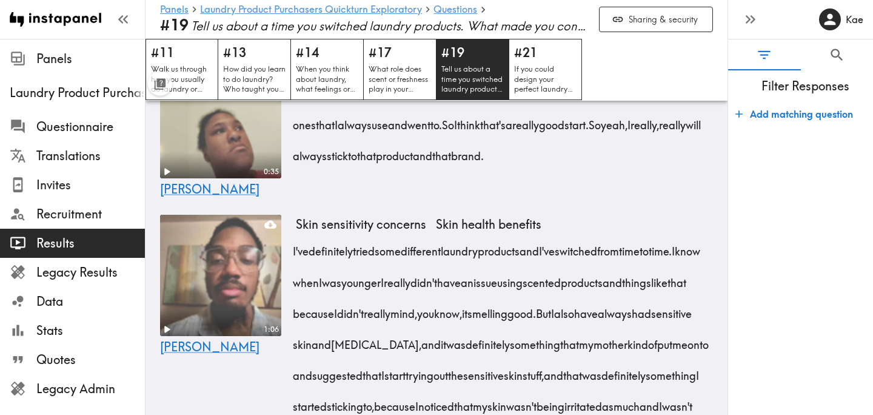
drag, startPoint x: 293, startPoint y: 189, endPoint x: 464, endPoint y: 194, distance: 171.6
drag, startPoint x: 532, startPoint y: 192, endPoint x: 609, endPoint y: 195, distance: 77.1
drag, startPoint x: 327, startPoint y: 220, endPoint x: 512, endPoint y: 222, distance: 185.5
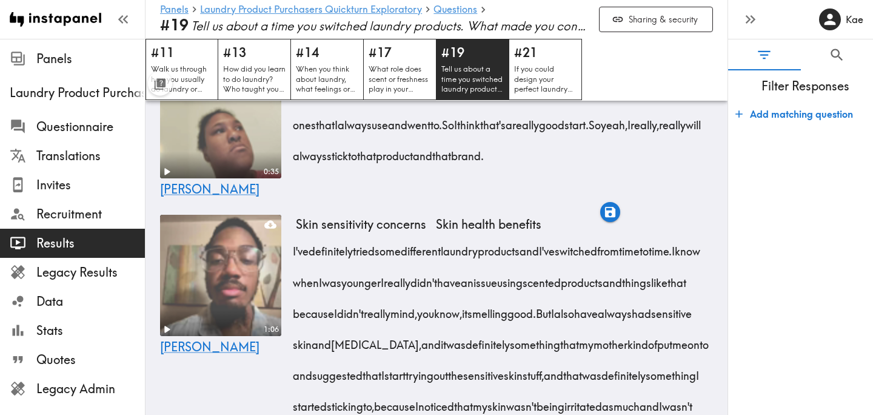
click at [517, 241] on icon "button" at bounding box center [514, 243] width 10 height 10
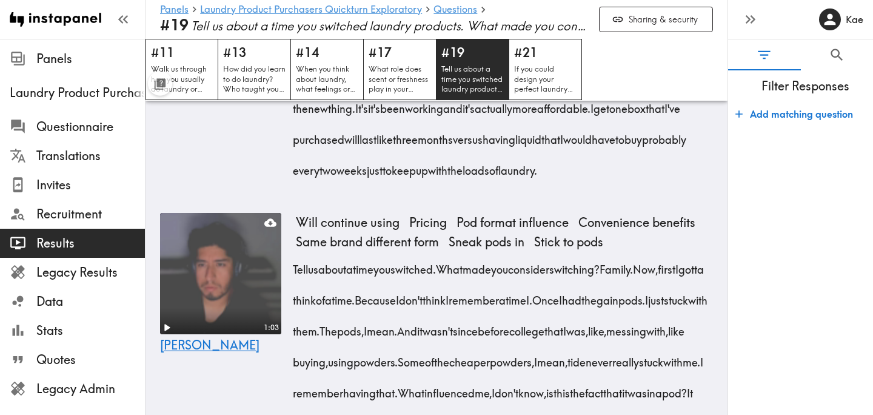
scroll to position [3993, 0]
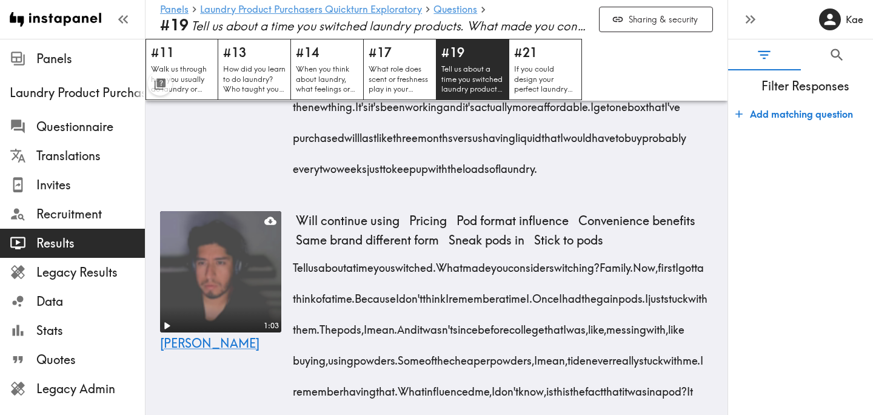
drag, startPoint x: 293, startPoint y: 156, endPoint x: 503, endPoint y: 285, distance: 245.5
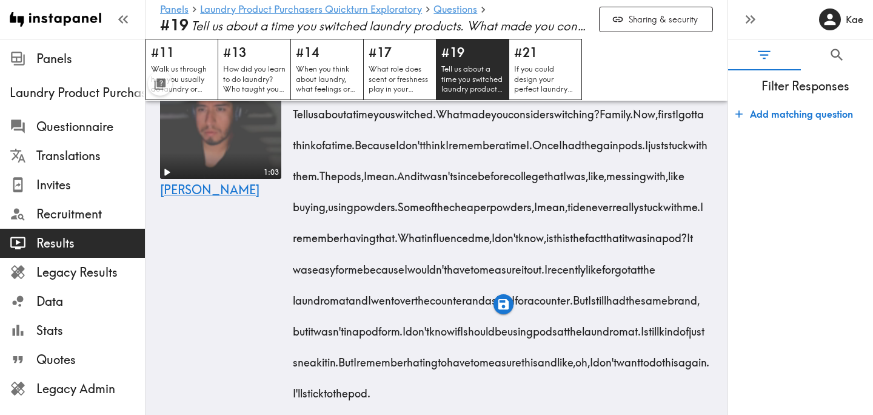
scroll to position [4150, 0]
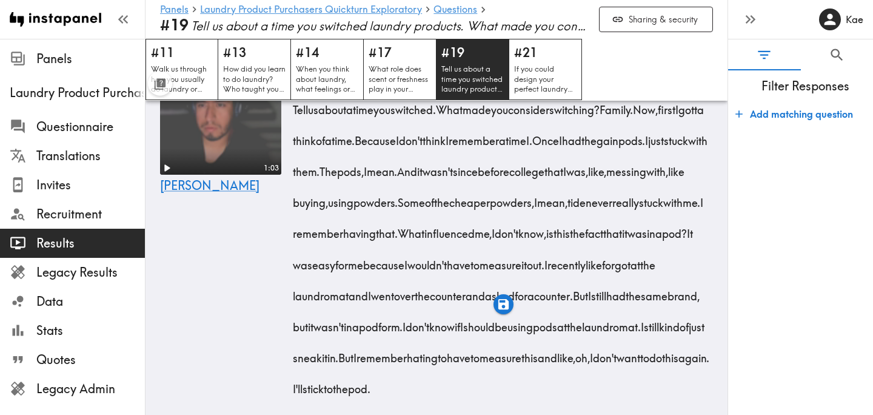
drag, startPoint x: 341, startPoint y: 184, endPoint x: 409, endPoint y: 286, distance: 122.1
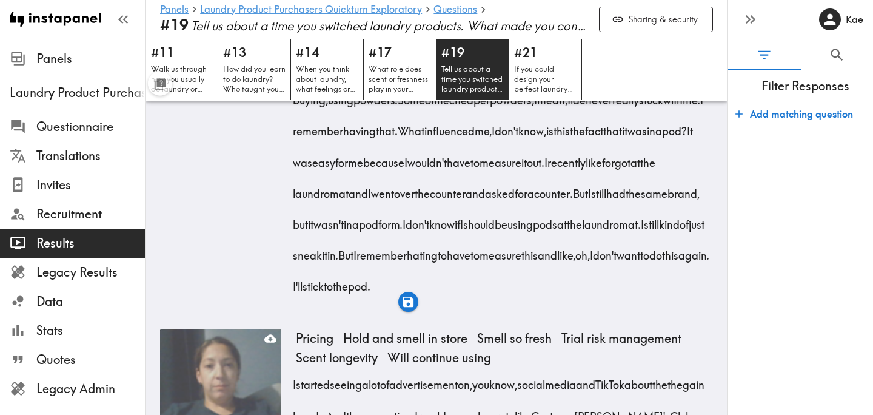
scroll to position [4255, 0]
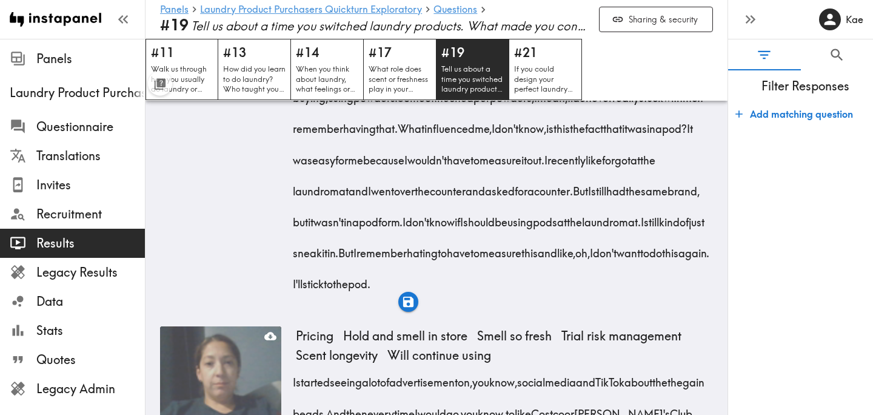
drag, startPoint x: 679, startPoint y: 267, endPoint x: 558, endPoint y: 352, distance: 147.9
click at [543, 386] on icon "button" at bounding box center [543, 383] width 14 height 14
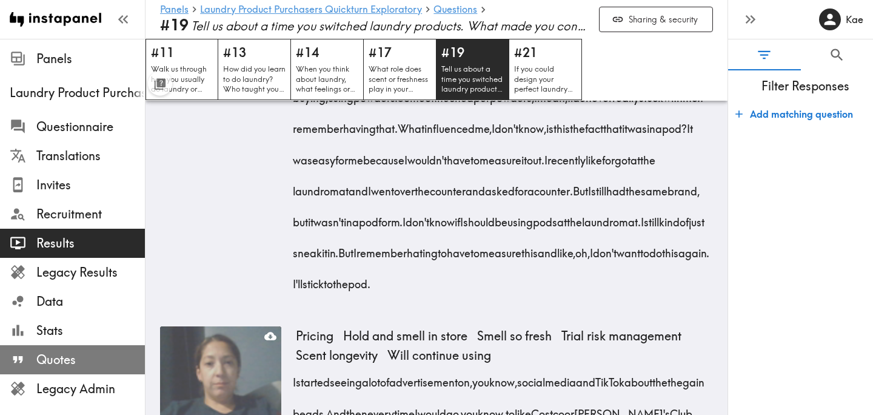
click at [102, 353] on span "Quotes" at bounding box center [90, 359] width 109 height 17
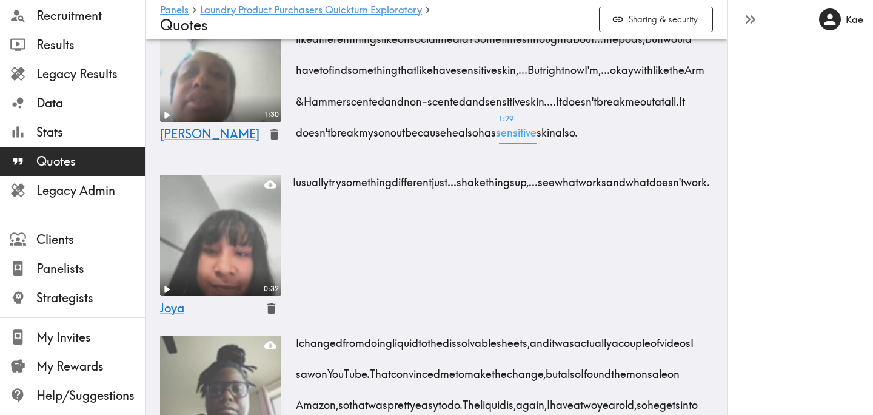
scroll to position [2787, 0]
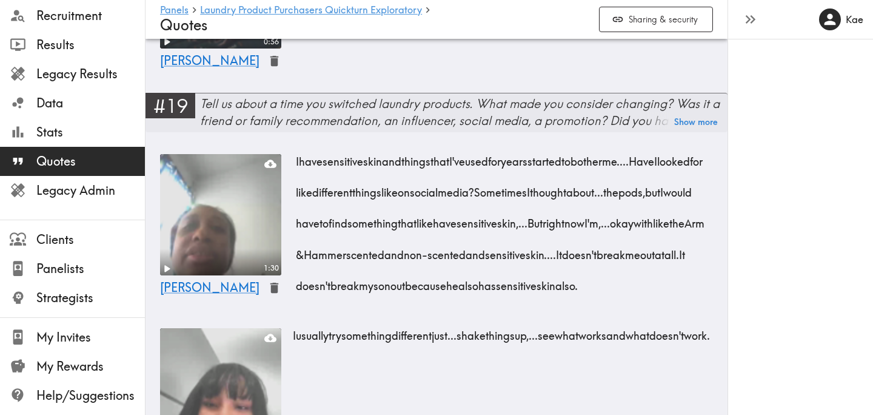
click at [290, 129] on div "Tell us about a time you switched laundry products. What made you consider chan…" at bounding box center [463, 112] width 527 height 34
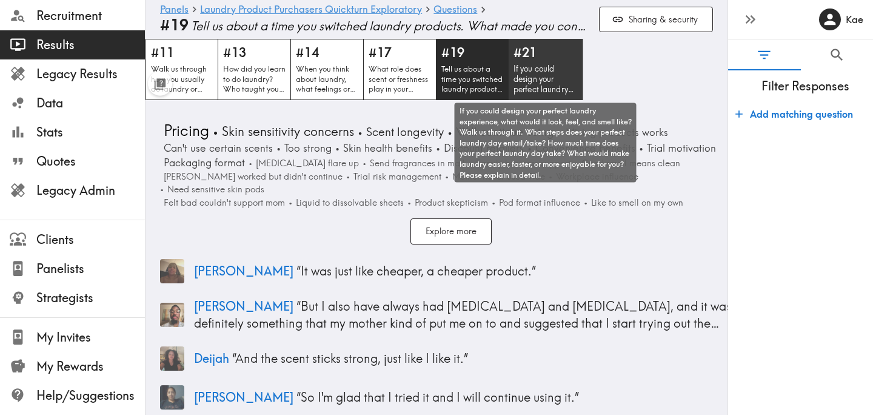
click at [540, 71] on p "If you could design your perfect laundry experience, what would it look, feel, …" at bounding box center [545, 79] width 64 height 31
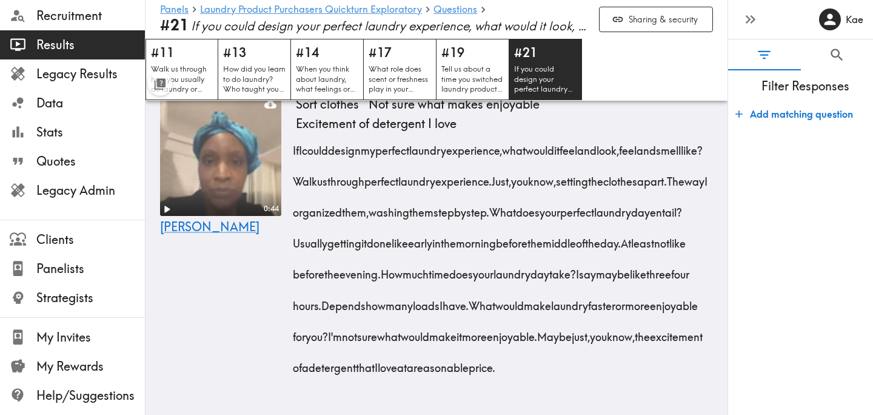
scroll to position [6513, 0]
drag, startPoint x: 529, startPoint y: 131, endPoint x: 604, endPoint y: 137, distance: 76.0
drag, startPoint x: 387, startPoint y: 164, endPoint x: 483, endPoint y: 230, distance: 116.7
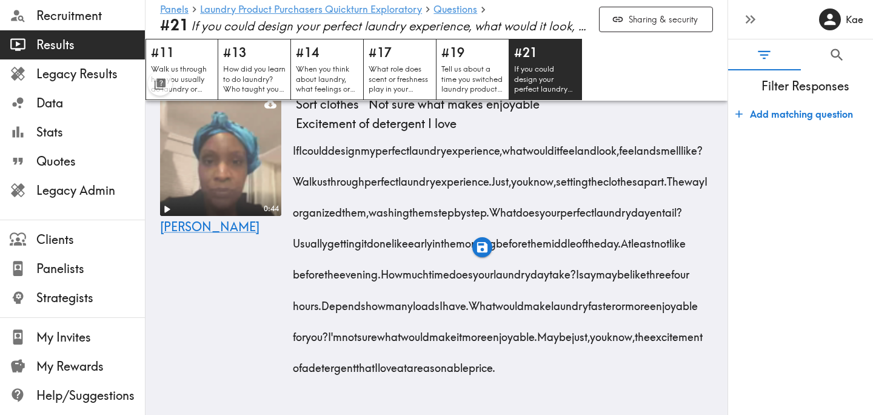
drag, startPoint x: 657, startPoint y: 224, endPoint x: 709, endPoint y: 258, distance: 61.7
drag, startPoint x: 318, startPoint y: 283, endPoint x: 367, endPoint y: 388, distance: 116.4
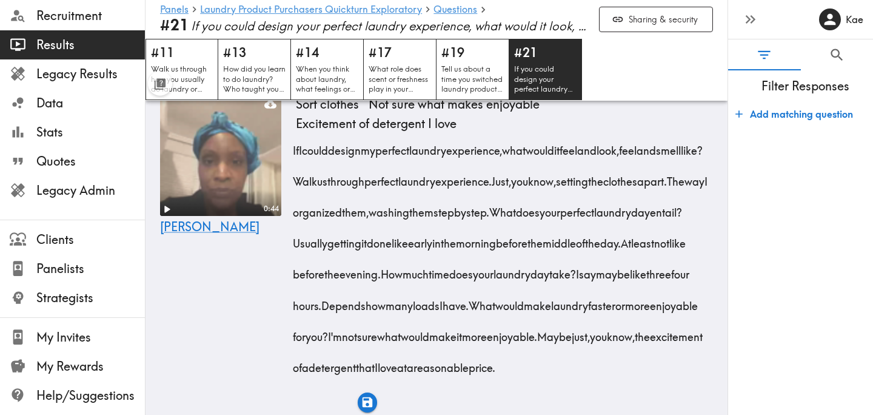
drag, startPoint x: 370, startPoint y: 320, endPoint x: 421, endPoint y: 324, distance: 51.1
drag, startPoint x: 480, startPoint y: 319, endPoint x: 532, endPoint y: 323, distance: 52.8
drag, startPoint x: 612, startPoint y: 319, endPoint x: 329, endPoint y: 352, distance: 285.0
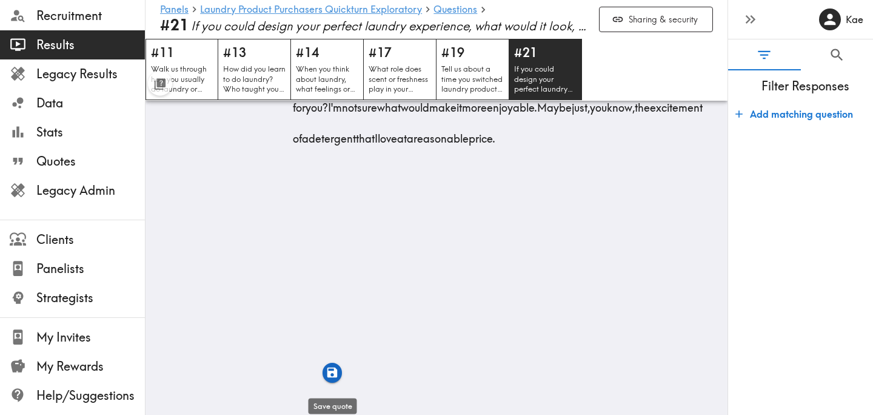
click at [328, 371] on icon "button" at bounding box center [332, 372] width 10 height 10
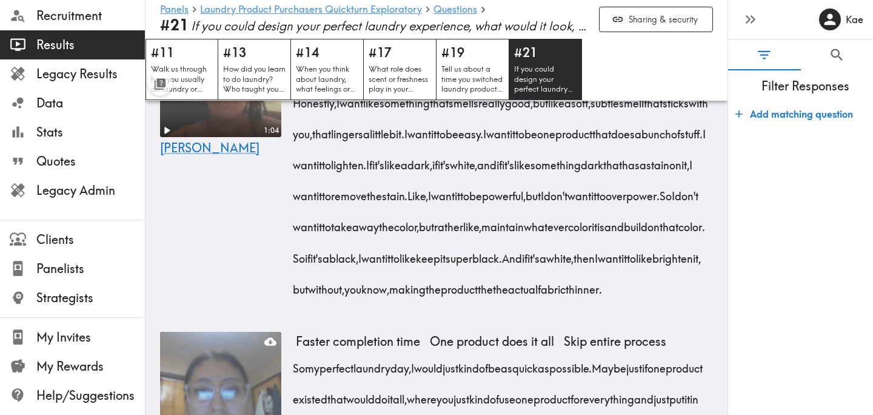
scroll to position [5933, 0]
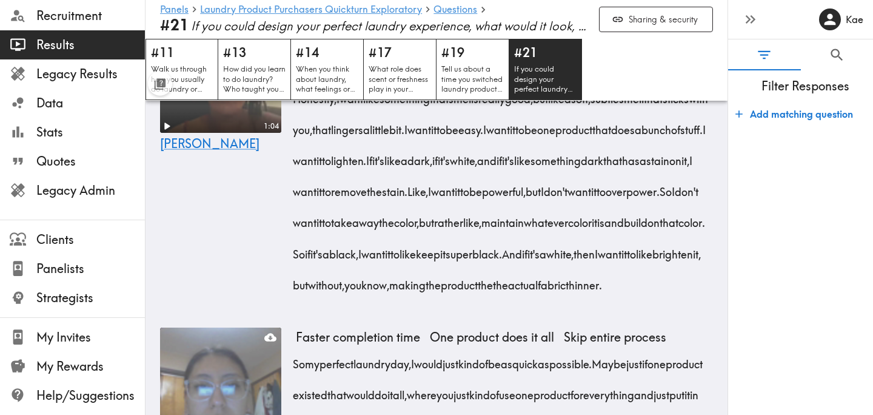
drag, startPoint x: 295, startPoint y: 176, endPoint x: 417, endPoint y: 185, distance: 122.8
drag, startPoint x: 342, startPoint y: 177, endPoint x: 684, endPoint y: 182, distance: 342.6
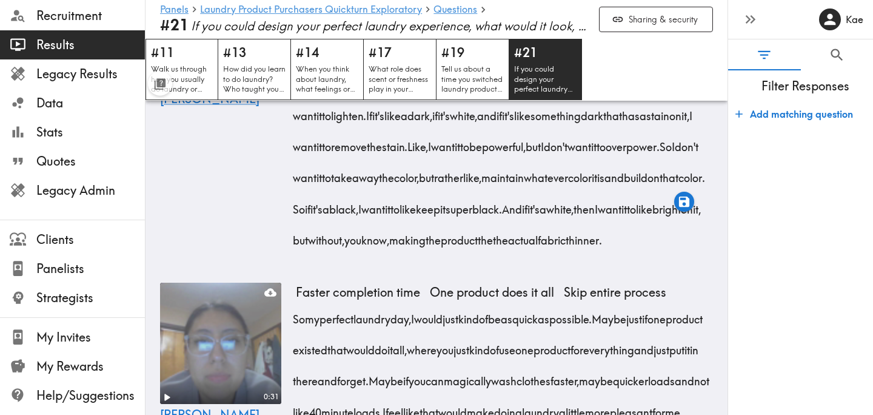
scroll to position [5979, 0]
drag, startPoint x: 547, startPoint y: 164, endPoint x: 656, endPoint y: 167, distance: 108.6
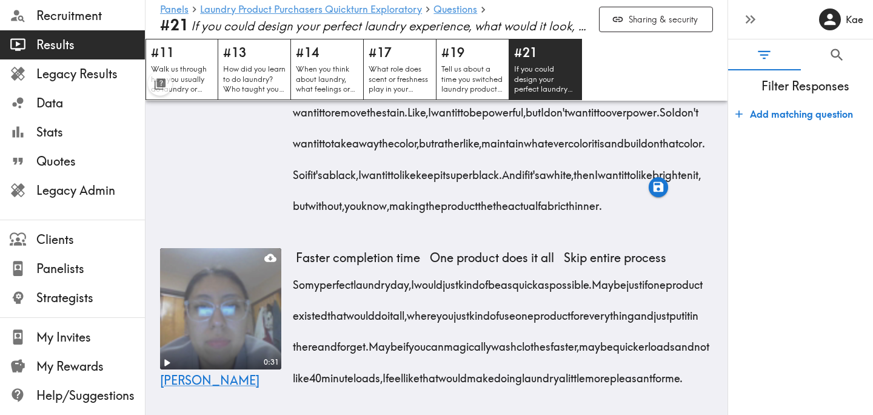
scroll to position [6013, 0]
drag, startPoint x: 327, startPoint y: 159, endPoint x: 582, endPoint y: 162, distance: 255.2
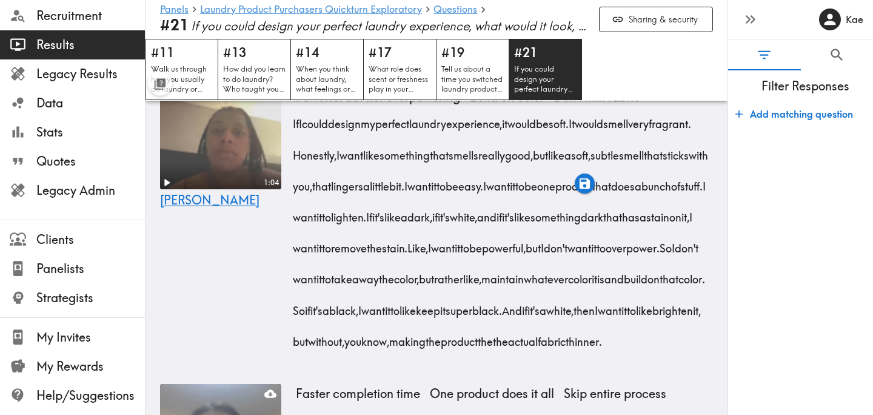
scroll to position [5848, 0]
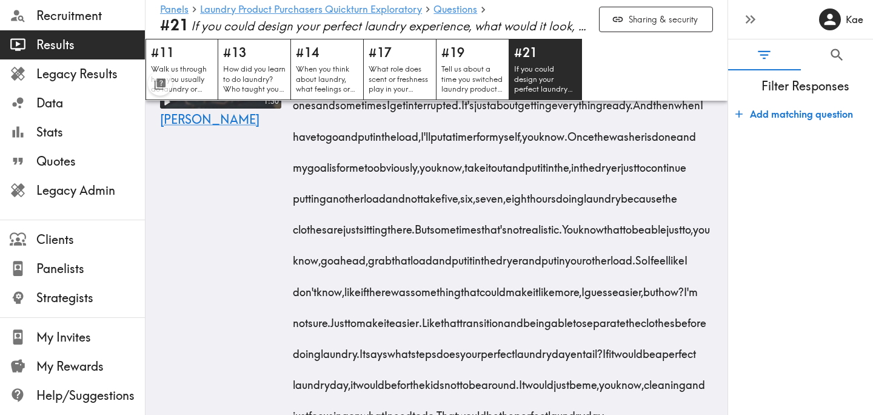
scroll to position [5488, 0]
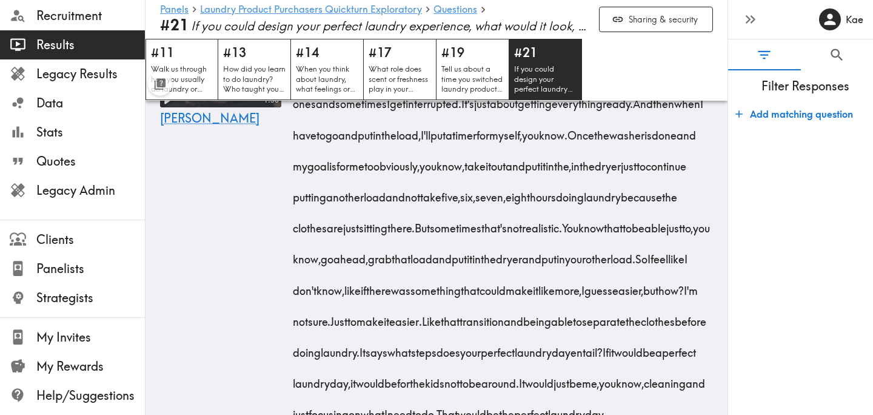
drag, startPoint x: 462, startPoint y: 152, endPoint x: 511, endPoint y: 250, distance: 109.3
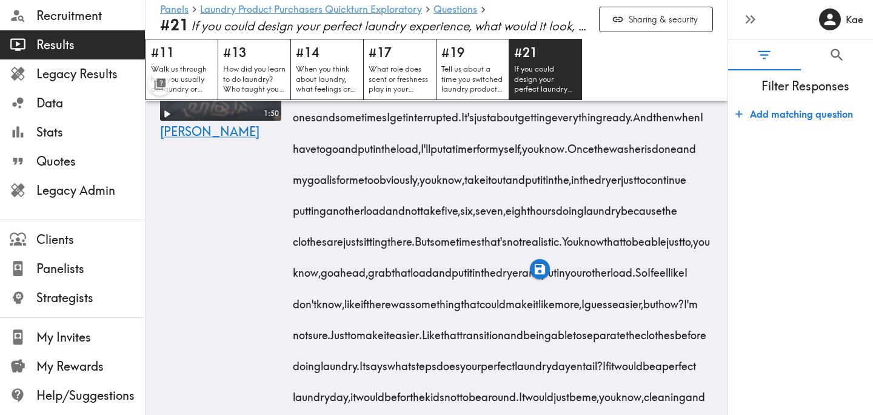
scroll to position [5474, 0]
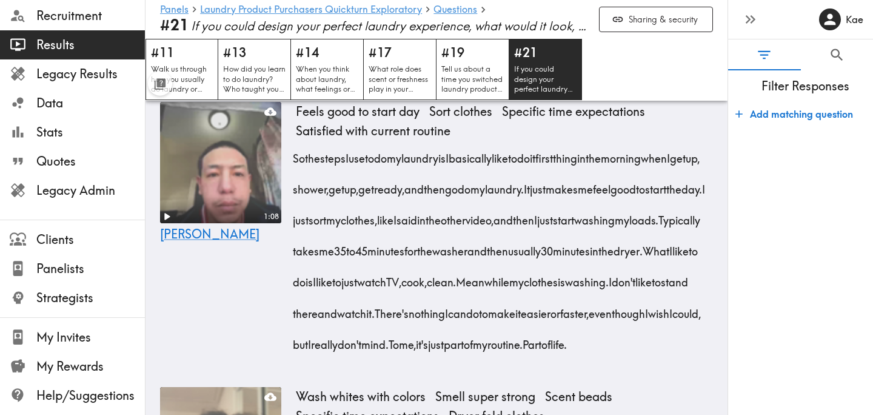
scroll to position [3689, 0]
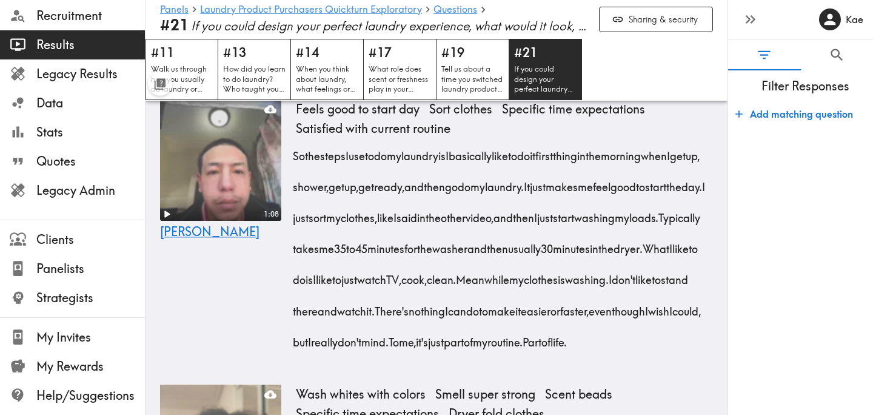
drag, startPoint x: 295, startPoint y: 143, endPoint x: 451, endPoint y: 330, distance: 243.6
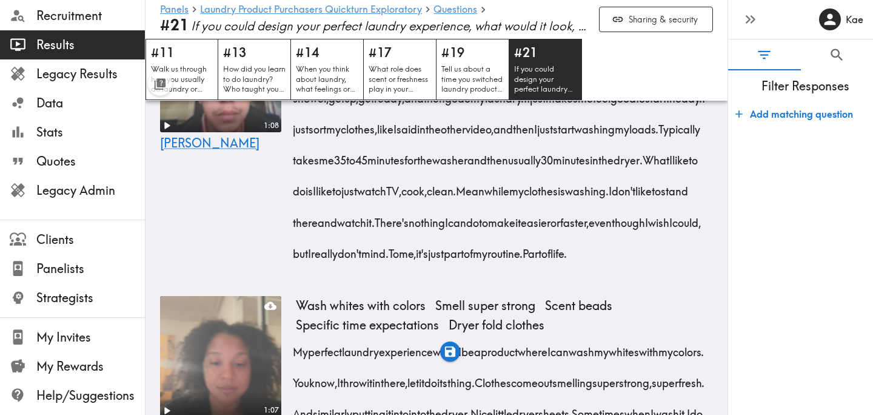
scroll to position [3782, 0]
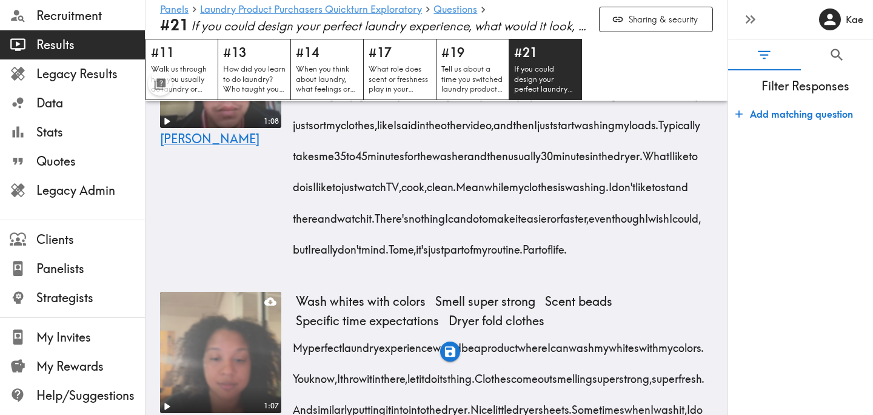
drag, startPoint x: 673, startPoint y: 267, endPoint x: 475, endPoint y: 267, distance: 198.2
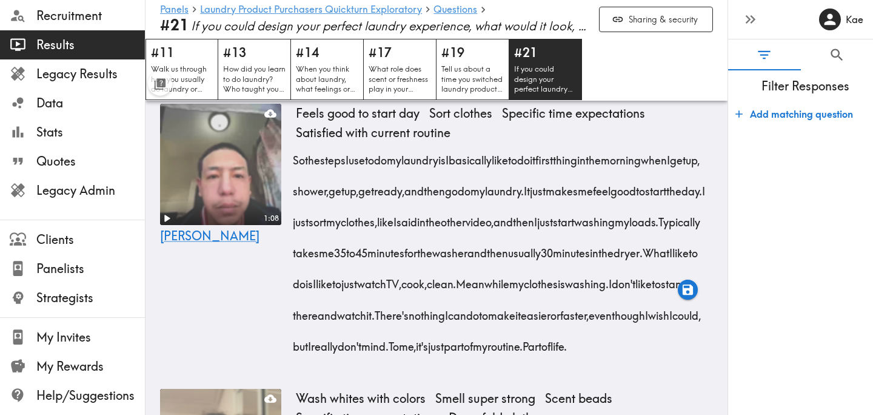
scroll to position [3665, 0]
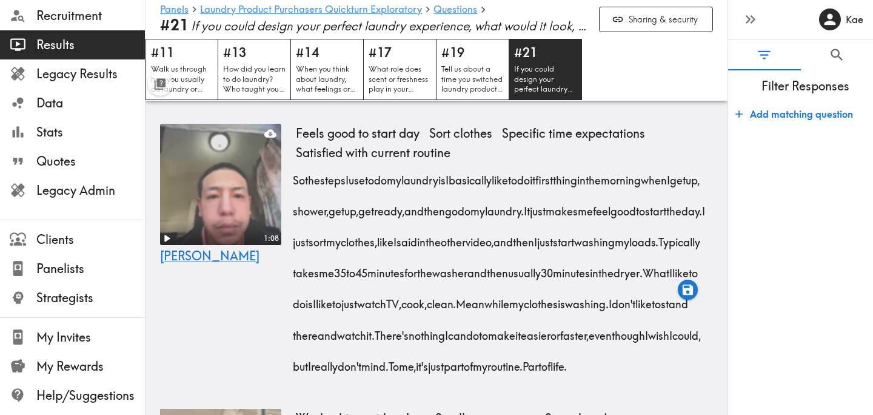
drag, startPoint x: 292, startPoint y: 163, endPoint x: 449, endPoint y: 356, distance: 248.2
click at [452, 378] on icon "button" at bounding box center [450, 375] width 10 height 10
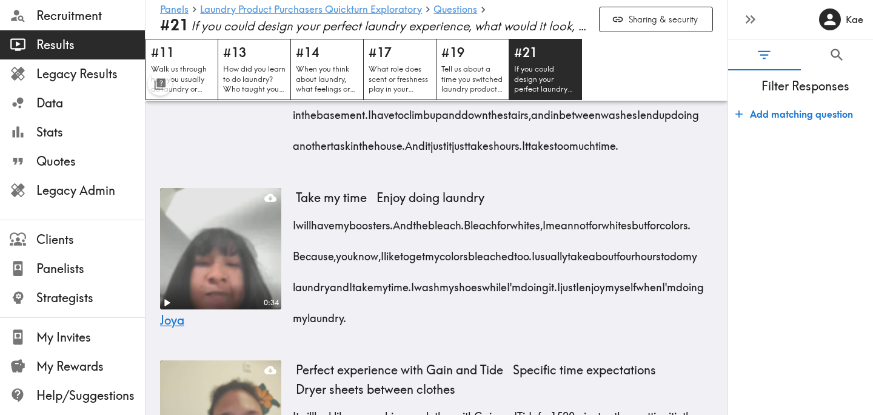
scroll to position [2921, 0]
drag, startPoint x: 456, startPoint y: 135, endPoint x: 520, endPoint y: 329, distance: 203.6
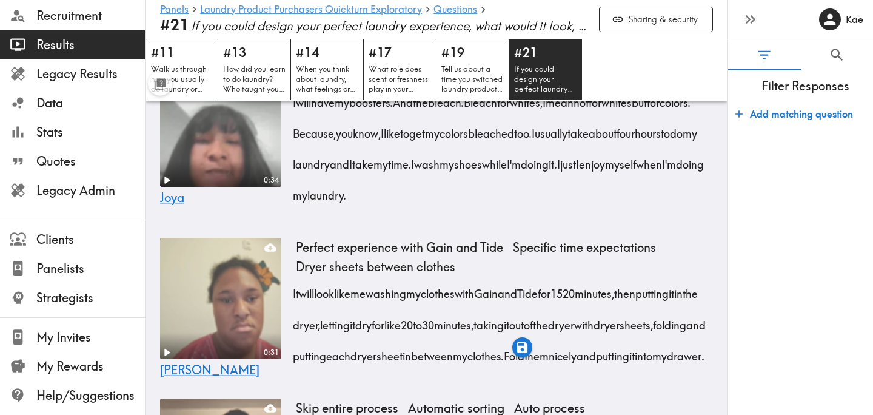
scroll to position [3053, 0]
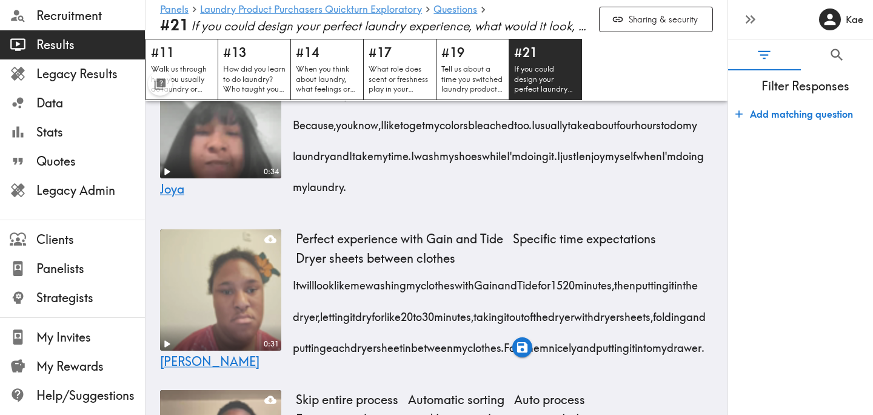
drag, startPoint x: 583, startPoint y: 223, endPoint x: 684, endPoint y: 287, distance: 119.6
drag, startPoint x: 324, startPoint y: 316, endPoint x: 519, endPoint y: 321, distance: 195.3
click at [518, 343] on icon "button" at bounding box center [520, 340] width 10 height 10
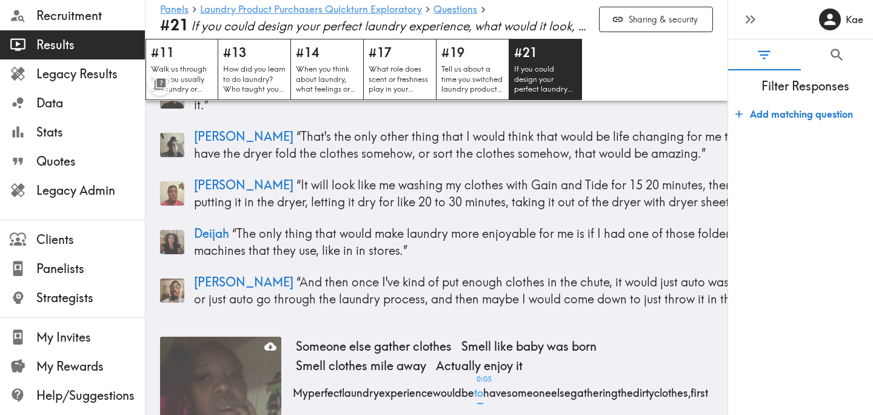
scroll to position [94, 0]
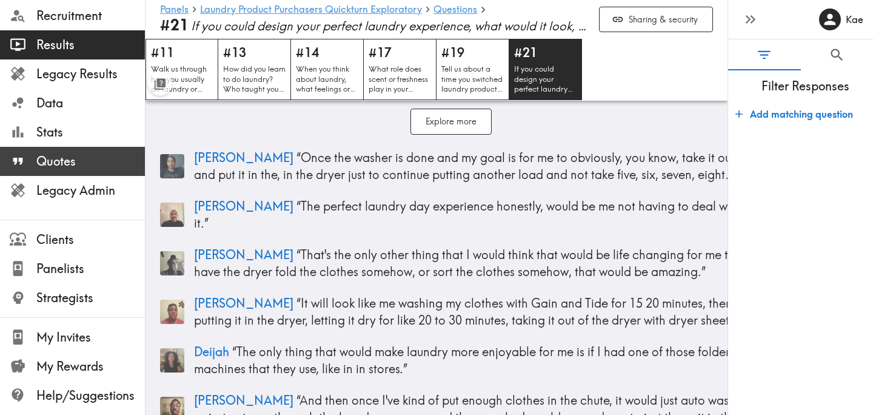
click at [105, 161] on span "Quotes" at bounding box center [90, 161] width 109 height 17
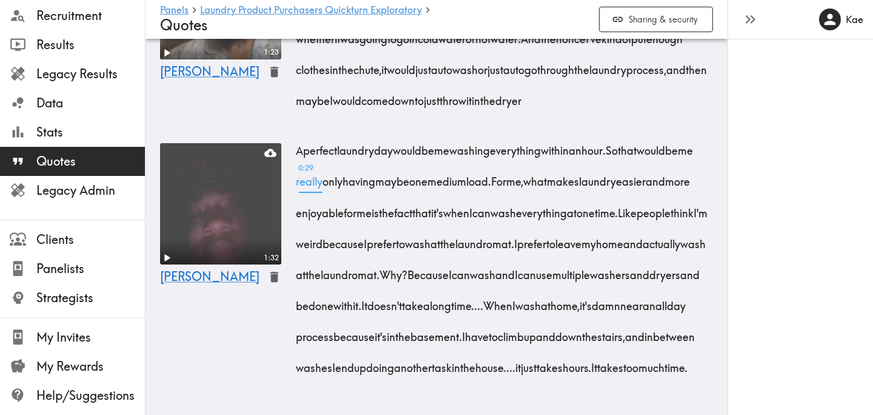
scroll to position [4249, 0]
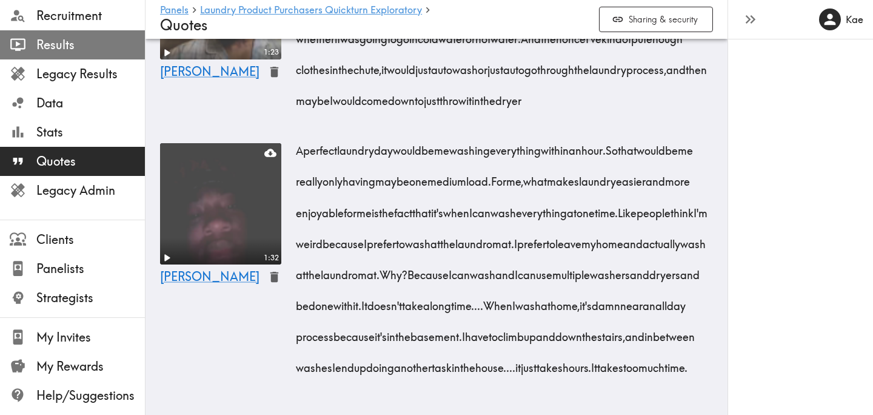
click at [87, 48] on span "Results" at bounding box center [90, 44] width 109 height 17
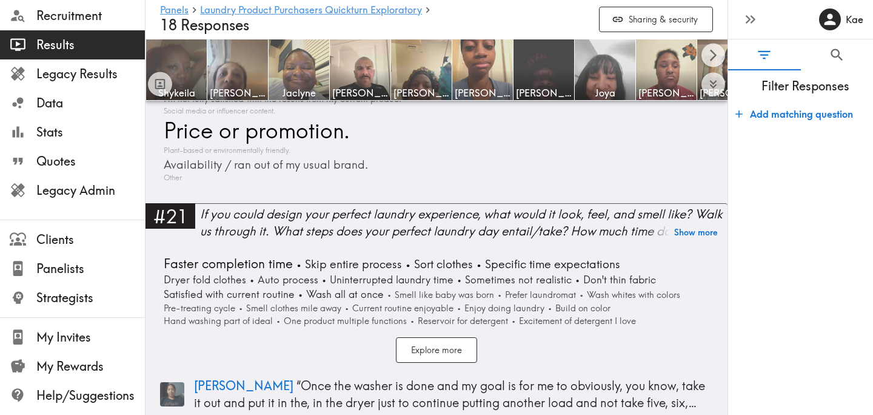
scroll to position [5827, 0]
click at [263, 206] on div "If you could design your perfect laundry experience, what would it look, feel, …" at bounding box center [463, 223] width 527 height 34
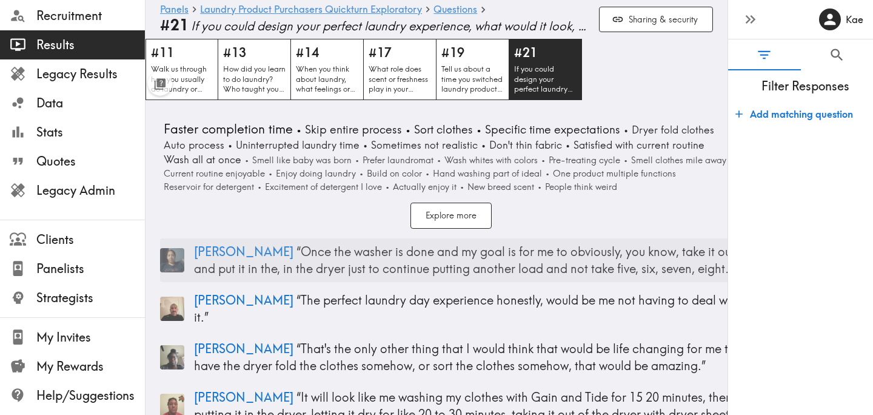
click at [326, 267] on p "Sandra “ Once the washer is done and my goal is for me to obviously, you know, …" at bounding box center [468, 260] width 548 height 34
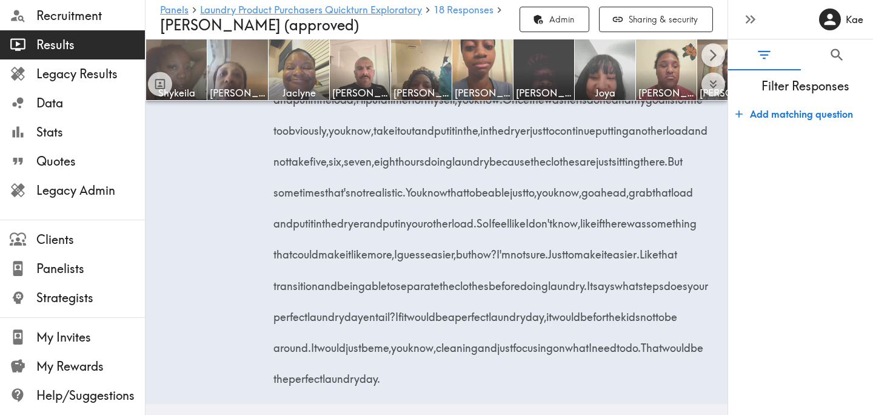
scroll to position [3689, 0]
drag, startPoint x: 322, startPoint y: 160, endPoint x: 663, endPoint y: 165, distance: 340.7
click at [624, 13] on span "I feel like the part that's like the most time consuming is getting everything …" at bounding box center [449, 5] width 347 height 15
drag, startPoint x: 275, startPoint y: 193, endPoint x: 489, endPoint y: 199, distance: 214.7
click at [489, 44] on span "Like, especially if you have a ton of laundry to do." at bounding box center [487, 21] width 422 height 46
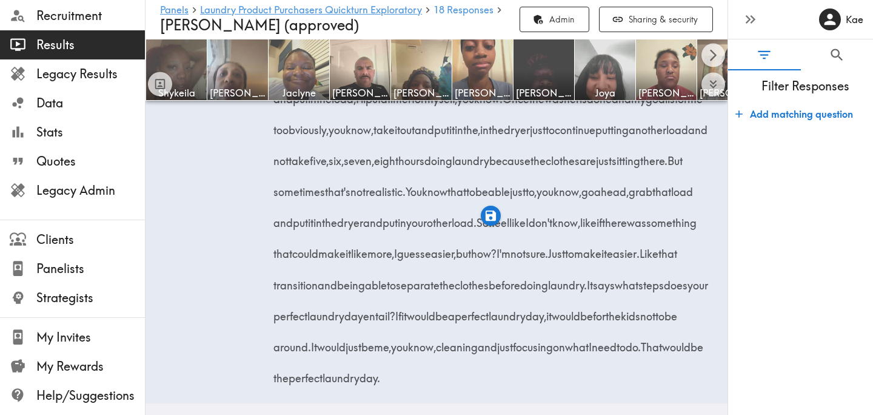
drag, startPoint x: 528, startPoint y: 190, endPoint x: 638, endPoint y: 197, distance: 110.5
click at [638, 197] on div "I feel like the part that's like the most time consuming is getting everything …" at bounding box center [494, 187] width 436 height 403
drag, startPoint x: 307, startPoint y: 222, endPoint x: 359, endPoint y: 256, distance: 62.5
click at [359, 257] on div "I feel like the part that's like the most time consuming is getting everything …" at bounding box center [494, 187] width 436 height 403
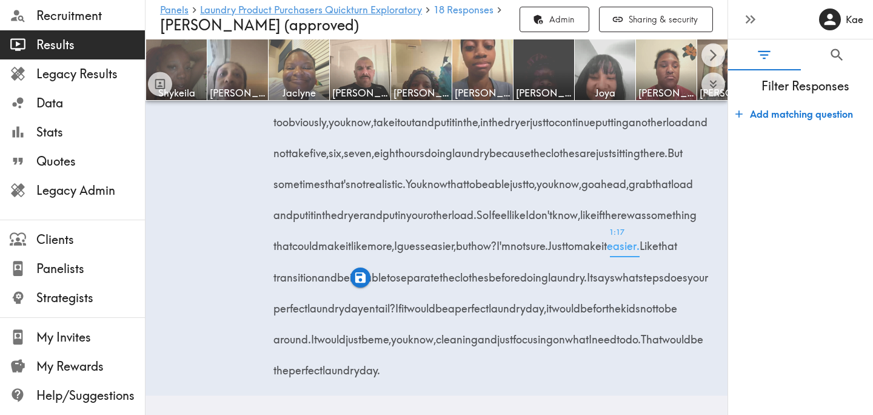
scroll to position [3825, 0]
drag, startPoint x: 363, startPoint y: 149, endPoint x: 483, endPoint y: 156, distance: 120.9
click at [483, 156] on span "Once the washer is done and my goal is for me to obviously, you know, take it o…" at bounding box center [493, 121] width 434 height 77
drag, startPoint x: 509, startPoint y: 150, endPoint x: 604, endPoint y: 155, distance: 95.3
click at [604, 155] on span "Once the washer is done and my goal is for me to obviously, you know, take it o…" at bounding box center [493, 121] width 434 height 77
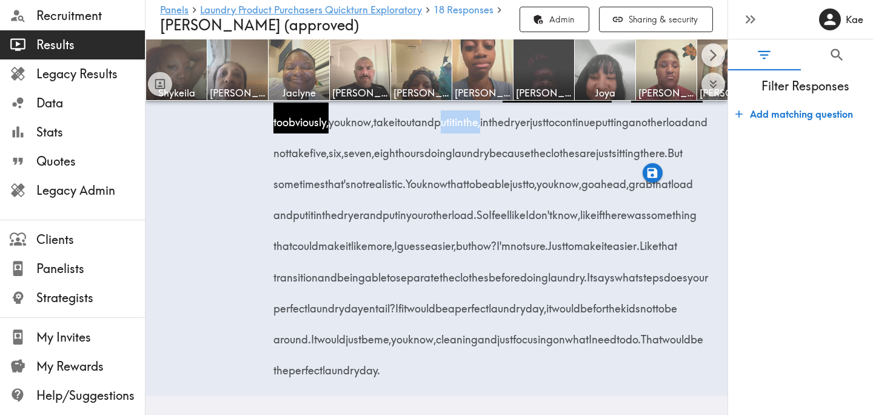
drag, startPoint x: 350, startPoint y: 182, endPoint x: 403, endPoint y: 186, distance: 52.2
click at [403, 160] on span "Once the washer is done and my goal is for me to obviously, you know, take it o…" at bounding box center [493, 121] width 434 height 77
drag, startPoint x: 436, startPoint y: 179, endPoint x: 461, endPoint y: 185, distance: 26.0
click at [504, 133] on span "dryer" at bounding box center [517, 117] width 26 height 31
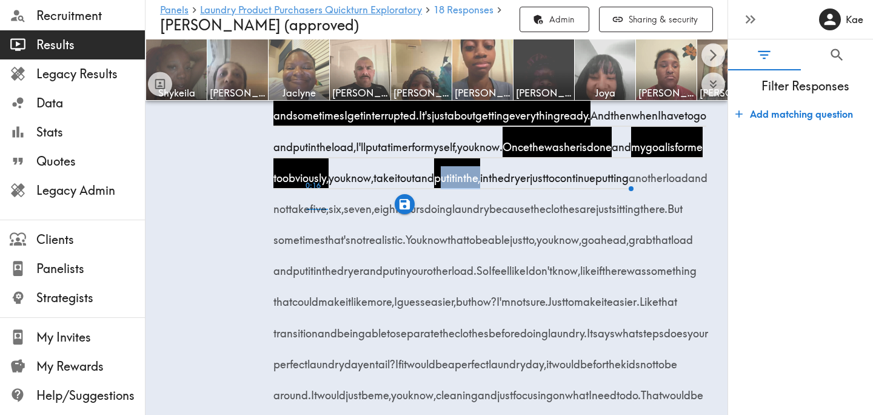
scroll to position [3559, 0]
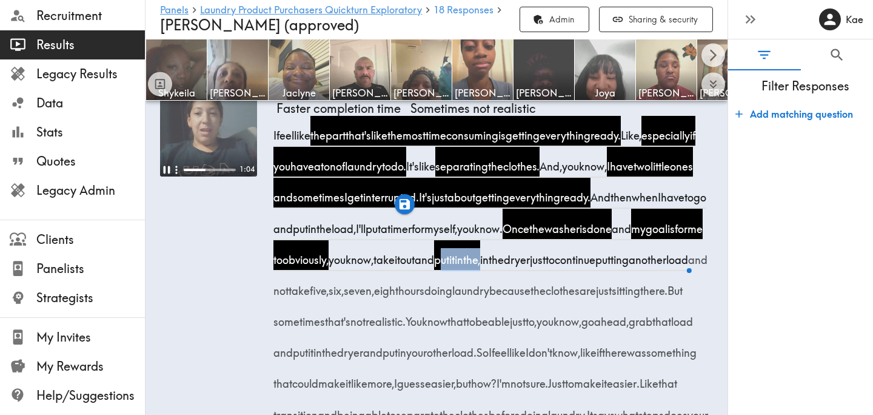
click at [206, 176] on video at bounding box center [208, 127] width 97 height 97
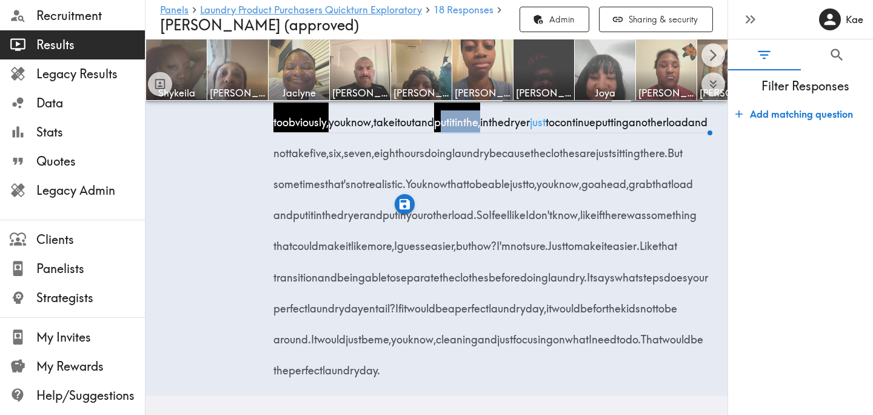
scroll to position [3855, 0]
drag, startPoint x: 496, startPoint y: 152, endPoint x: 672, endPoint y: 184, distance: 178.7
click at [672, 184] on div "I feel like the part that's like the most time consuming is getting everything …" at bounding box center [494, 179] width 436 height 403
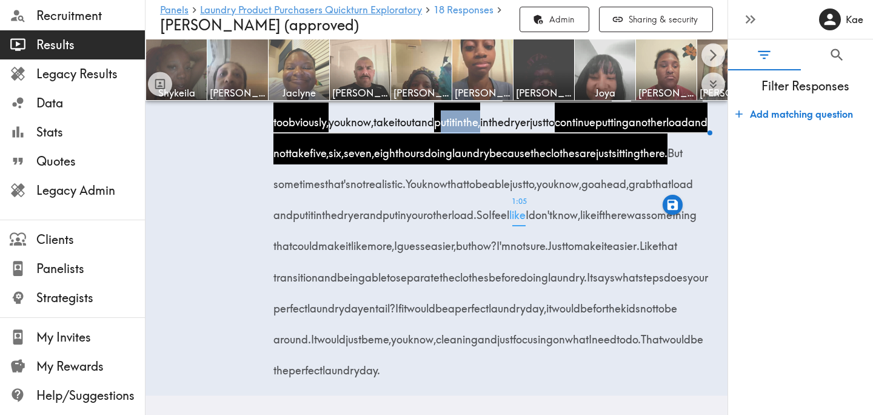
scroll to position [3914, 0]
drag, startPoint x: 275, startPoint y: 216, endPoint x: 472, endPoint y: 216, distance: 197.0
click at [472, 216] on span "So I feel like I don't know, like if there was something that could make it lik…" at bounding box center [487, 230] width 423 height 46
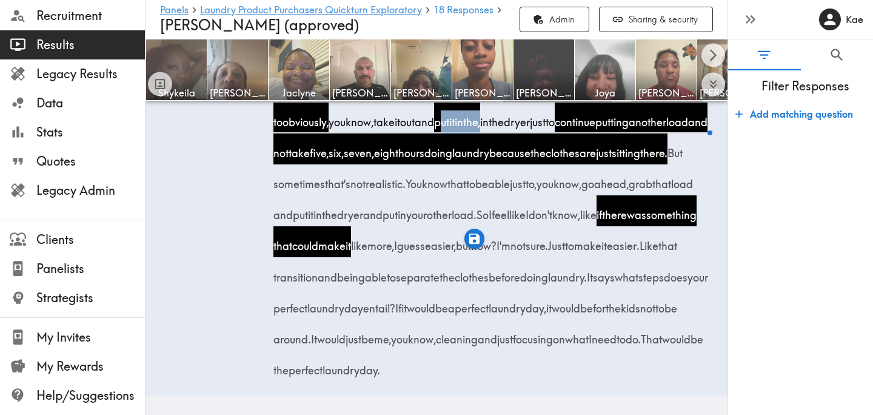
drag, startPoint x: 562, startPoint y: 216, endPoint x: 592, endPoint y: 217, distance: 30.3
click at [456, 226] on span "easier," at bounding box center [440, 241] width 31 height 31
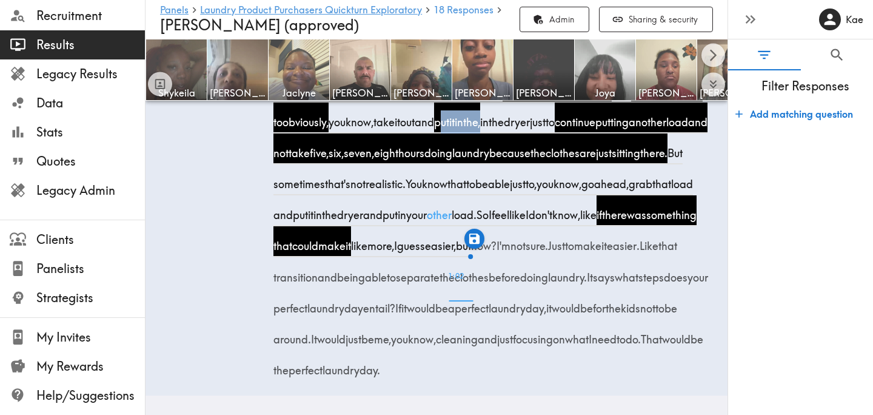
scroll to position [3682, 0]
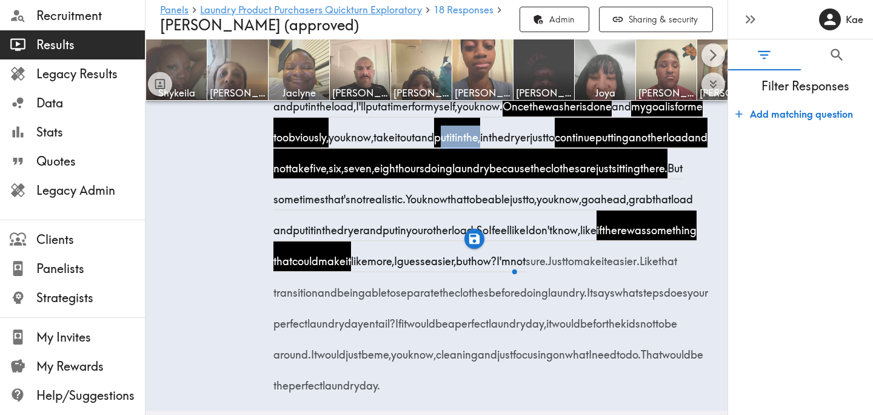
click at [219, 54] on video at bounding box center [208, 5] width 97 height 97
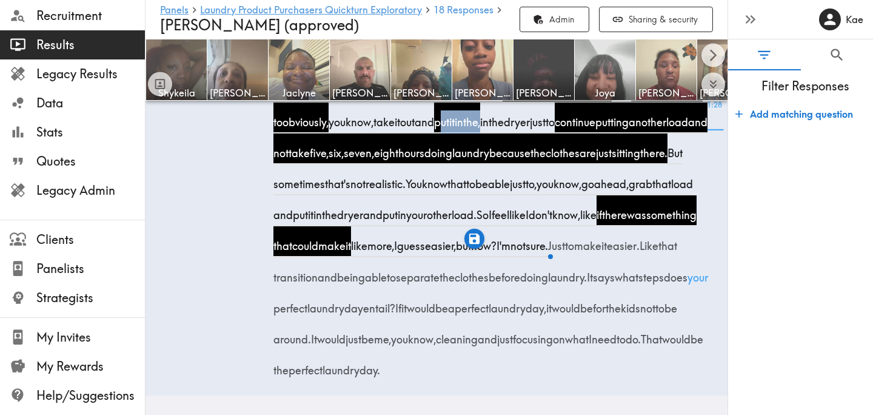
scroll to position [3914, 0]
drag, startPoint x: 403, startPoint y: 246, endPoint x: 346, endPoint y: 285, distance: 69.3
click at [346, 285] on div "I feel like the part that's like the most time consuming is getting everything …" at bounding box center [494, 179] width 436 height 403
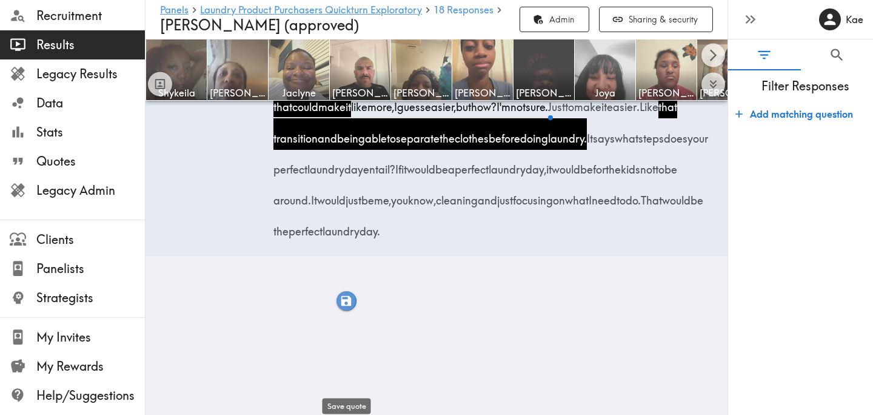
click at [347, 304] on icon "button" at bounding box center [346, 301] width 14 height 14
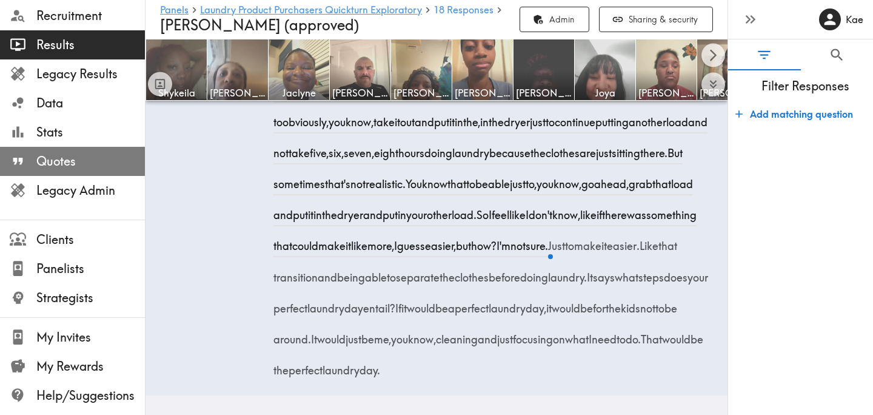
click at [96, 165] on span "Quotes" at bounding box center [90, 161] width 109 height 17
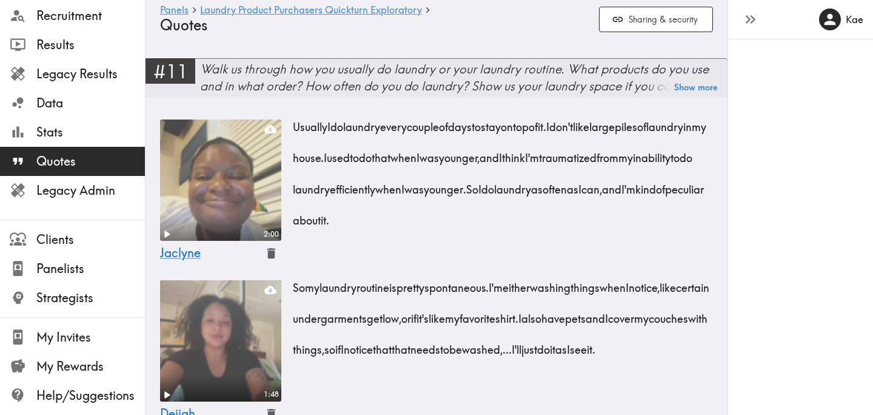
click at [401, 74] on div "Walk us through how you usually do laundry or your laundry routine. What produc…" at bounding box center [463, 78] width 527 height 34
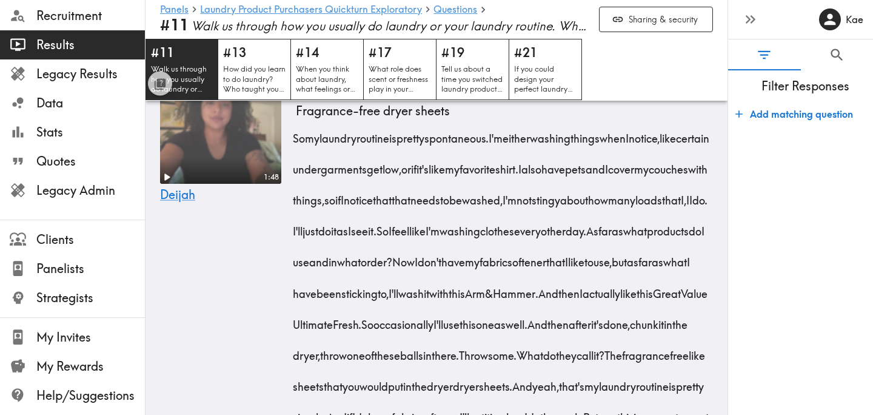
scroll to position [3832, 0]
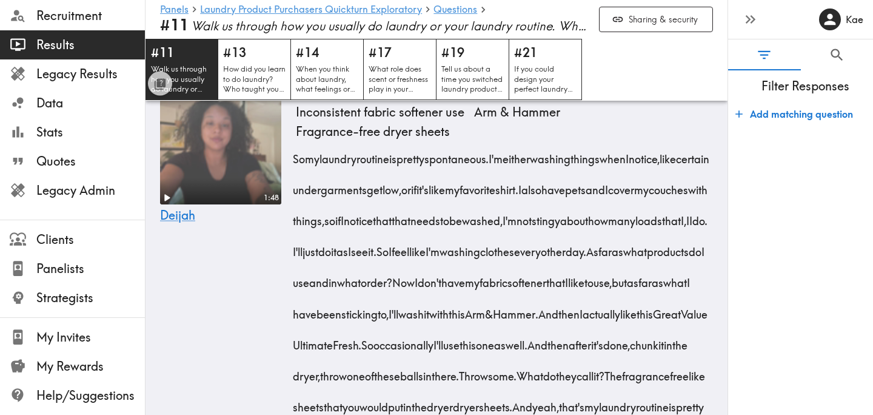
drag, startPoint x: 327, startPoint y: 172, endPoint x: 350, endPoint y: 268, distance: 99.0
drag, startPoint x: 435, startPoint y: 264, endPoint x: 592, endPoint y: 360, distance: 183.9
click at [598, 383] on icon "button" at bounding box center [594, 380] width 10 height 10
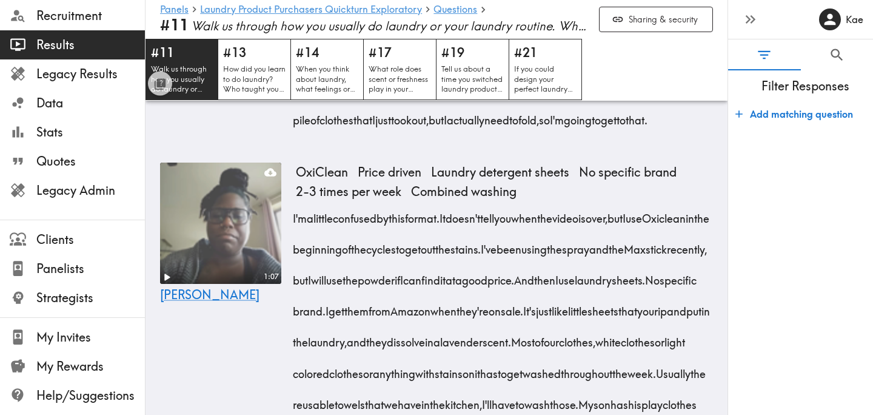
scroll to position [4182, 0]
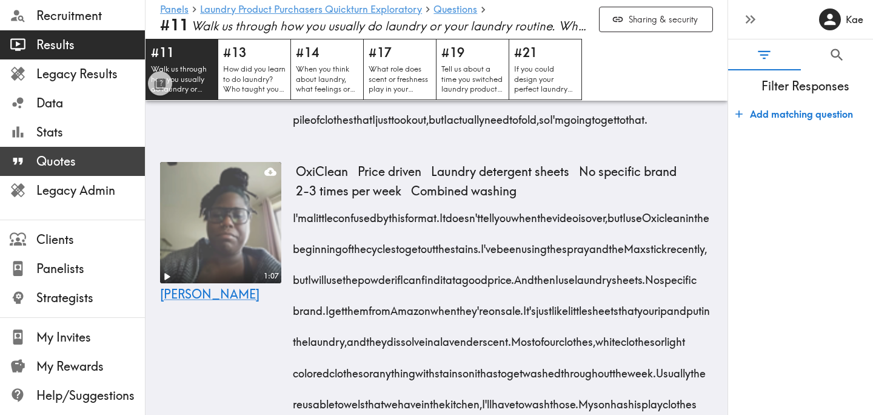
click at [53, 158] on span "Quotes" at bounding box center [90, 161] width 109 height 17
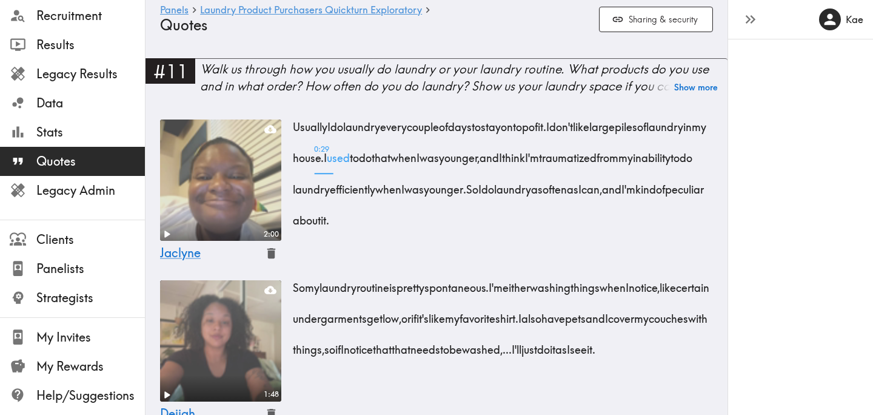
click at [350, 149] on span "0:29 used" at bounding box center [338, 153] width 23 height 31
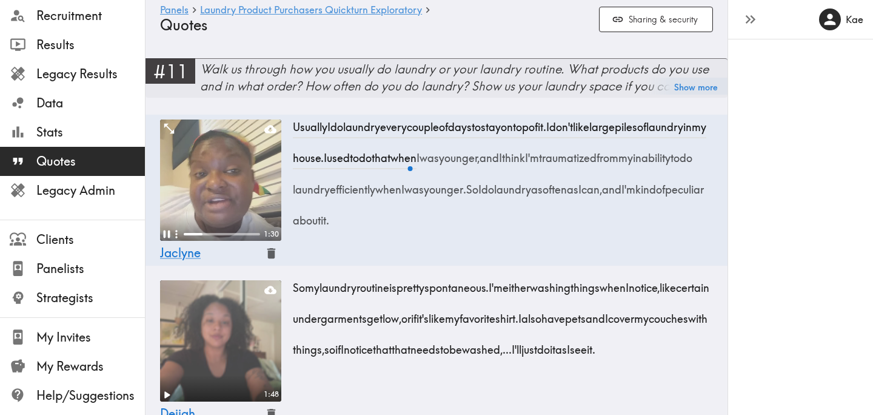
click at [282, 92] on div "Walk us through how you usually do laundry or your laundry routine. What produc…" at bounding box center [463, 78] width 527 height 34
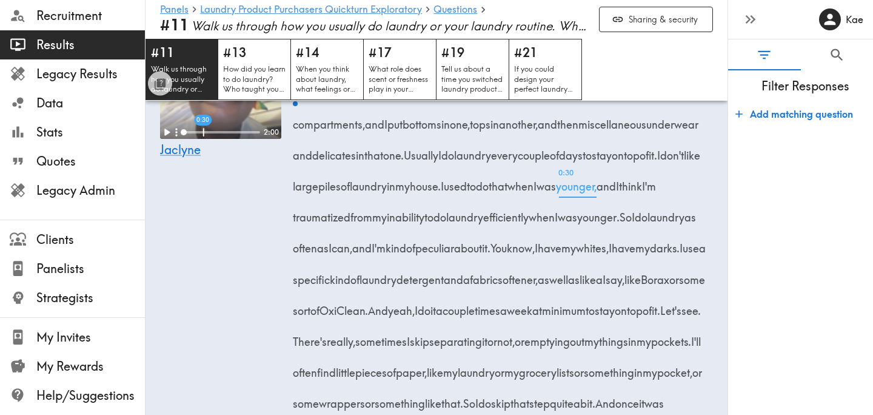
scroll to position [1302, 0]
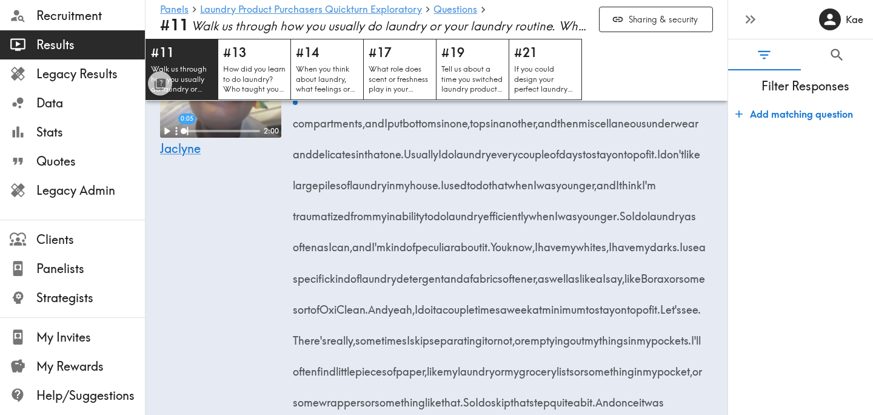
drag, startPoint x: 566, startPoint y: 175, endPoint x: 306, endPoint y: 359, distance: 318.7
click at [305, 359] on div "My typical laundry routine is that I separate the clothes. I have a hamper with…" at bounding box center [504, 289] width 417 height 435
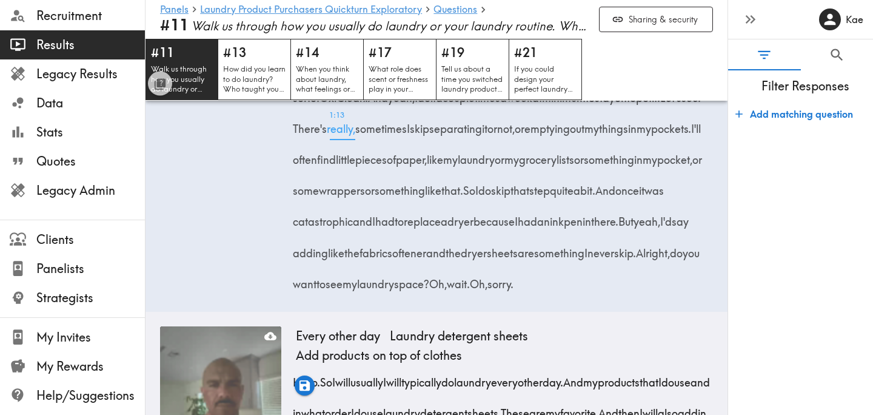
scroll to position [1518, 0]
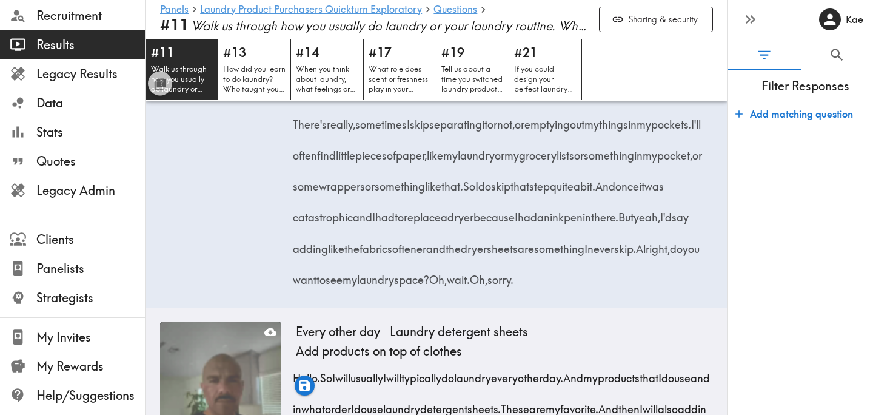
click at [680, 42] on span "I" at bounding box center [681, 27] width 3 height 31
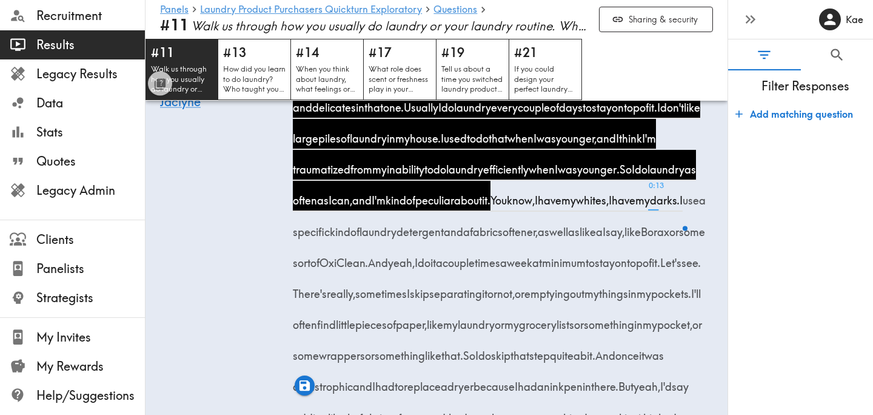
scroll to position [1282, 0]
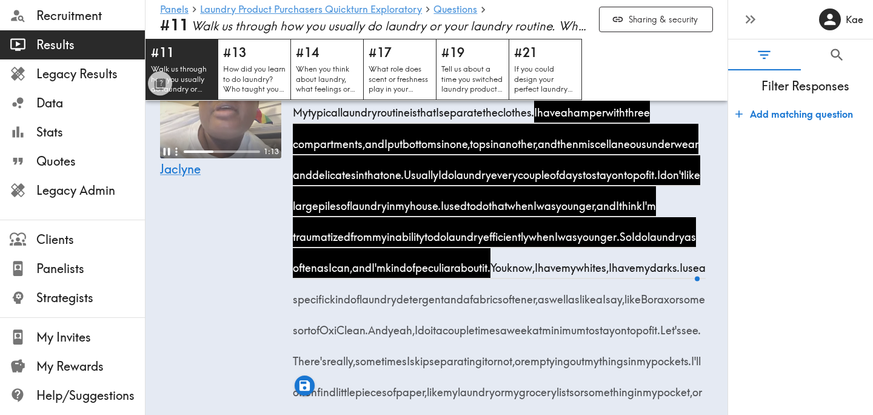
click at [223, 158] on video at bounding box center [220, 97] width 121 height 121
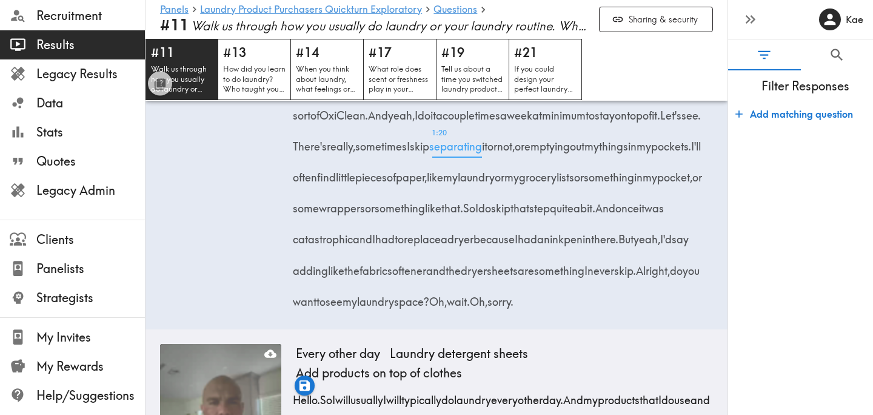
scroll to position [1485, 0]
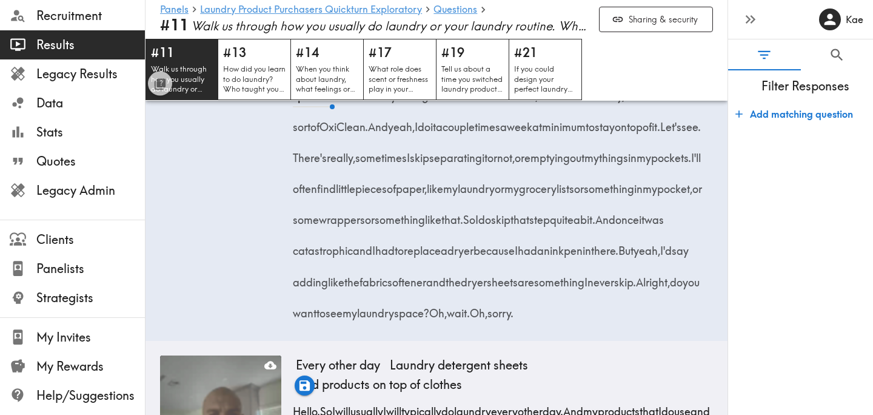
drag, startPoint x: 525, startPoint y: 180, endPoint x: 449, endPoint y: 219, distance: 85.9
click at [449, 133] on span "I use a specific kind of laundry detergent and a fabric softener, as well as li…" at bounding box center [502, 94] width 413 height 77
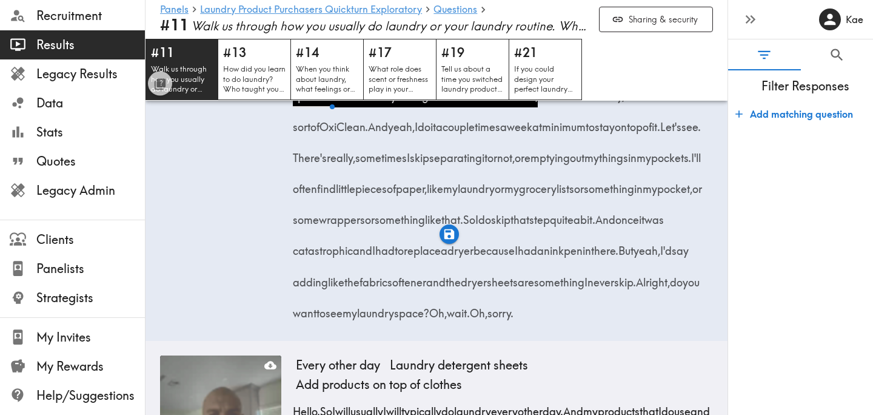
drag, startPoint x: 578, startPoint y: 212, endPoint x: 344, endPoint y: 247, distance: 236.7
click at [344, 247] on div "My typical laundry routine is that I separate the clothes. I have a hamper with…" at bounding box center [504, 107] width 417 height 435
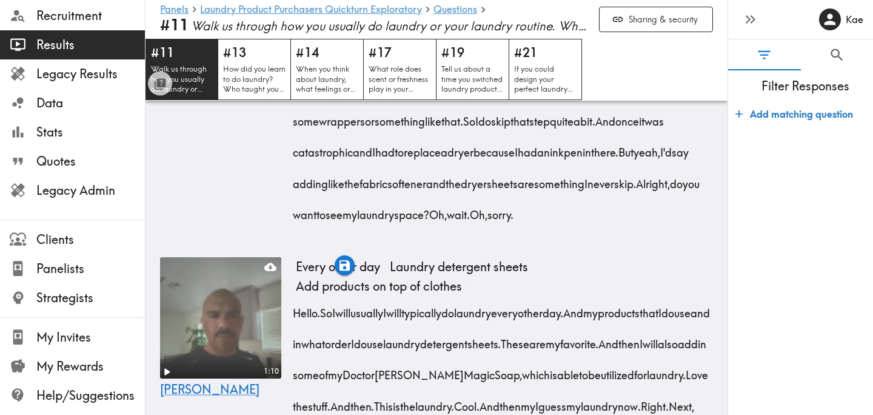
scroll to position [1583, 0]
drag, startPoint x: 409, startPoint y: 175, endPoint x: 524, endPoint y: 333, distance: 195.4
click at [524, 226] on div "My typical laundry routine is that I separate the clothes. I have a hamper with…" at bounding box center [504, 8] width 417 height 435
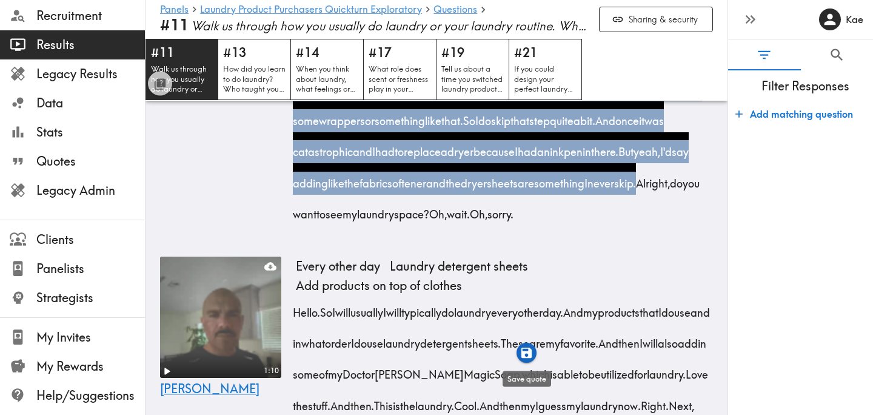
click at [528, 355] on icon "button" at bounding box center [526, 352] width 10 height 10
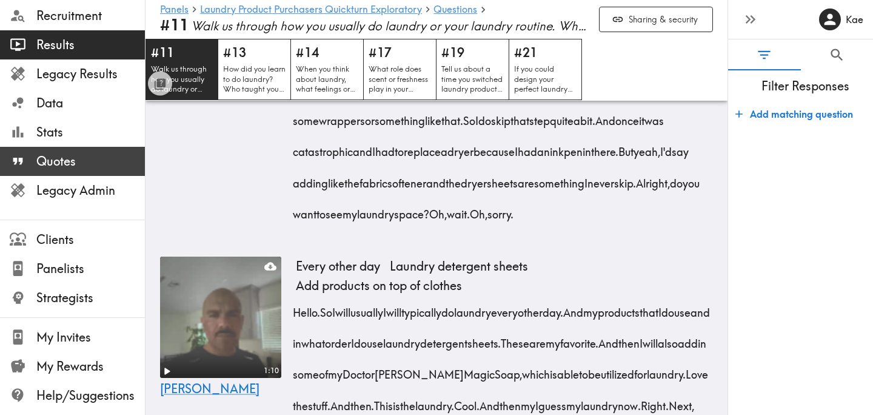
click at [91, 158] on span "Quotes" at bounding box center [90, 161] width 109 height 17
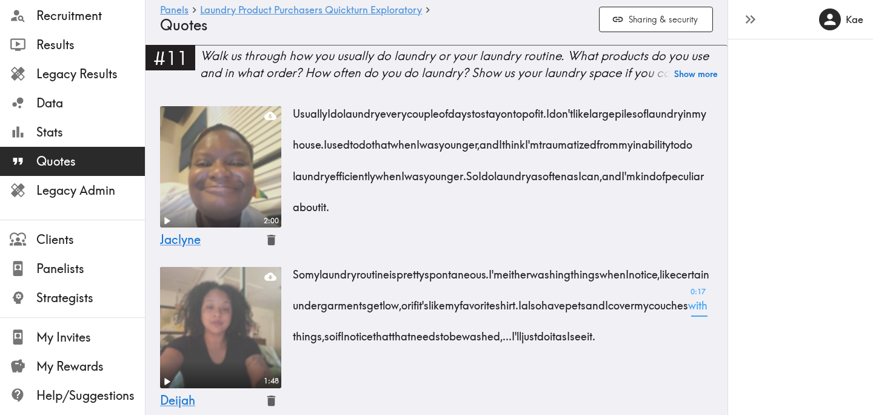
scroll to position [5, 0]
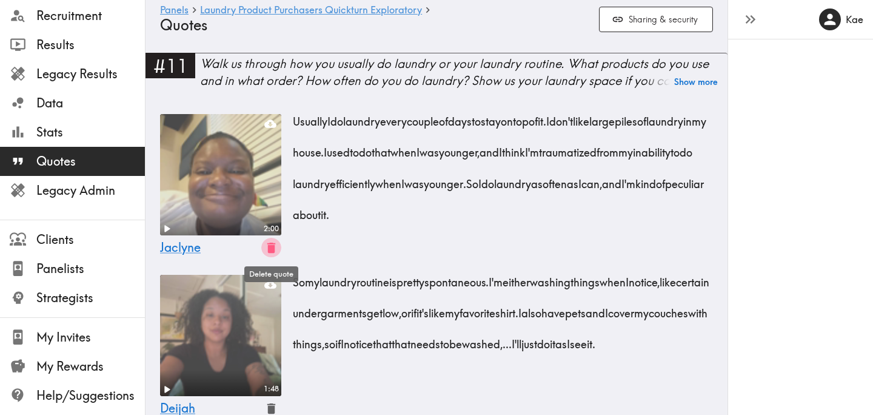
click at [272, 248] on icon "button" at bounding box center [271, 247] width 8 height 10
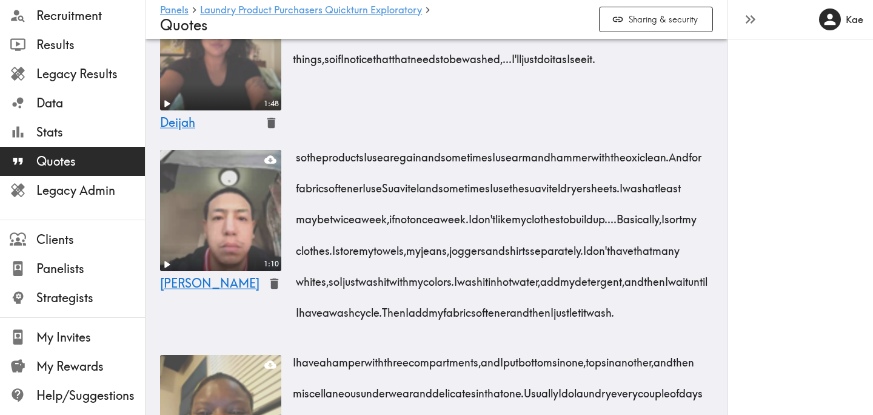
scroll to position [0, 0]
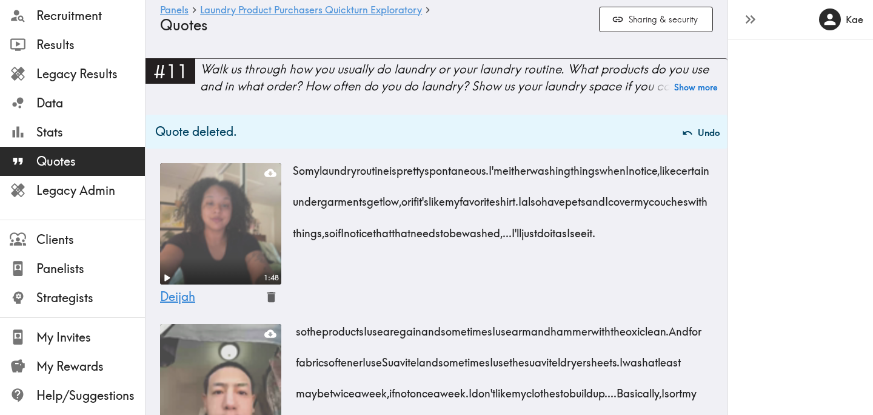
click at [187, 293] on span "Deijah" at bounding box center [177, 296] width 35 height 15
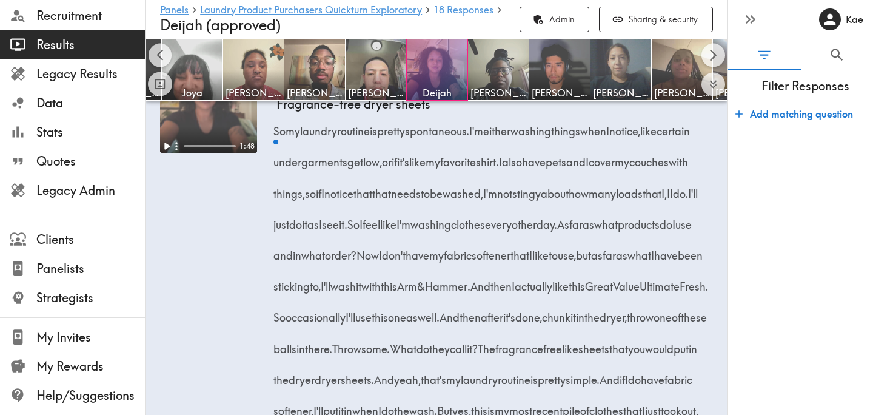
scroll to position [1342, 0]
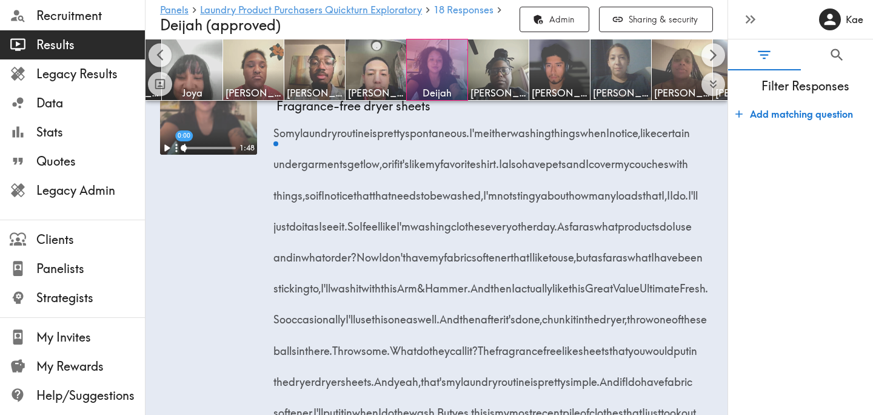
drag, startPoint x: 276, startPoint y: 135, endPoint x: 356, endPoint y: 230, distance: 124.3
click at [356, 230] on div "So my laundry routine is pretty spontaneous. I'm either washing things when I n…" at bounding box center [494, 283] width 436 height 341
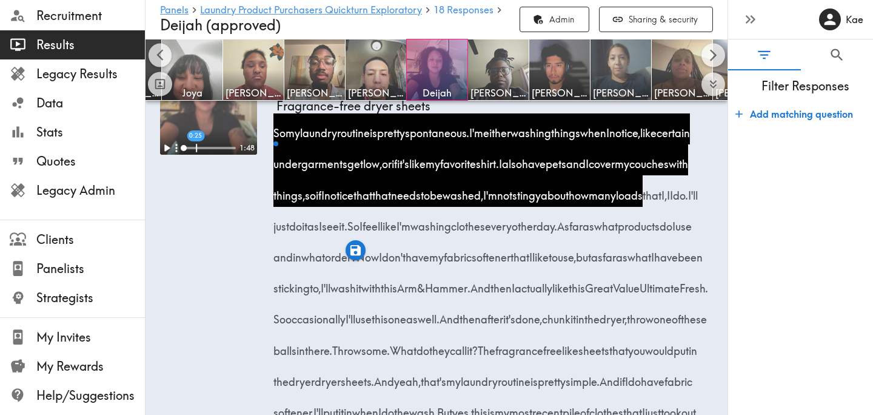
drag, startPoint x: 395, startPoint y: 227, endPoint x: 524, endPoint y: 234, distance: 128.7
click at [524, 234] on div "So my laundry routine is pretty spontaneous. I'm either washing things when I n…" at bounding box center [494, 283] width 436 height 341
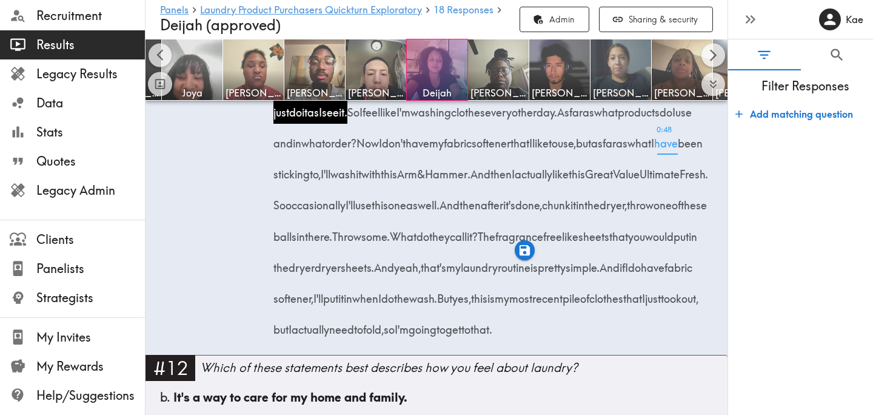
scroll to position [1457, 0]
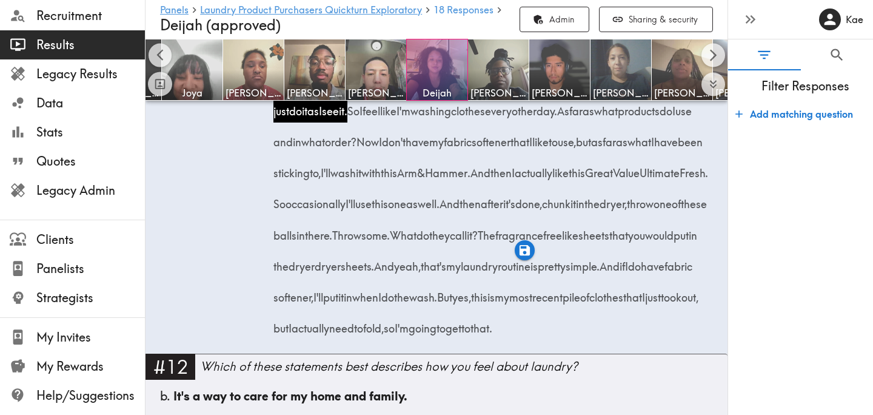
drag, startPoint x: 541, startPoint y: 110, endPoint x: 643, endPoint y: 207, distance: 139.8
click at [643, 207] on div "So my laundry routine is pretty spontaneous. I'm either washing things when I n…" at bounding box center [494, 168] width 436 height 341
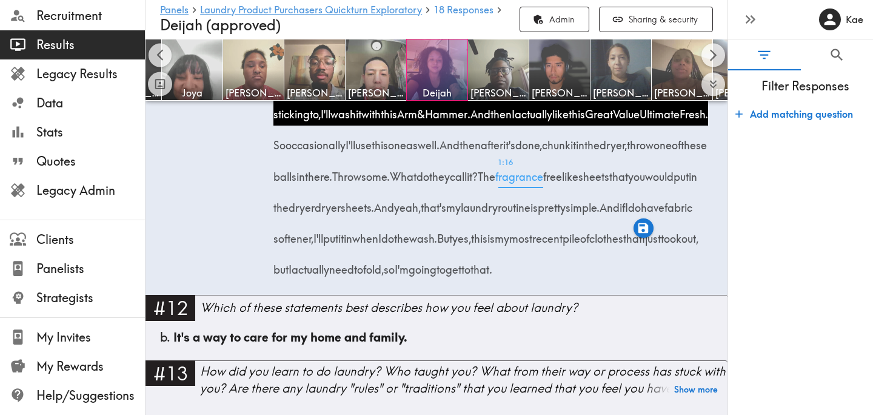
scroll to position [1524, 0]
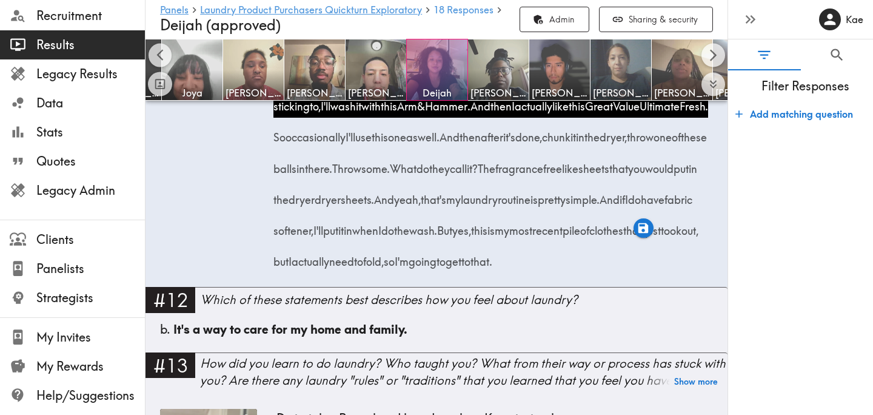
drag, startPoint x: 451, startPoint y: 169, endPoint x: 402, endPoint y: 204, distance: 60.4
click at [402, 175] on span "And then after it's done, chunk it in the dryer, throw one of these balls in th…" at bounding box center [492, 152] width 433 height 46
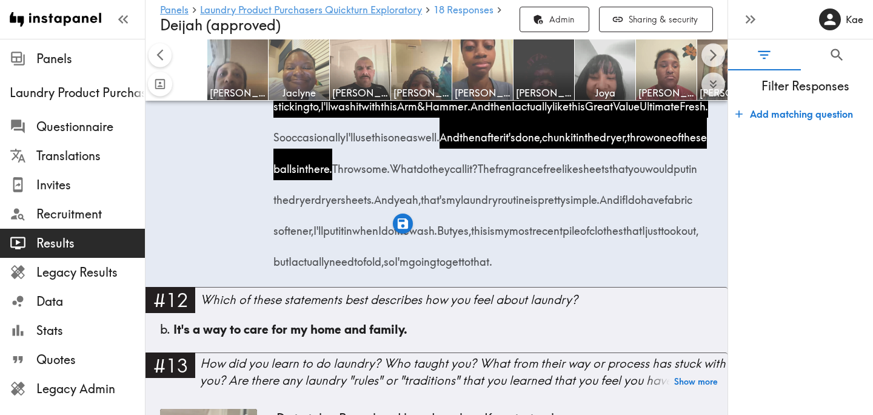
scroll to position [0, 413]
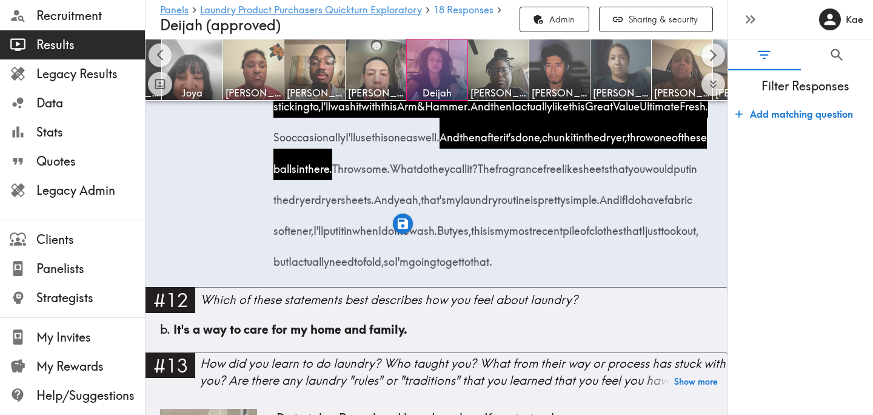
click at [661, 201] on span "The fragrance free like sheets that you would put in the dryer dryer sheets." at bounding box center [488, 184] width 424 height 46
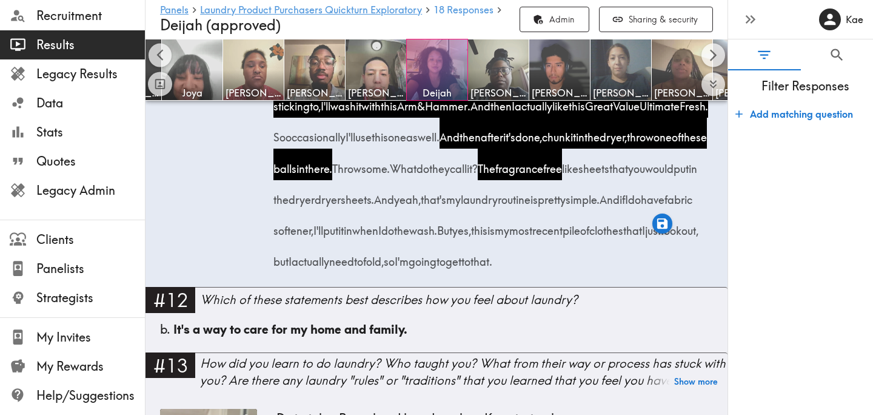
drag, startPoint x: 458, startPoint y: 230, endPoint x: 522, endPoint y: 235, distance: 63.8
click at [522, 235] on div "So my laundry routine is pretty spontaneous. I'm either washing things when I n…" at bounding box center [494, 101] width 436 height 341
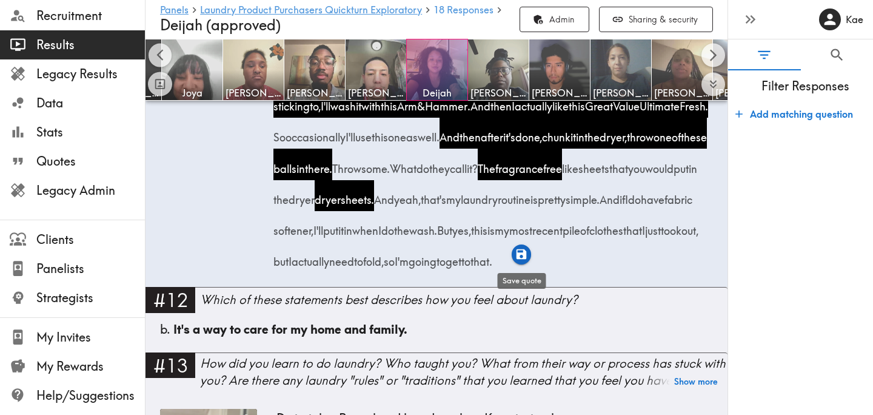
click at [521, 258] on icon "button" at bounding box center [522, 254] width 14 height 14
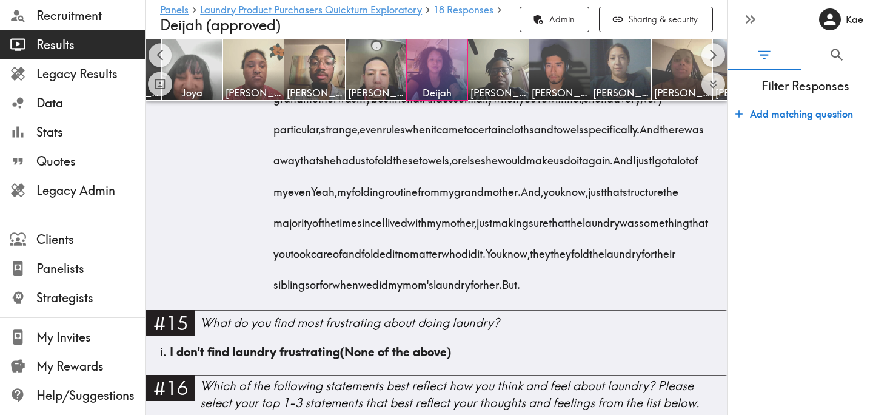
scroll to position [2519, 0]
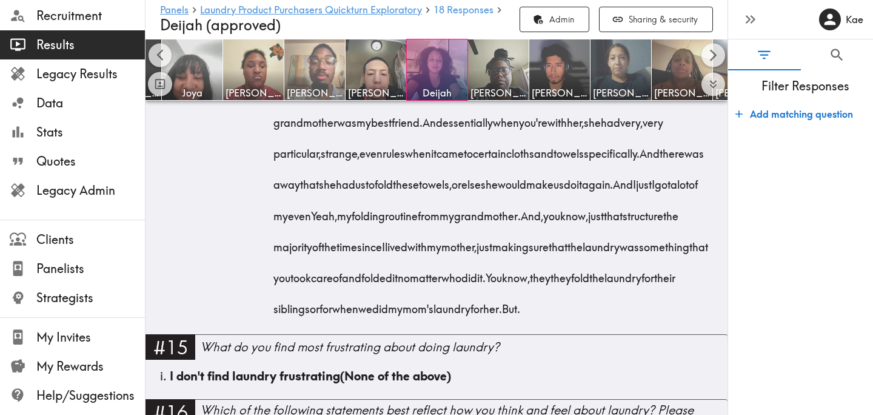
click at [319, 69] on img at bounding box center [315, 70] width 64 height 64
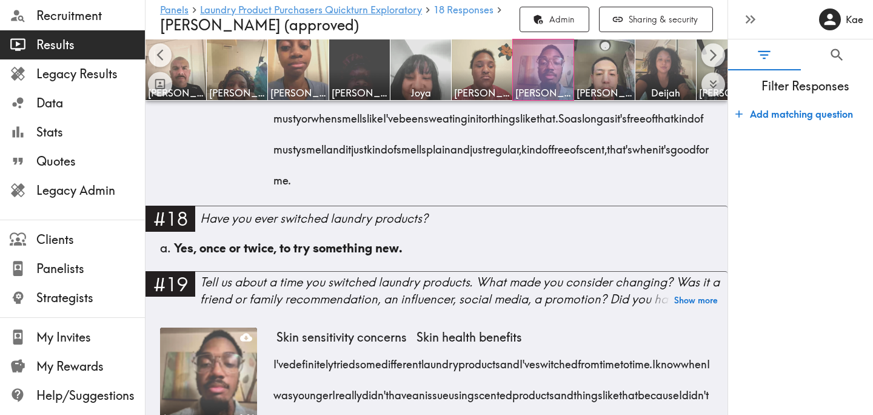
scroll to position [0, 179]
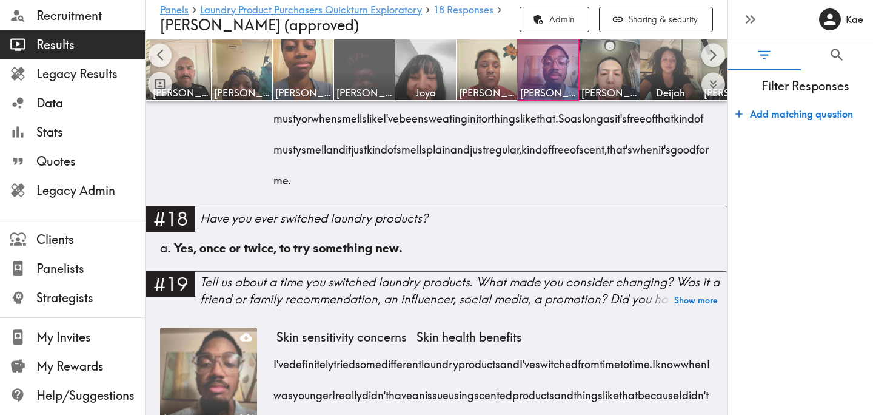
click at [352, 75] on img at bounding box center [365, 70] width 64 height 64
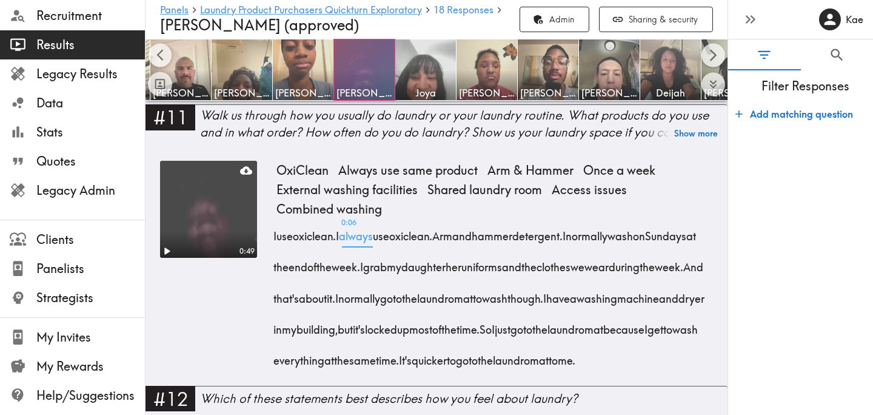
scroll to position [1227, 0]
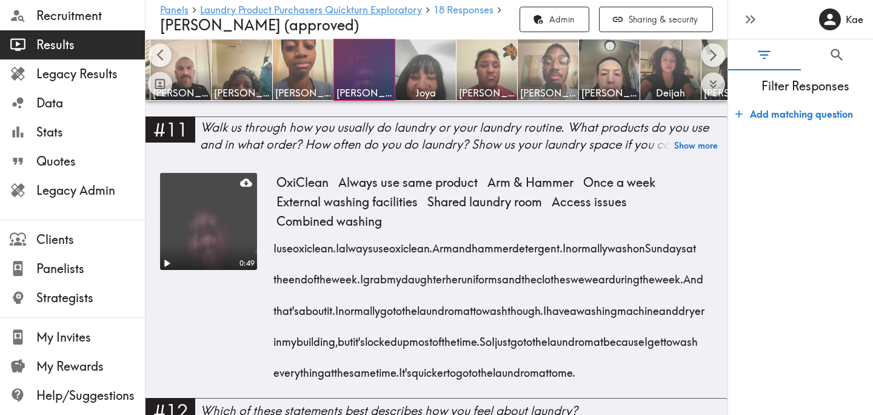
click at [547, 76] on img at bounding box center [549, 70] width 64 height 64
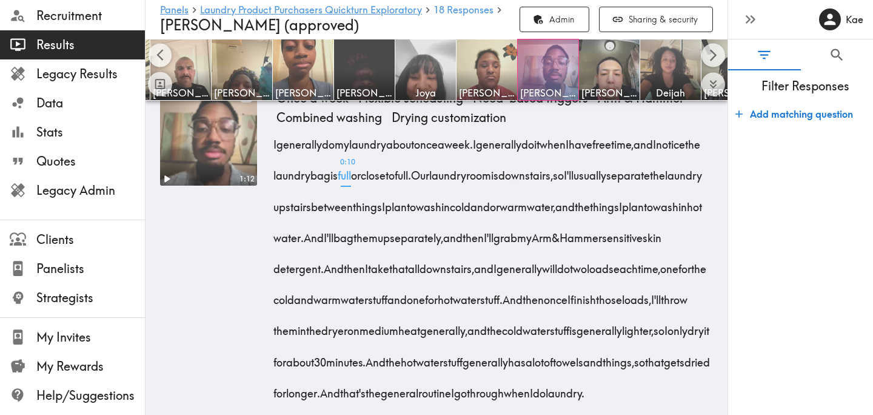
scroll to position [1326, 0]
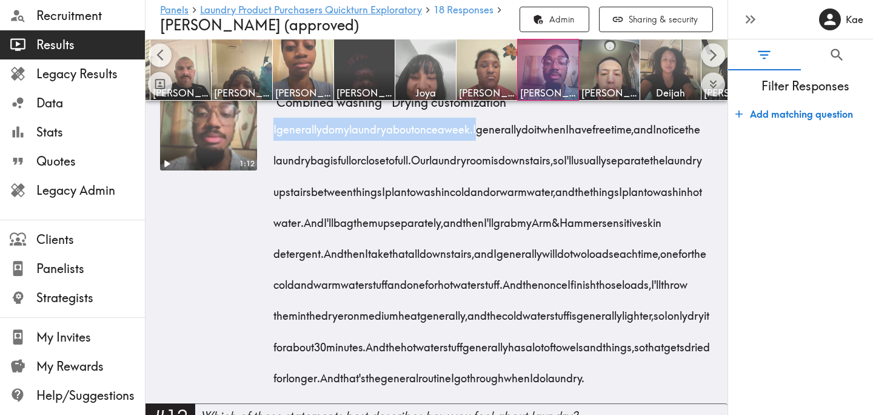
drag, startPoint x: 275, startPoint y: 129, endPoint x: 501, endPoint y: 130, distance: 226.7
click at [501, 130] on div "I generally do my laundry about once a week. I generally do it when I have free…" at bounding box center [494, 249] width 436 height 279
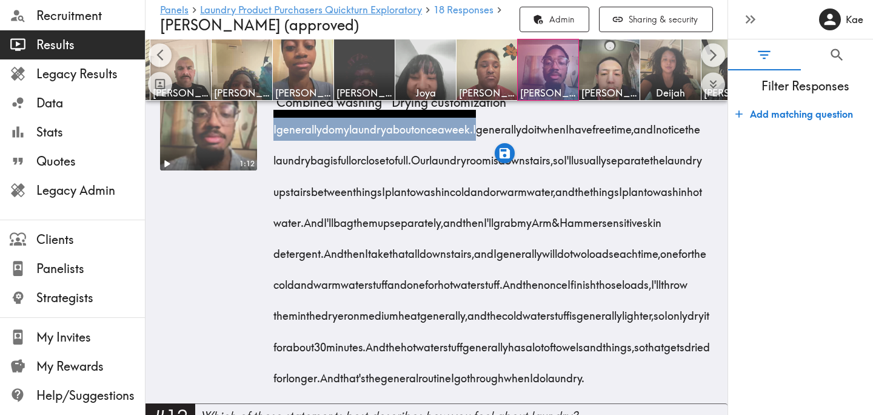
drag, startPoint x: 582, startPoint y: 130, endPoint x: 510, endPoint y: 226, distance: 119.5
click at [510, 226] on div "I generally do my laundry about once a week. I generally do it when I have free…" at bounding box center [494, 249] width 436 height 279
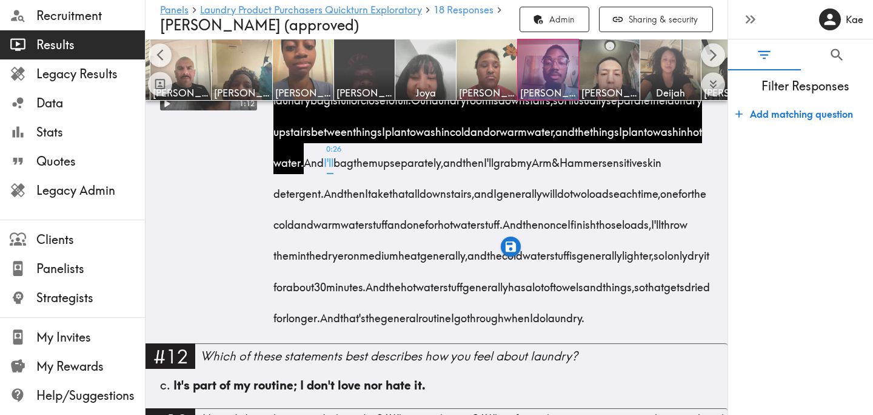
scroll to position [1387, 0]
drag, startPoint x: 537, startPoint y: 161, endPoint x: 549, endPoint y: 199, distance: 40.1
click at [549, 199] on span "And I'll bag them up separately, and then I'll grab my Arm & Hammer [MEDICAL_DA…" at bounding box center [470, 177] width 388 height 46
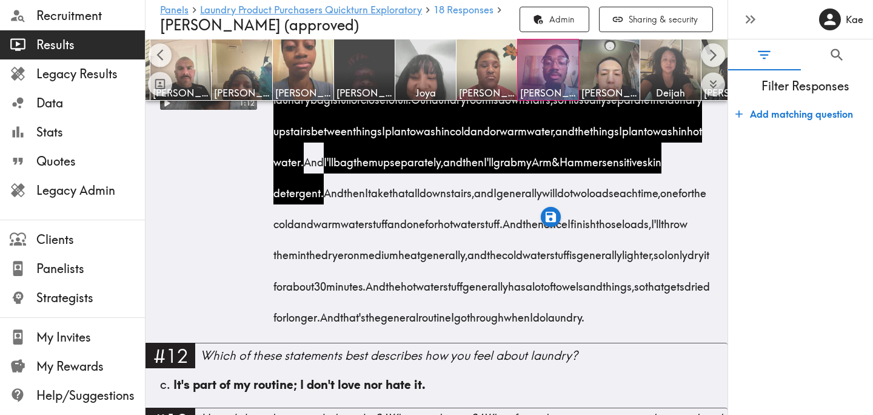
drag, startPoint x: 356, startPoint y: 224, endPoint x: 400, endPoint y: 355, distance: 138.0
click at [400, 329] on div "I generally do my laundry about once a week. I generally do it when I have free…" at bounding box center [494, 188] width 436 height 279
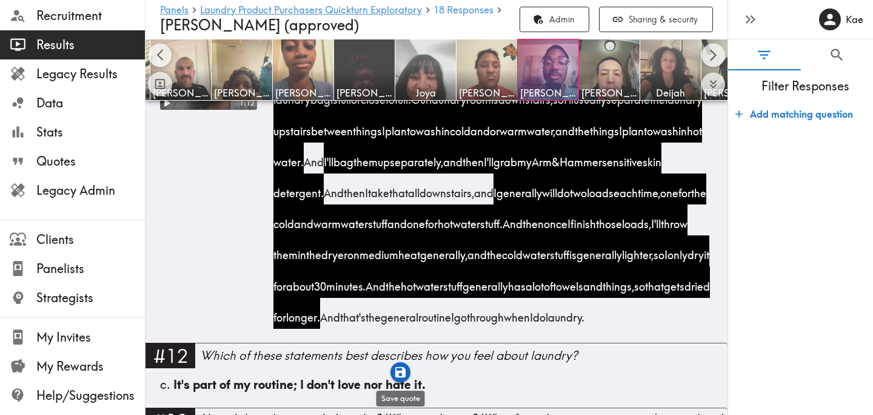
click at [404, 372] on icon "button" at bounding box center [400, 372] width 10 height 10
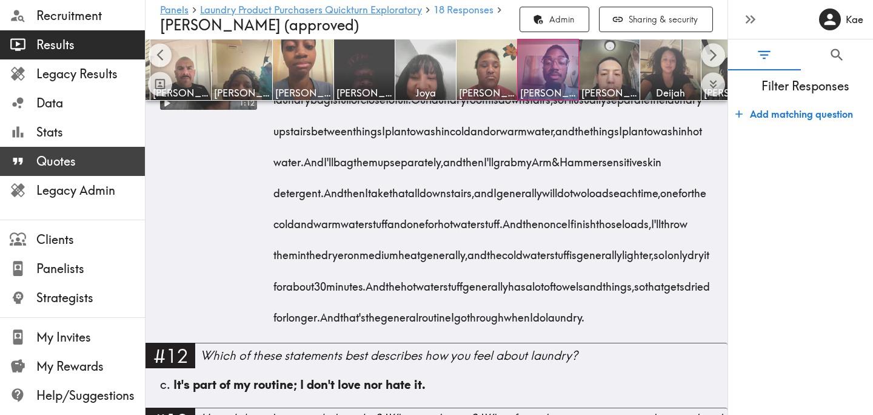
click at [115, 161] on span "Quotes" at bounding box center [90, 161] width 109 height 17
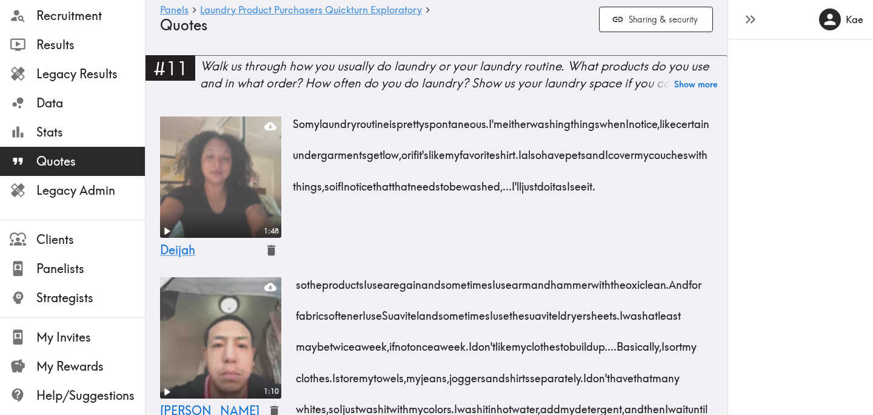
scroll to position [8, 0]
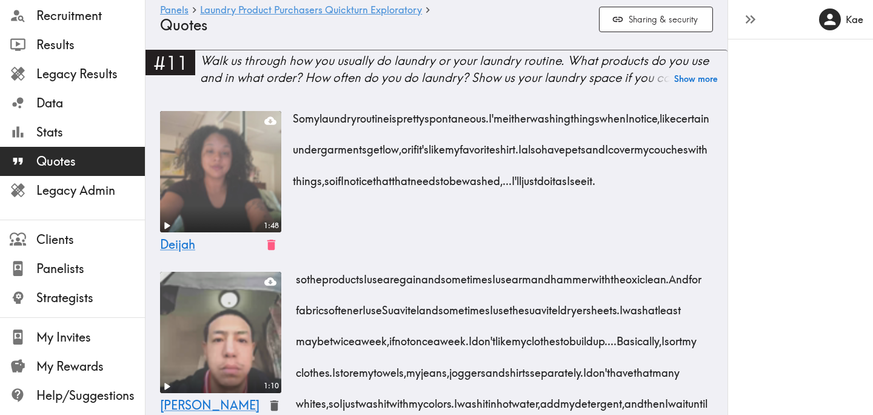
click at [270, 239] on icon "button" at bounding box center [271, 244] width 8 height 10
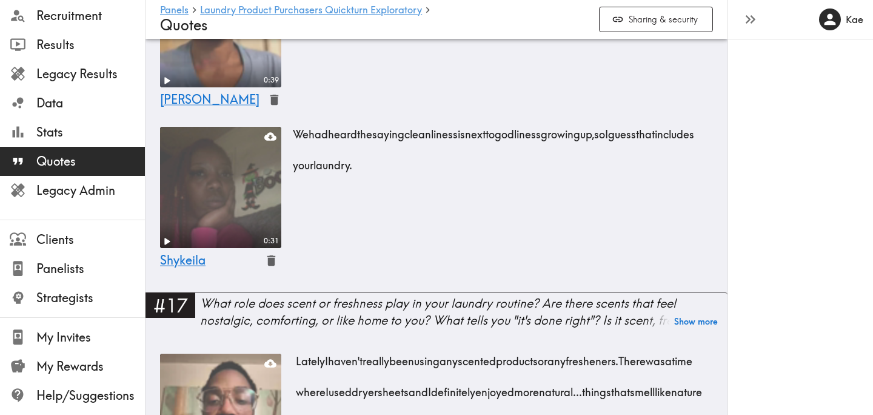
scroll to position [2651, 0]
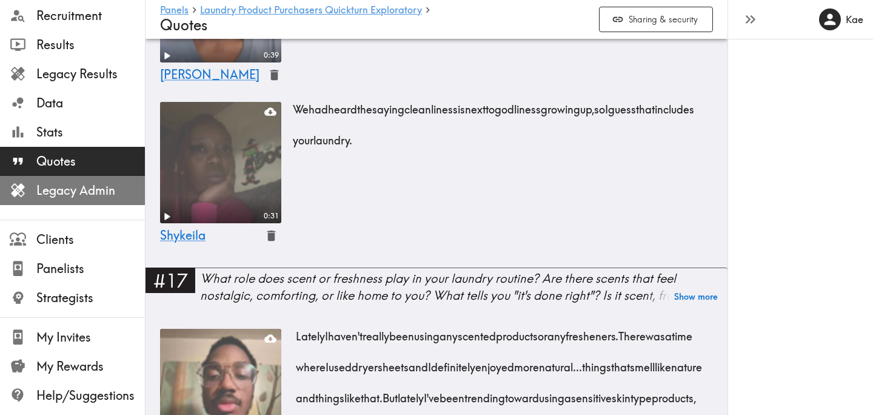
click at [70, 186] on span "Legacy Admin" at bounding box center [90, 190] width 109 height 17
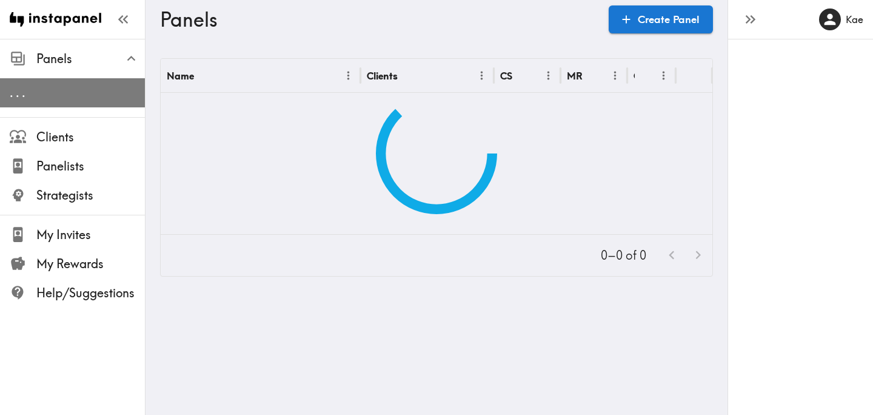
click at [113, 87] on span ". . ." at bounding box center [77, 92] width 135 height 17
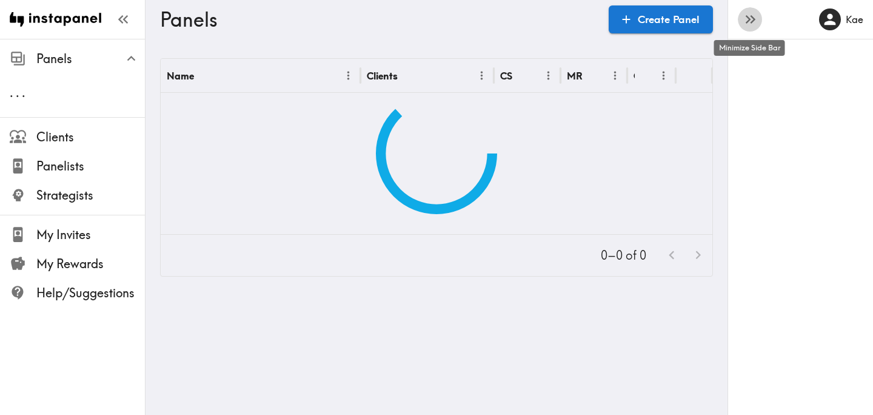
click at [746, 27] on icon "button" at bounding box center [750, 19] width 16 height 16
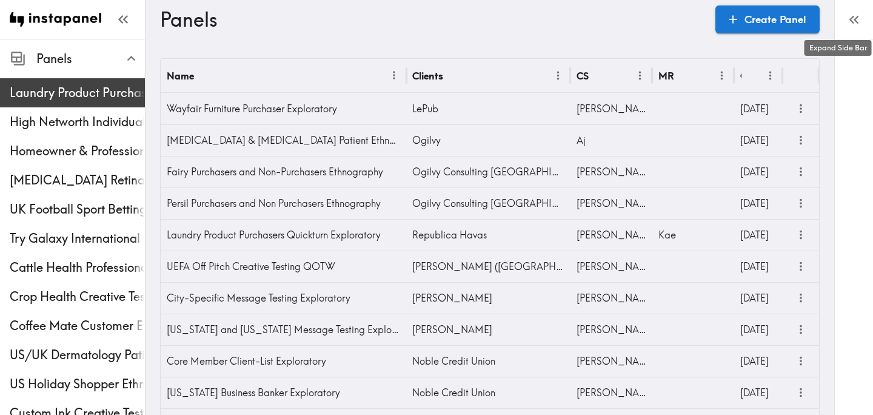
click at [84, 101] on span "Laundry Product Purchasers Quickturn Exploratory" at bounding box center [77, 93] width 135 height 22
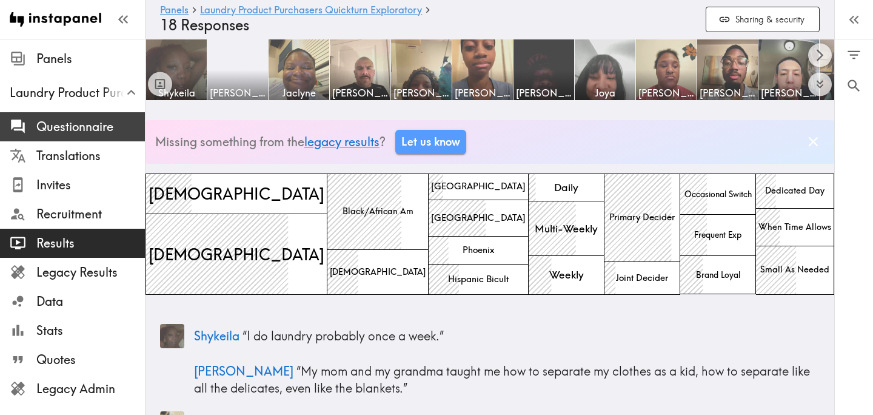
click at [99, 125] on span "Questionnaire" at bounding box center [90, 126] width 109 height 17
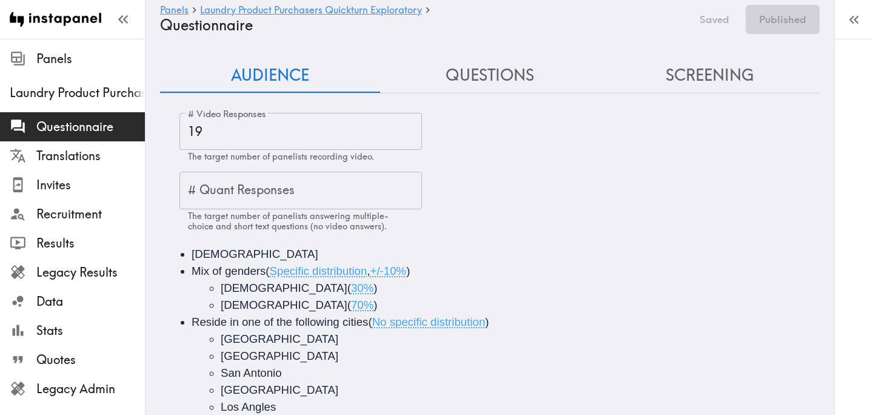
click at [219, 144] on input "19" at bounding box center [300, 132] width 242 height 38
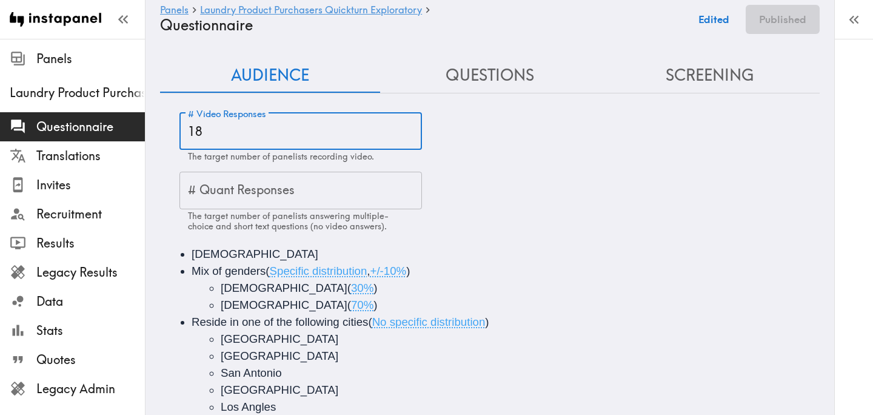
type input "18"
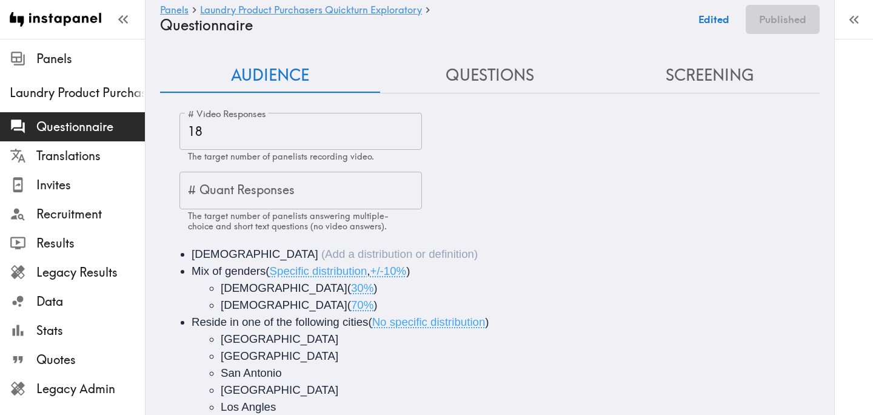
click at [666, 235] on div "25-44 years old Mix of genders ( Specific distribution , +/-10% ) Male ( 30% ) …" at bounding box center [490, 398] width 660 height 335
click at [787, 24] on button "Publish" at bounding box center [789, 19] width 62 height 29
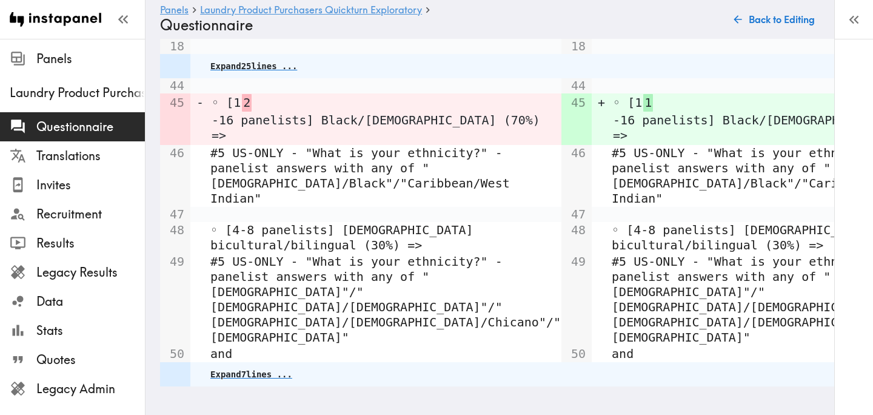
scroll to position [861, 0]
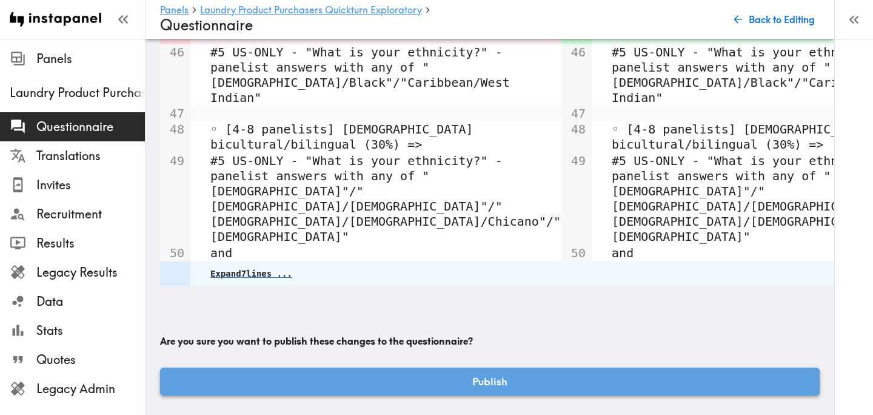
click at [499, 386] on button "Publish" at bounding box center [490, 381] width 660 height 28
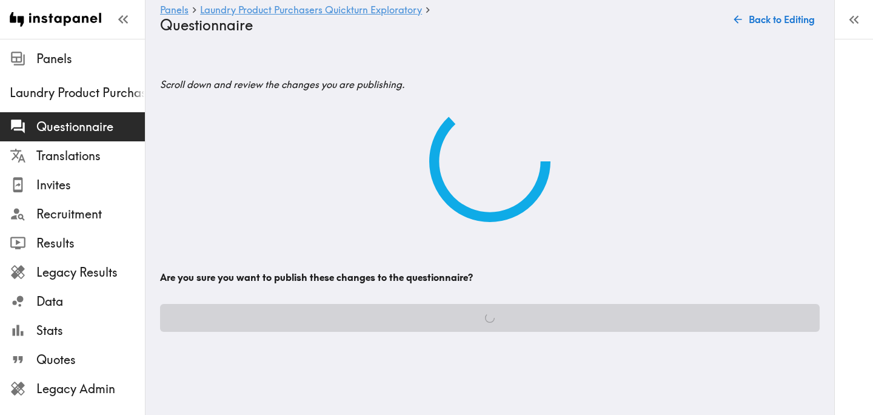
scroll to position [0, 0]
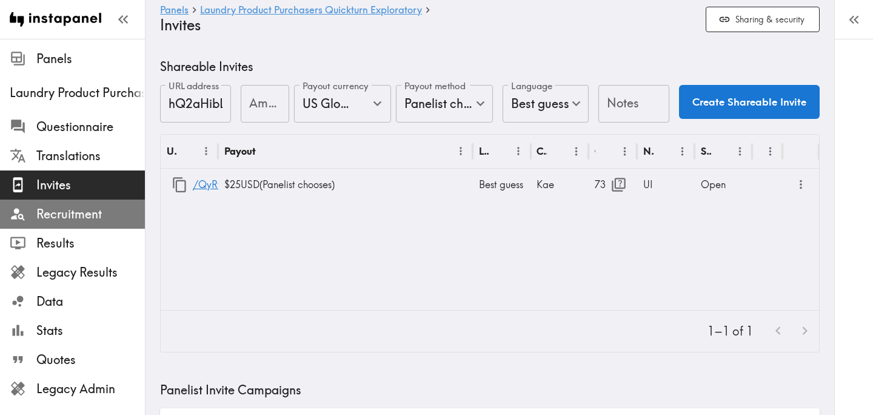
click at [75, 218] on span "Recruitment" at bounding box center [90, 214] width 109 height 17
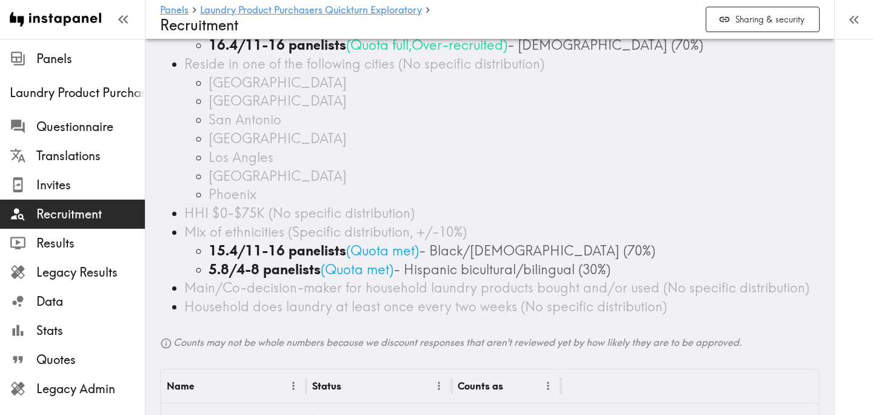
scroll to position [136, 0]
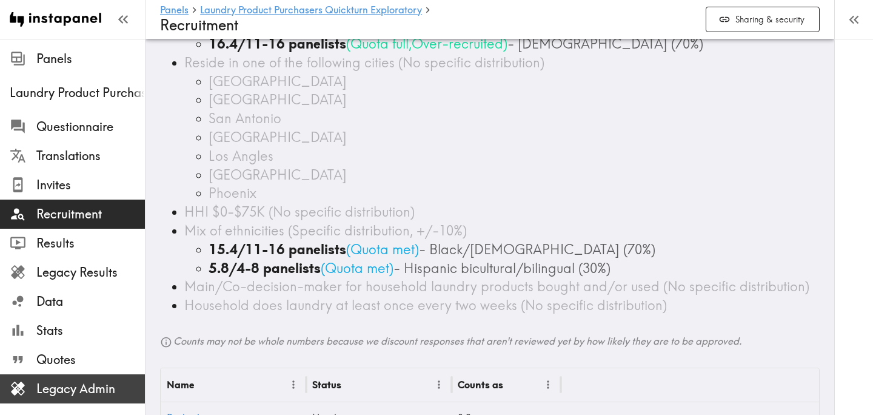
click at [81, 391] on span "Legacy Admin" at bounding box center [90, 388] width 109 height 17
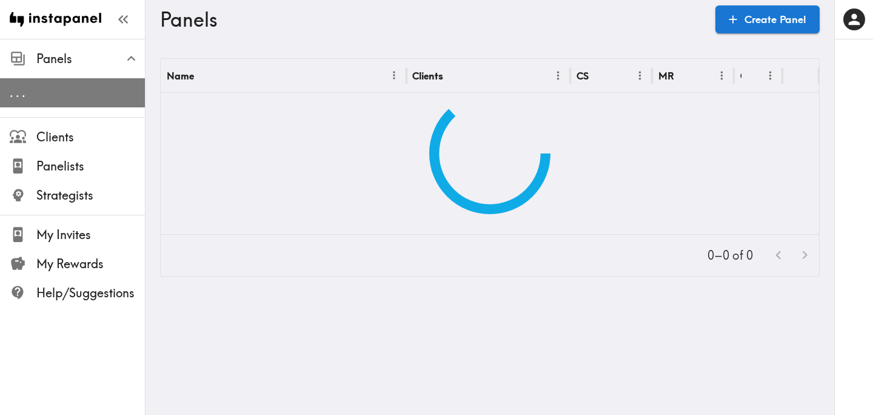
click at [81, 90] on span ". . ." at bounding box center [77, 92] width 135 height 17
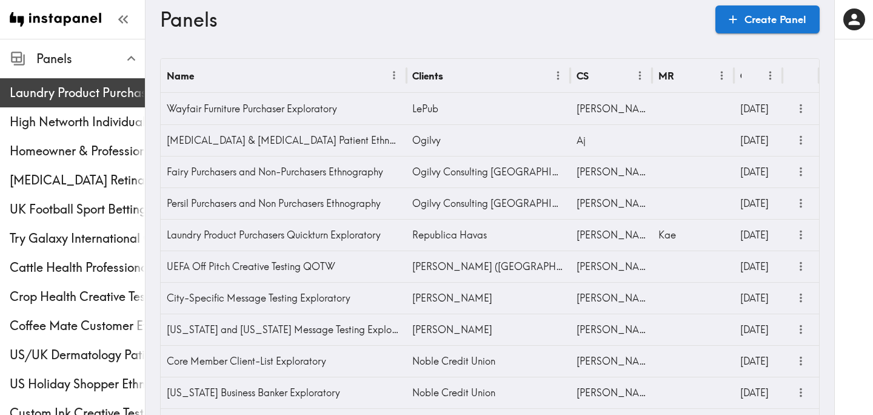
click at [122, 82] on span "Laundry Product Purchasers Quickturn Exploratory" at bounding box center [77, 93] width 135 height 22
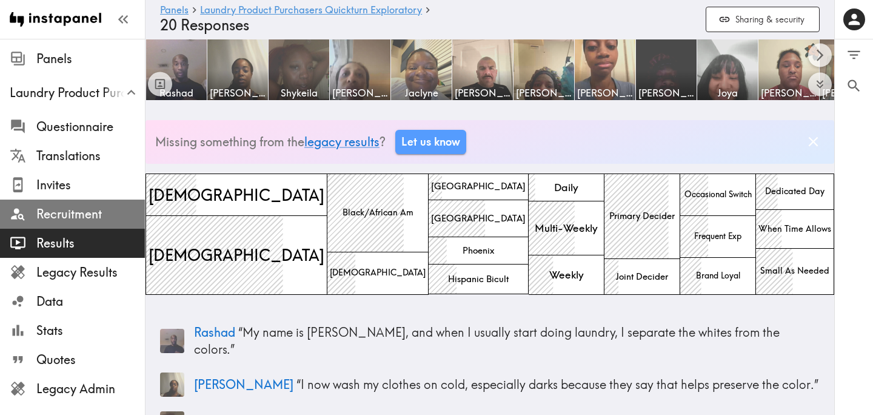
click at [115, 215] on span "Recruitment" at bounding box center [90, 214] width 109 height 17
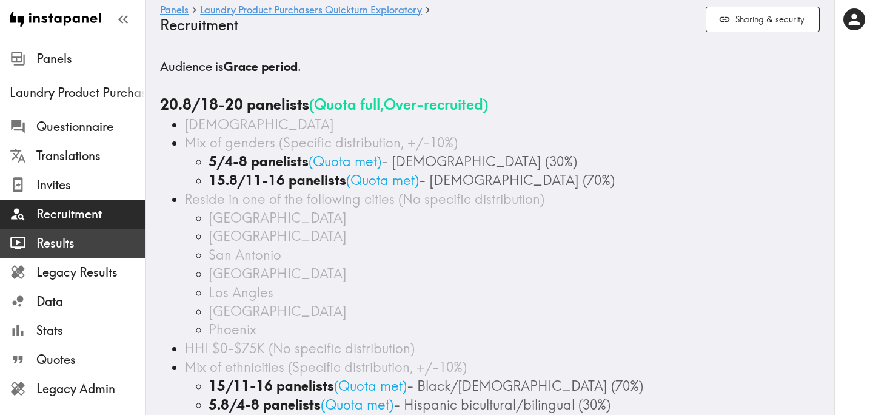
click at [85, 236] on span "Results" at bounding box center [90, 243] width 109 height 17
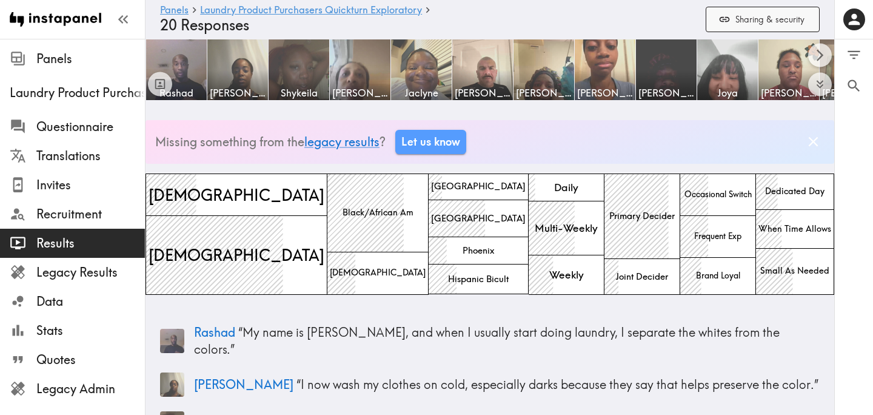
click at [735, 24] on button "Sharing & security" at bounding box center [763, 20] width 114 height 26
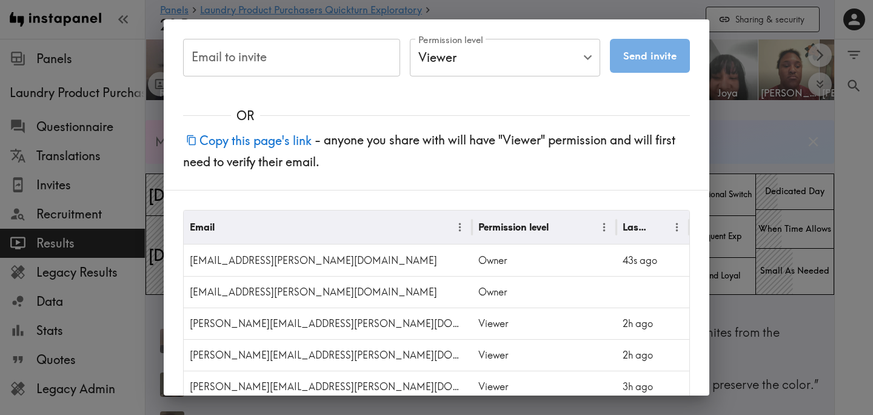
click at [283, 144] on button "Copy this page's link" at bounding box center [249, 140] width 132 height 26
click at [775, 139] on div "Email to invite Email to invite Permission level Viewer Viewer Permission level…" at bounding box center [436, 207] width 873 height 415
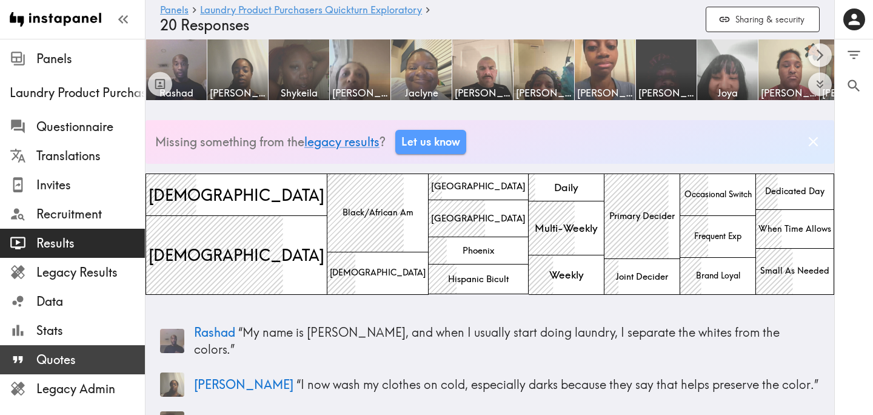
click at [94, 359] on span "Quotes" at bounding box center [90, 359] width 109 height 17
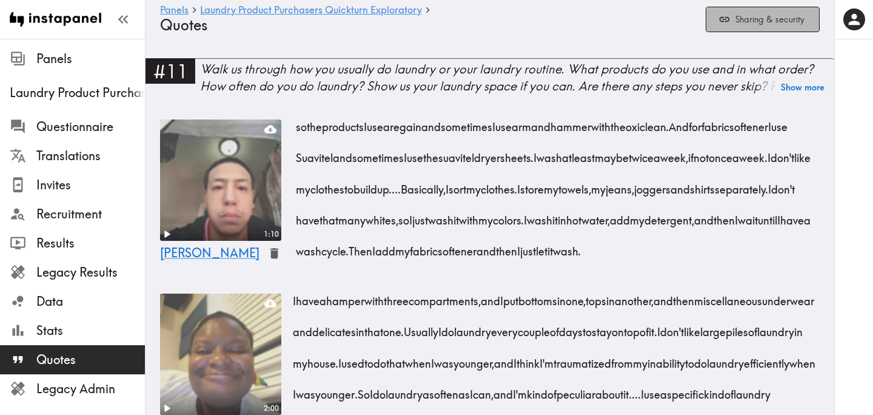
click at [741, 22] on button "Sharing & security" at bounding box center [763, 20] width 114 height 26
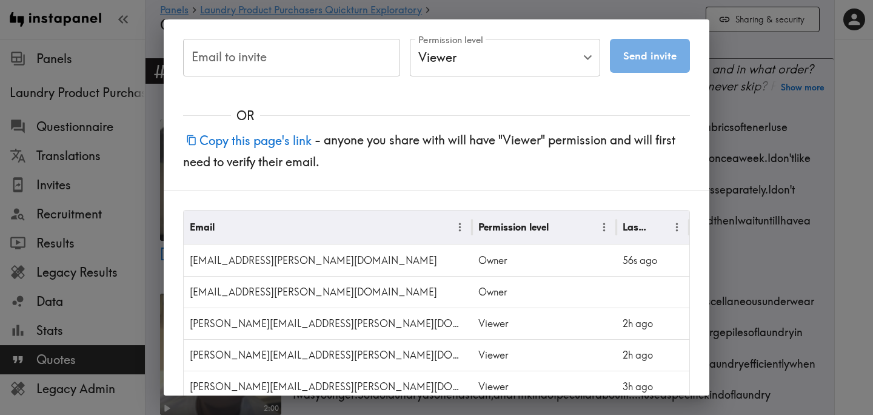
click at [287, 139] on button "Copy this page's link" at bounding box center [249, 140] width 132 height 26
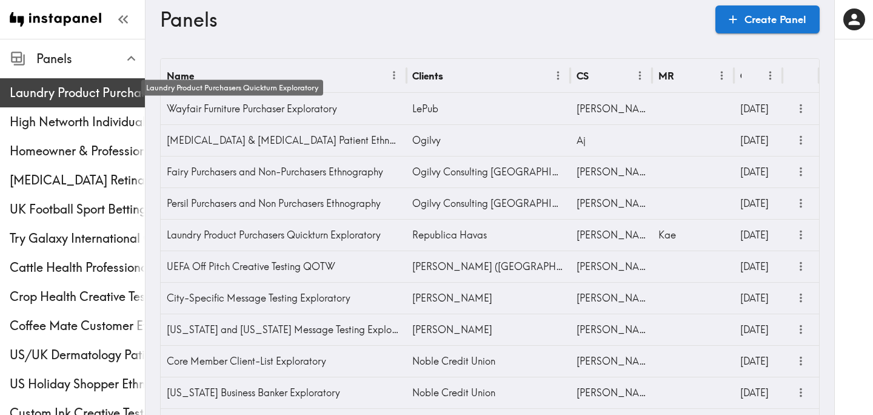
click at [54, 89] on span "Laundry Product Purchasers Quickturn Exploratory" at bounding box center [77, 92] width 135 height 17
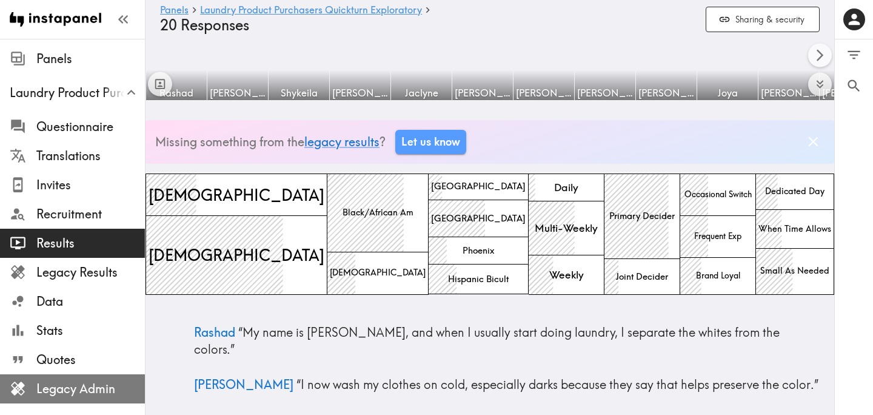
click at [56, 397] on span "Legacy Admin" at bounding box center [90, 389] width 109 height 22
